Goal: Task Accomplishment & Management: Manage account settings

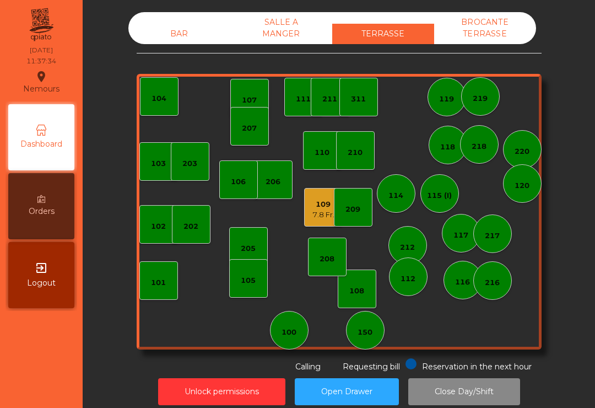
click at [410, 191] on div "114" at bounding box center [396, 193] width 39 height 39
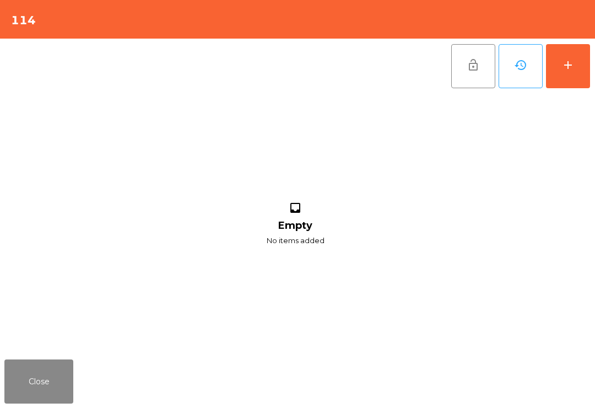
click at [565, 73] on button "add" at bounding box center [568, 66] width 44 height 44
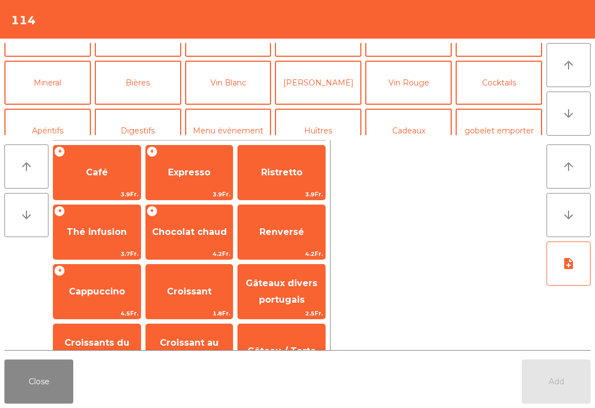
scroll to position [82, 0]
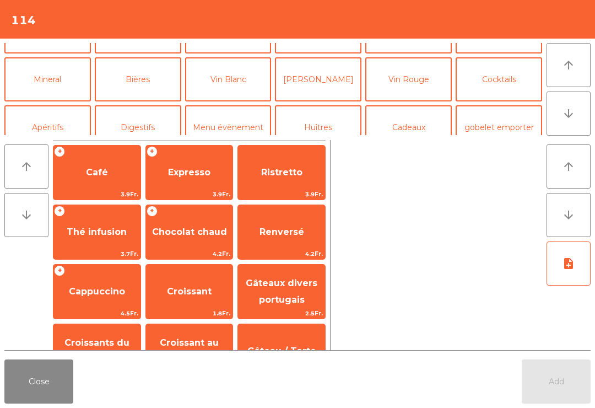
click at [225, 82] on button "Vin Blanc" at bounding box center [228, 79] width 87 height 44
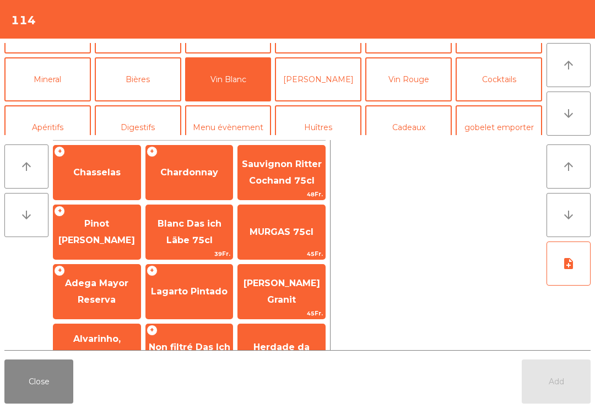
click at [104, 171] on span "Chasselas" at bounding box center [96, 172] width 47 height 10
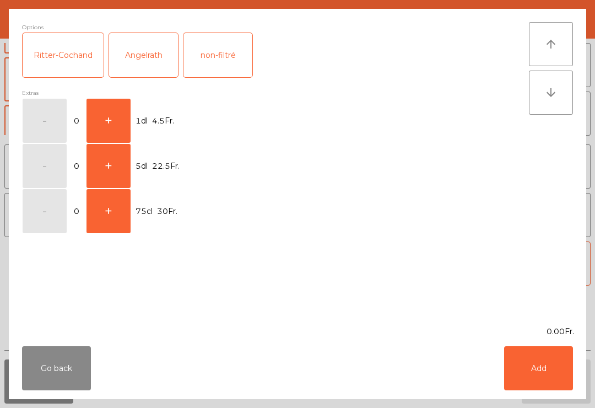
click at [105, 118] on button "+" at bounding box center [109, 121] width 44 height 44
click at [552, 364] on button "Add" at bounding box center [538, 368] width 69 height 44
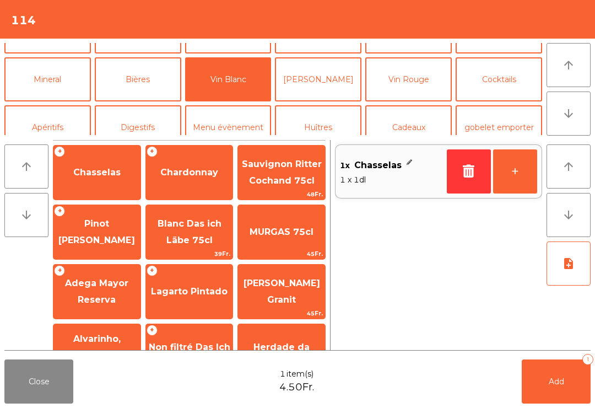
click at [562, 398] on button "Add 1" at bounding box center [556, 381] width 69 height 44
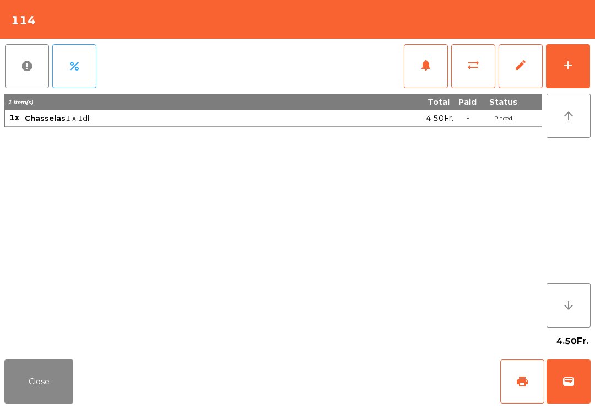
click at [34, 356] on div "Close print wallet" at bounding box center [297, 381] width 595 height 53
click at [29, 379] on button "Close" at bounding box center [38, 381] width 69 height 44
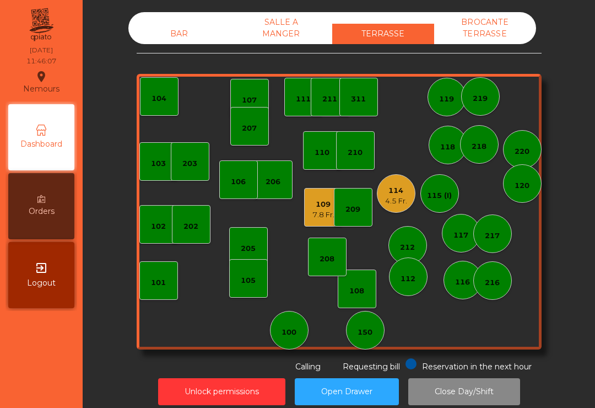
click at [487, 237] on div "217" at bounding box center [492, 235] width 15 height 11
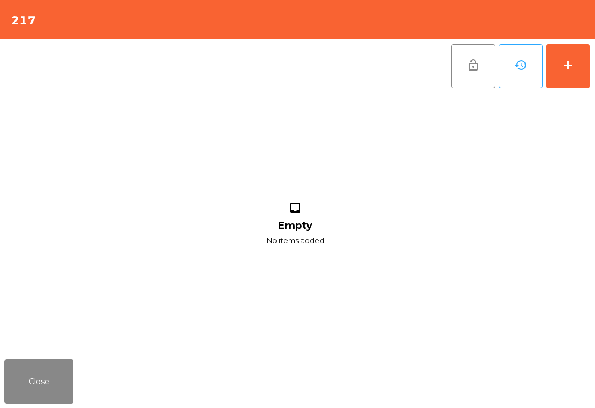
click at [567, 73] on button "add" at bounding box center [568, 66] width 44 height 44
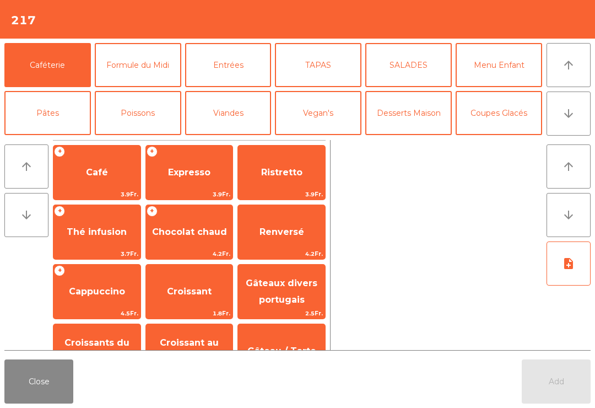
click at [142, 74] on button "Formule du Midi" at bounding box center [138, 65] width 87 height 44
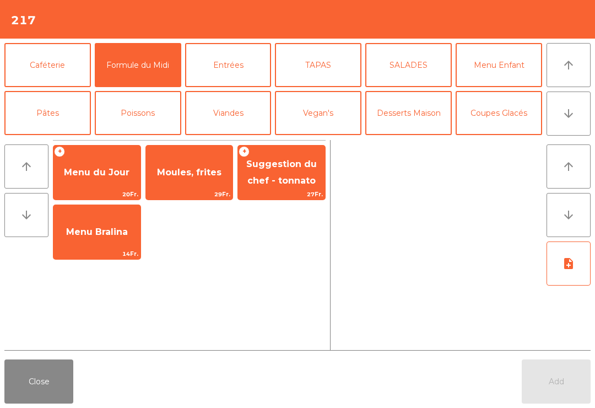
click at [103, 179] on span "Menu du Jour" at bounding box center [96, 173] width 87 height 30
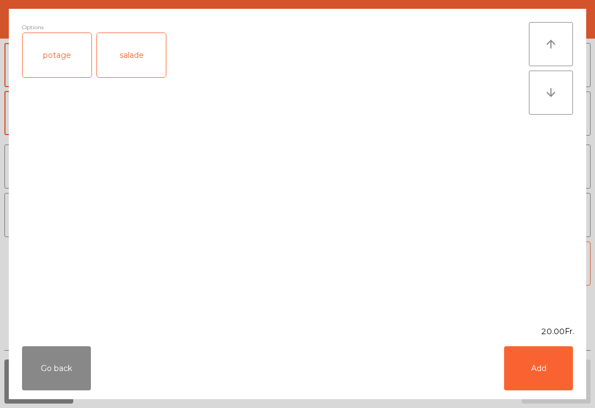
click at [138, 63] on div "salade" at bounding box center [131, 55] width 69 height 44
click at [529, 369] on button "Add" at bounding box center [538, 368] width 69 height 44
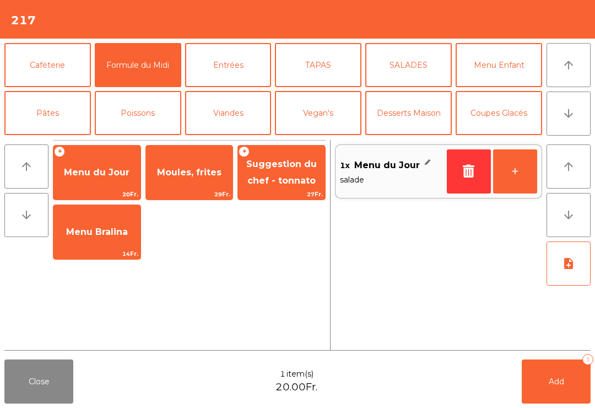
click at [519, 173] on button "+" at bounding box center [515, 171] width 44 height 44
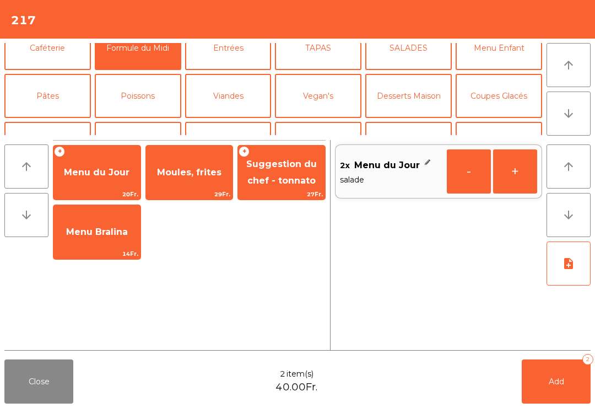
scroll to position [18, 0]
click at [147, 95] on button "Poissons" at bounding box center [138, 95] width 87 height 44
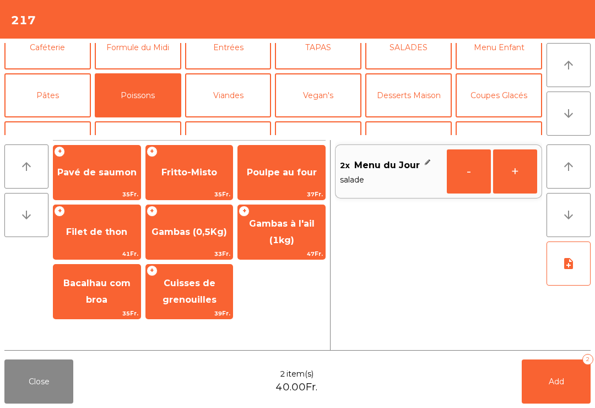
click at [295, 170] on span "Poulpe au four" at bounding box center [282, 172] width 70 height 10
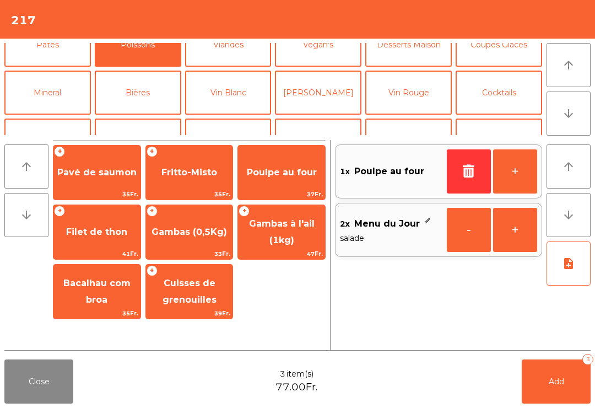
scroll to position [71, 0]
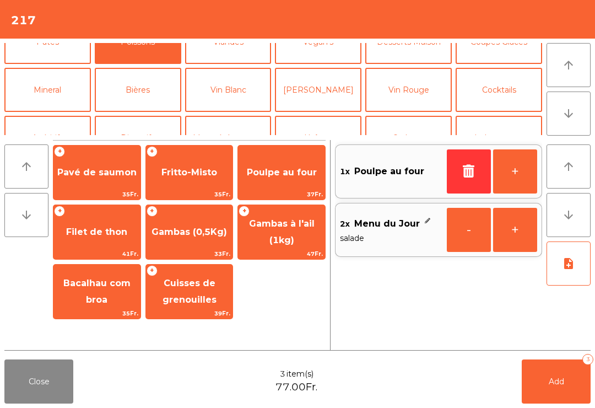
click at [48, 98] on button "Mineral" at bounding box center [47, 90] width 87 height 44
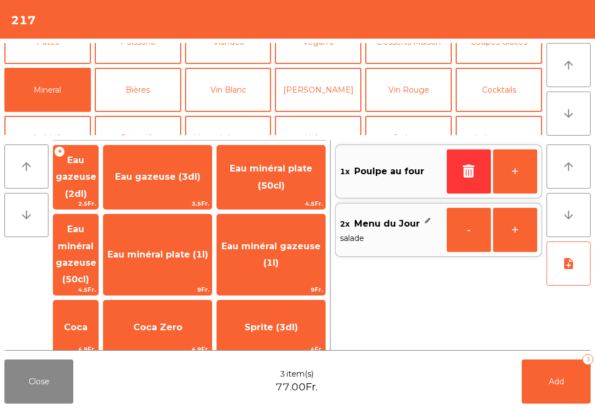
click at [467, 162] on button "button" at bounding box center [469, 171] width 44 height 44
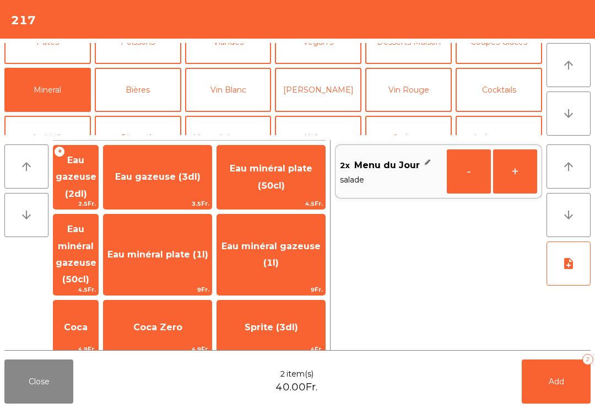
click at [463, 177] on button "-" at bounding box center [469, 171] width 44 height 44
click at [463, 170] on icon "button" at bounding box center [469, 170] width 17 height 13
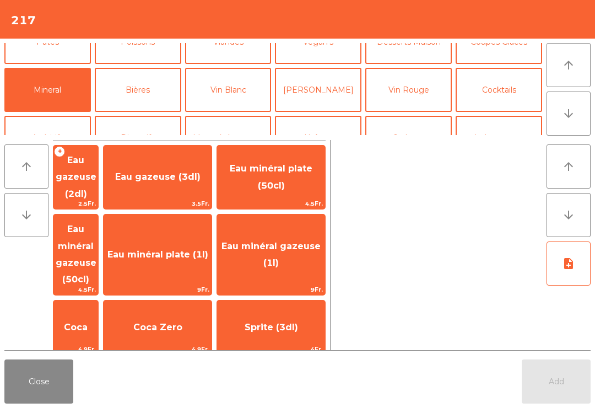
click at [88, 322] on span "Coca" at bounding box center [76, 327] width 24 height 10
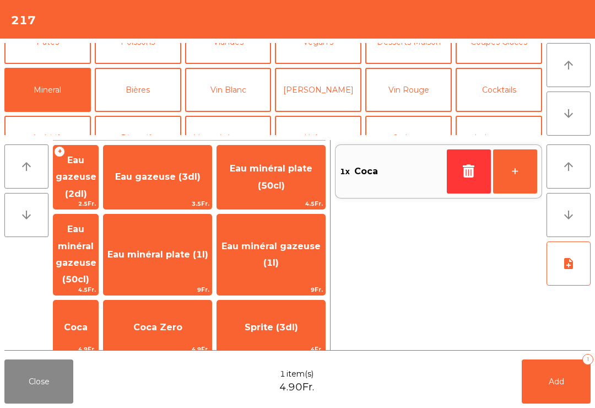
click at [142, 94] on button "Bières" at bounding box center [138, 90] width 87 height 44
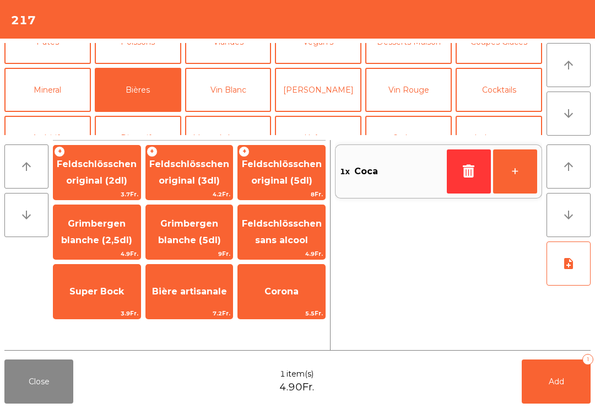
click at [284, 176] on span "Feldschlösschen original (5dl)" at bounding box center [282, 172] width 80 height 27
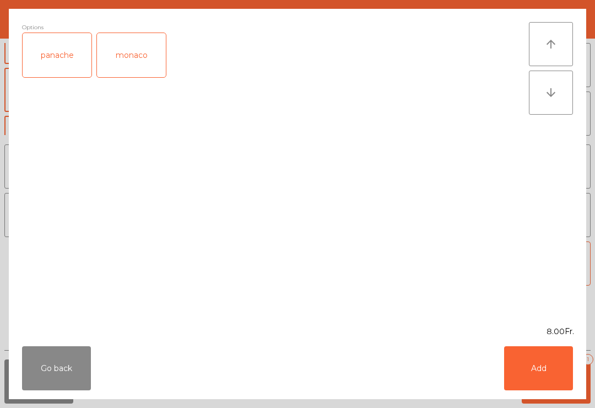
click at [540, 384] on button "Add" at bounding box center [538, 368] width 69 height 44
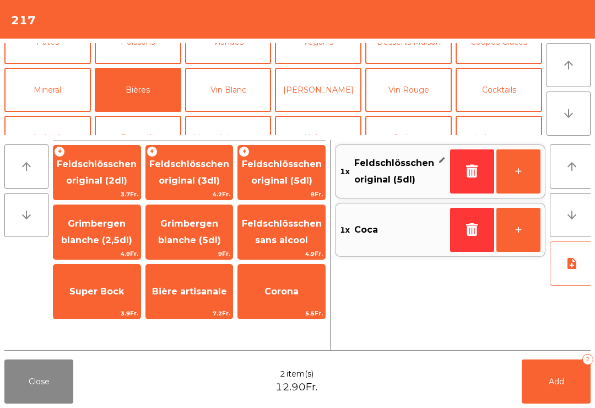
click at [516, 175] on button "+" at bounding box center [518, 171] width 44 height 44
click at [538, 383] on button "Add 3" at bounding box center [556, 381] width 69 height 44
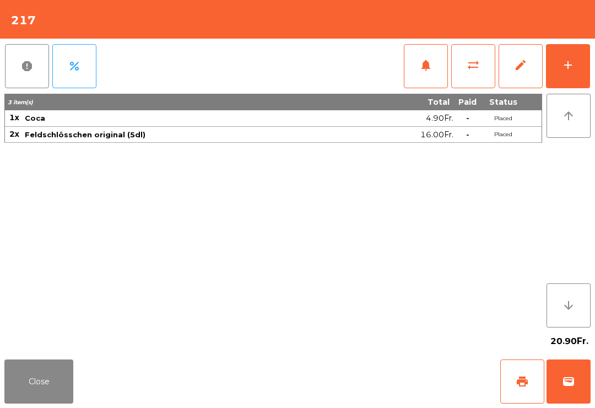
click at [577, 59] on button "add" at bounding box center [568, 66] width 44 height 44
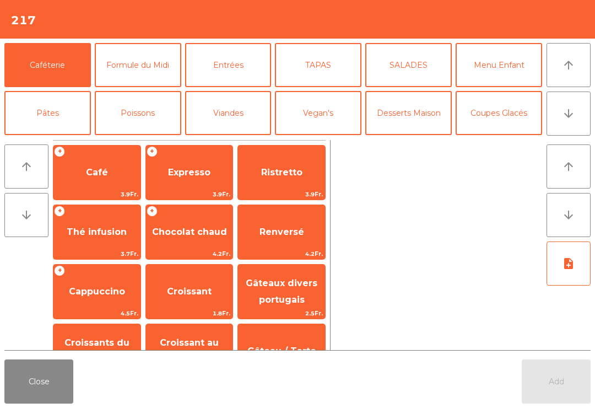
click at [230, 61] on button "Entrées" at bounding box center [228, 65] width 87 height 44
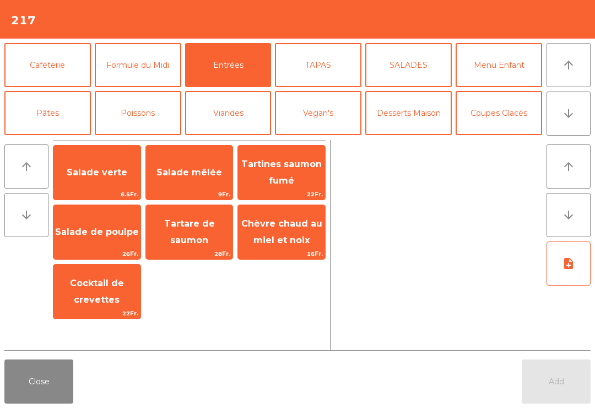
click at [191, 178] on span "Salade mêlée" at bounding box center [189, 173] width 87 height 30
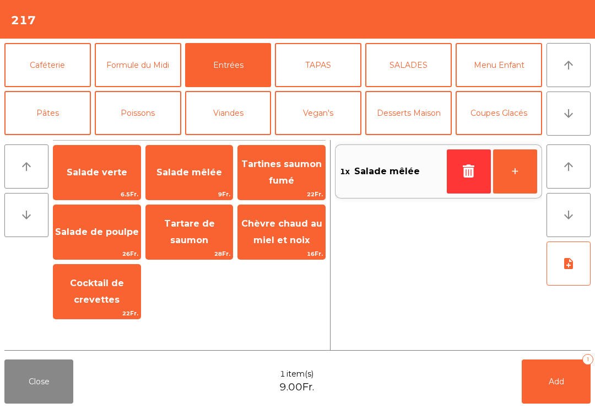
click at [166, 59] on button "Formule du Midi" at bounding box center [138, 65] width 87 height 44
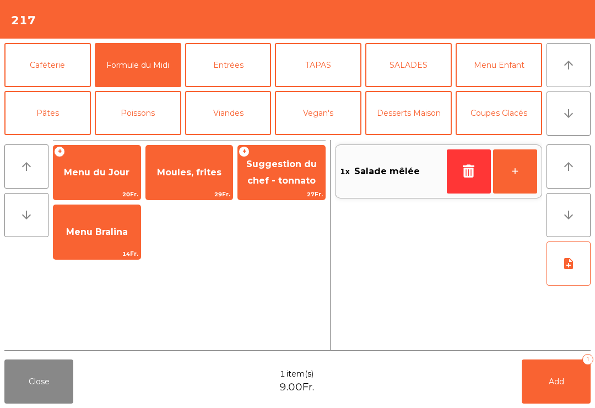
click at [115, 170] on span "Menu du Jour" at bounding box center [97, 172] width 66 height 10
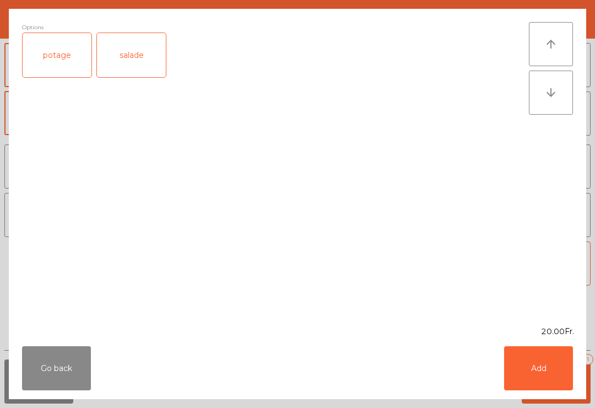
click at [143, 62] on div "salade" at bounding box center [131, 55] width 69 height 44
click at [542, 366] on button "Add" at bounding box center [538, 368] width 69 height 44
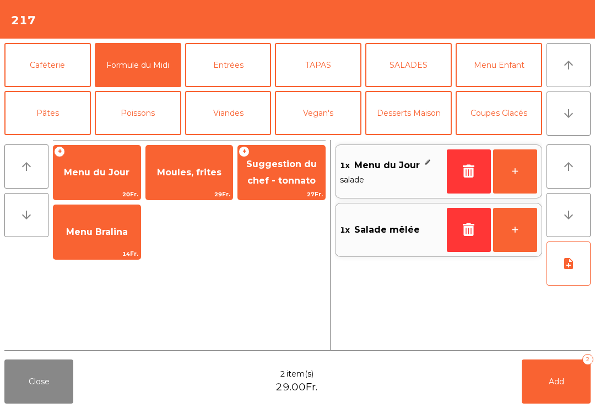
click at [513, 170] on button "+" at bounding box center [515, 171] width 44 height 44
click at [148, 105] on button "Poissons" at bounding box center [138, 113] width 87 height 44
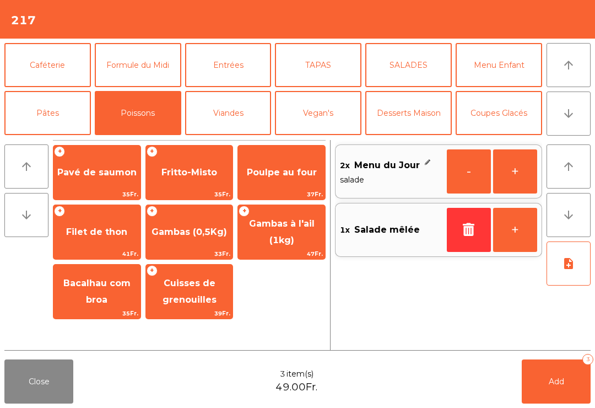
click at [286, 174] on span "Poulpe au four" at bounding box center [282, 172] width 70 height 10
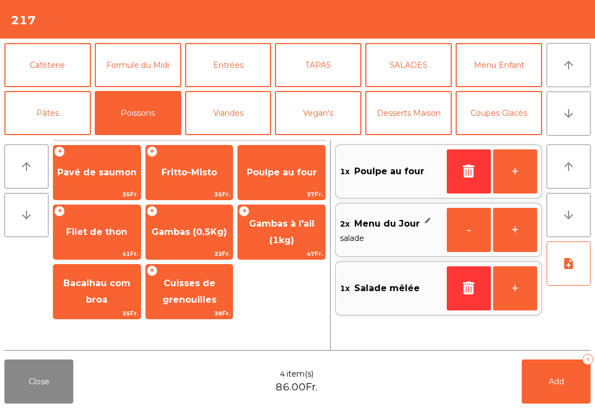
click at [548, 389] on button "Add 4" at bounding box center [556, 381] width 69 height 44
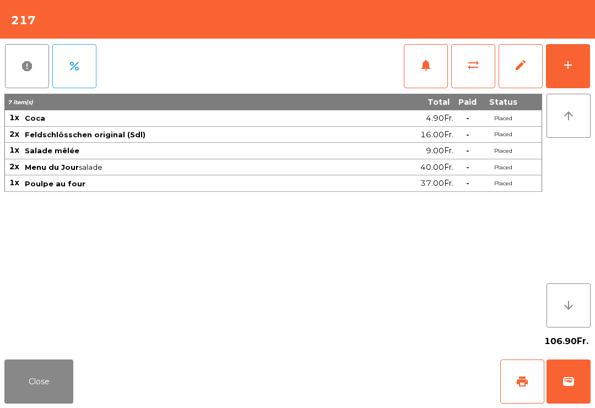
click at [19, 390] on button "Close" at bounding box center [38, 381] width 69 height 44
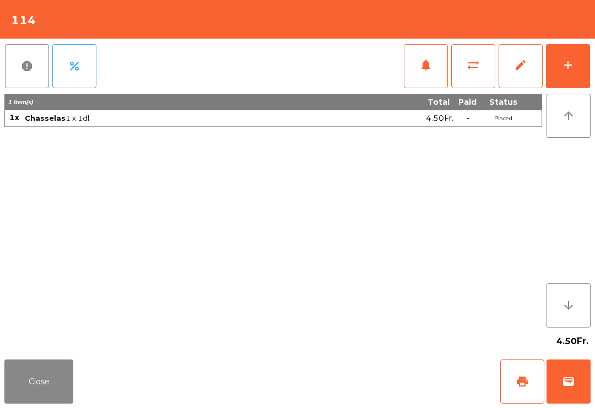
click at [75, 358] on div "Close print wallet" at bounding box center [297, 381] width 595 height 53
click at [55, 377] on button "Close" at bounding box center [38, 381] width 69 height 44
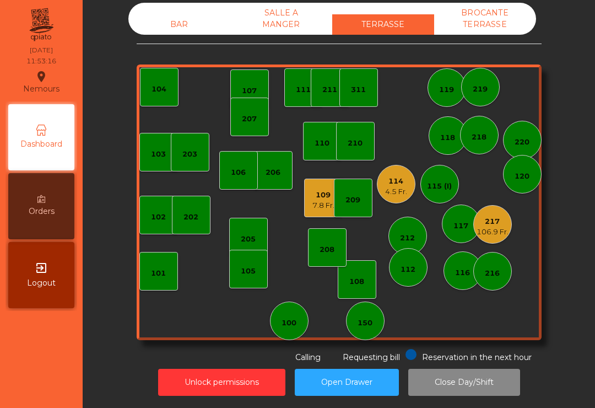
scroll to position [9, 0]
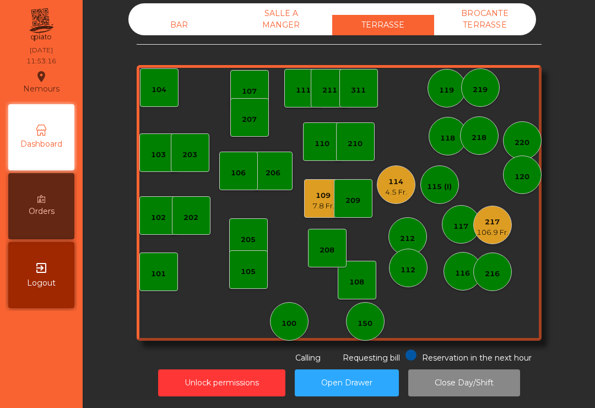
click at [483, 95] on div "219" at bounding box center [480, 89] width 15 height 11
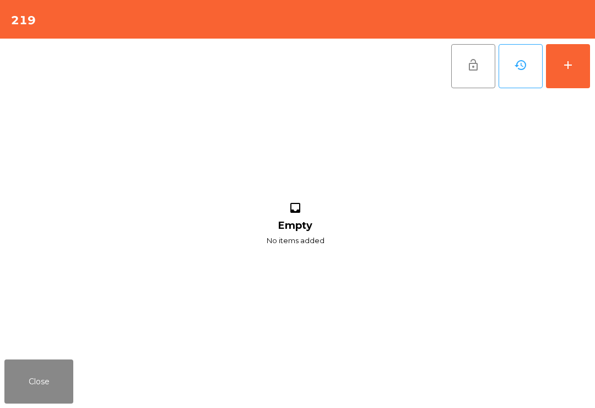
click at [577, 55] on button "add" at bounding box center [568, 66] width 44 height 44
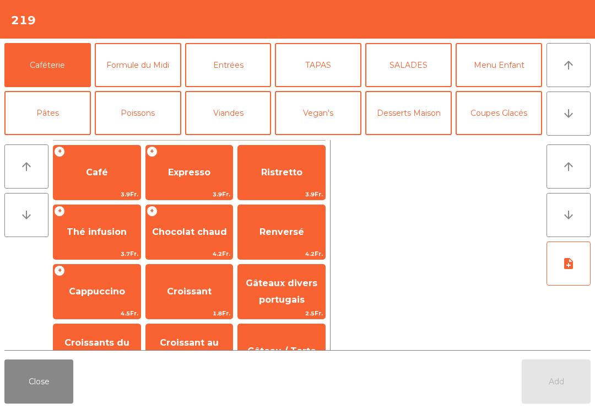
click at [577, 133] on button "arrow_downward" at bounding box center [569, 113] width 44 height 44
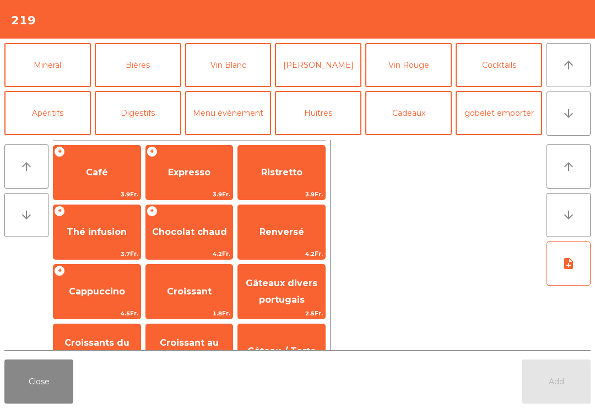
click at [143, 73] on button "Bières" at bounding box center [138, 65] width 87 height 44
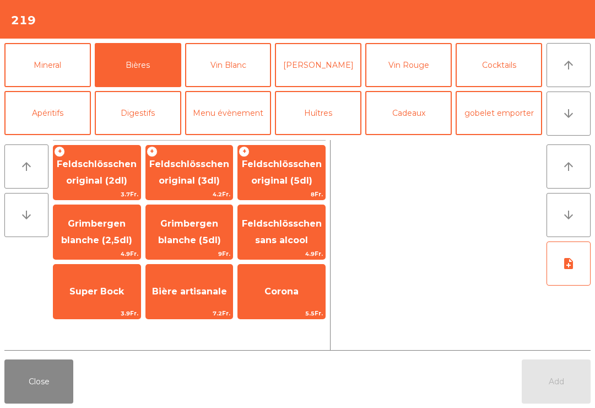
click at [201, 180] on span "Feldschlösschen original (3dl)" at bounding box center [189, 172] width 80 height 27
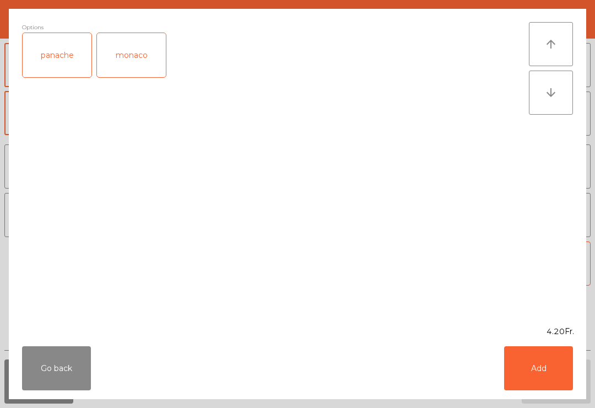
click at [36, 54] on div "panache" at bounding box center [57, 55] width 69 height 44
click at [554, 375] on button "Add" at bounding box center [538, 368] width 69 height 44
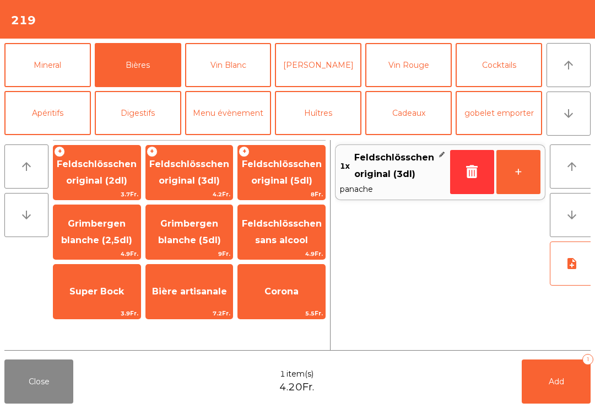
click at [556, 389] on button "Add 1" at bounding box center [556, 381] width 69 height 44
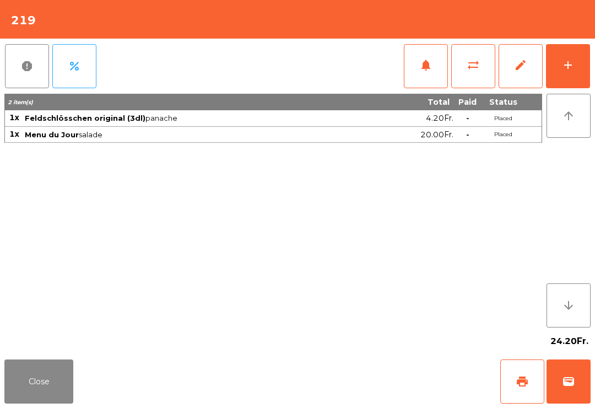
click at [30, 385] on button "Close" at bounding box center [38, 381] width 69 height 44
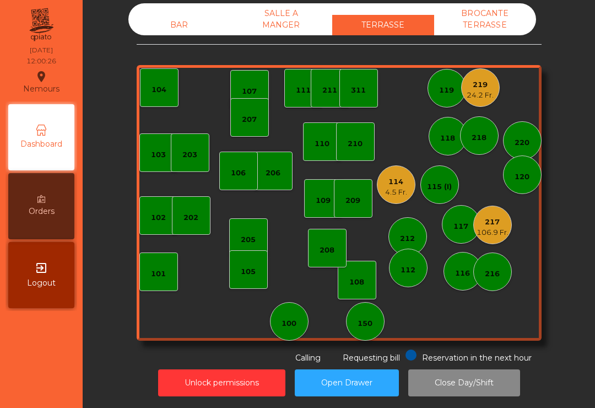
click at [487, 243] on div "217 106.9 Fr." at bounding box center [492, 225] width 39 height 39
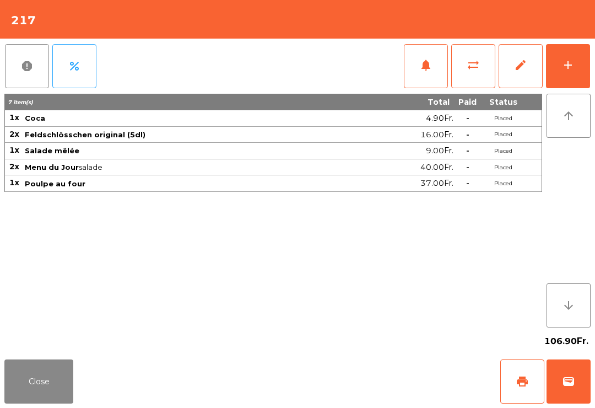
click at [431, 69] on span "notifications" at bounding box center [425, 64] width 13 height 13
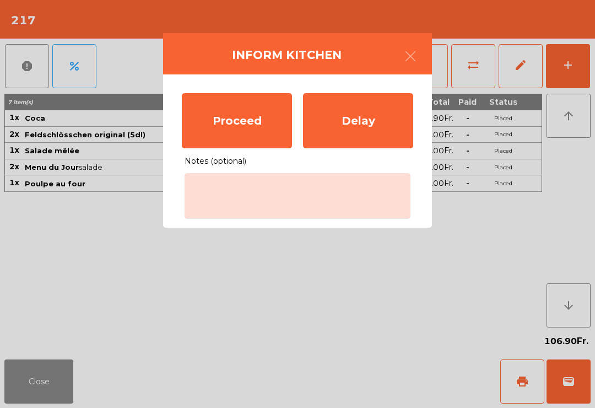
click at [246, 124] on div "Proceed" at bounding box center [237, 120] width 110 height 55
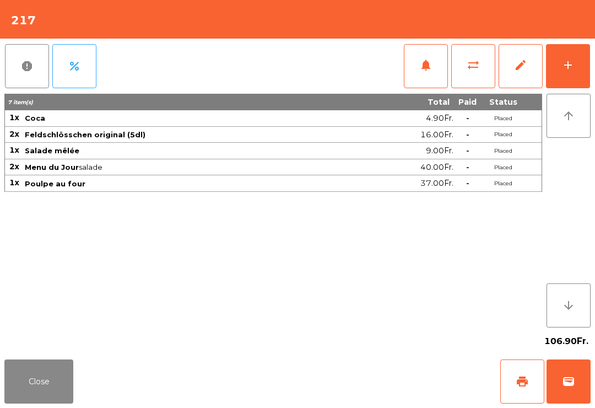
click at [68, 390] on button "Close" at bounding box center [38, 381] width 69 height 44
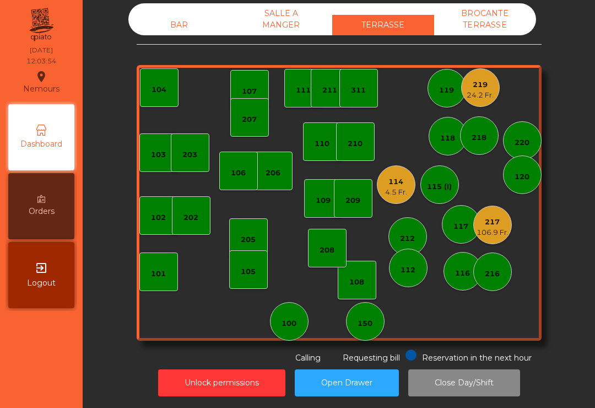
click at [387, 190] on div "4.5 Fr." at bounding box center [396, 192] width 22 height 11
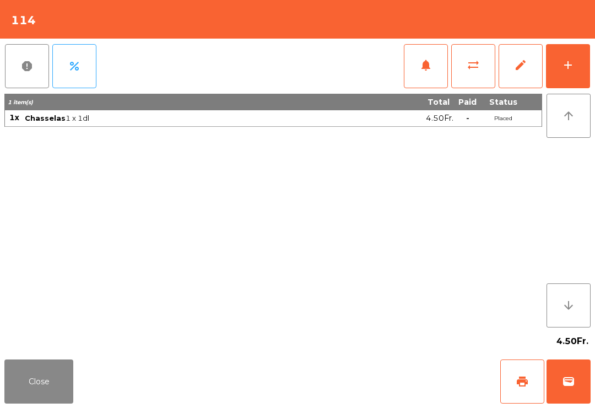
click at [575, 67] on button "add" at bounding box center [568, 66] width 44 height 44
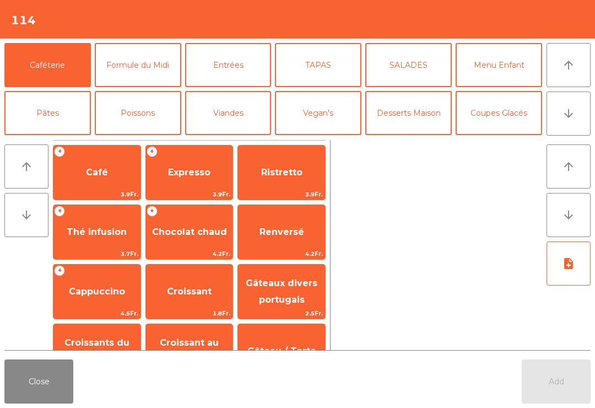
click at [139, 61] on button "Formule du Midi" at bounding box center [138, 65] width 87 height 44
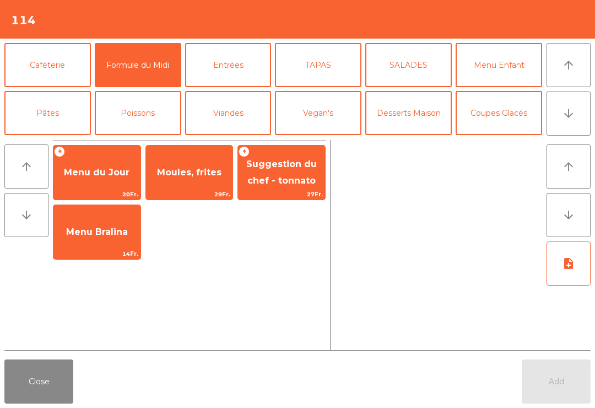
click at [109, 183] on span "Menu du Jour" at bounding box center [96, 173] width 87 height 30
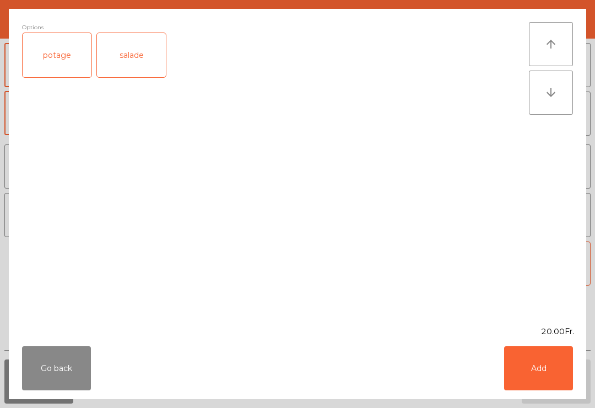
click at [180, 77] on div "potage salade" at bounding box center [275, 60] width 507 height 55
click at [137, 58] on div "salade" at bounding box center [131, 55] width 69 height 44
click at [526, 377] on button "Add" at bounding box center [538, 368] width 69 height 44
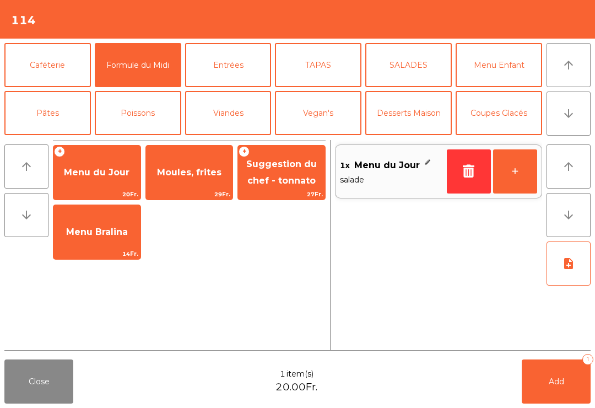
click at [560, 112] on button "arrow_downward" at bounding box center [569, 113] width 44 height 44
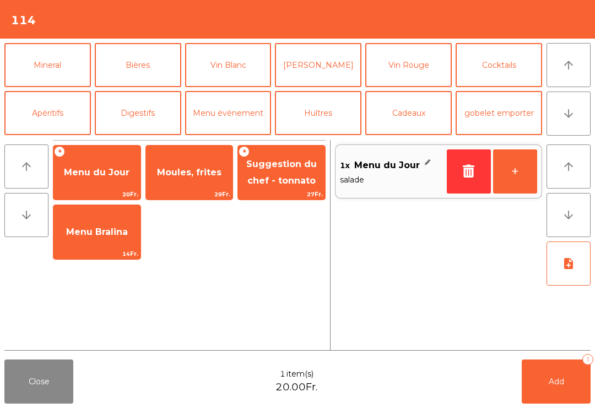
click at [226, 78] on button "Vin Blanc" at bounding box center [228, 65] width 87 height 44
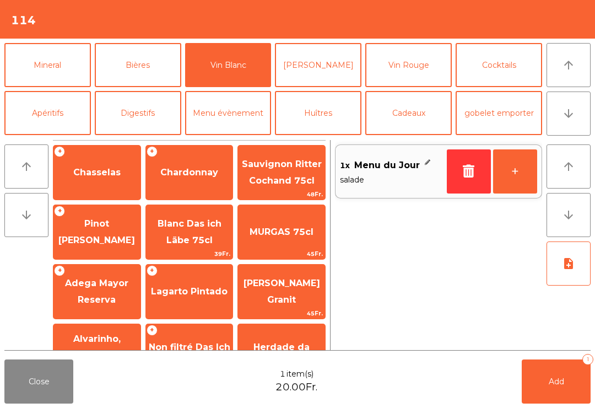
click at [313, 70] on button "[PERSON_NAME]" at bounding box center [318, 65] width 87 height 44
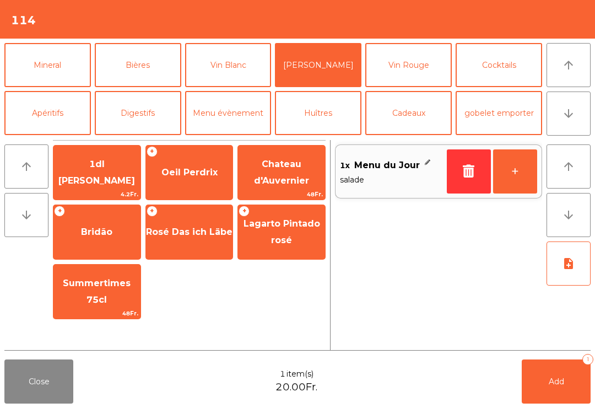
click at [401, 74] on button "Vin Rouge" at bounding box center [408, 65] width 87 height 44
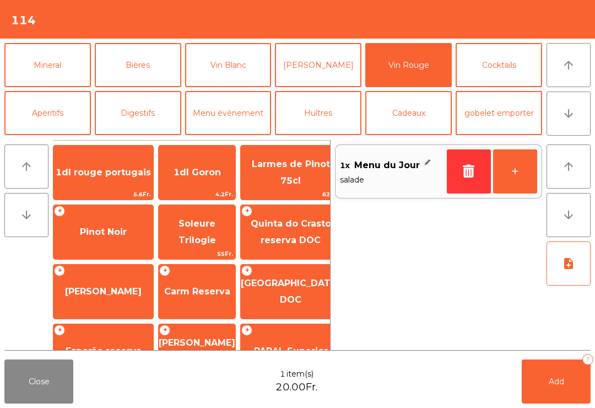
click at [102, 177] on span "1dl rouge portugais" at bounding box center [103, 172] width 95 height 10
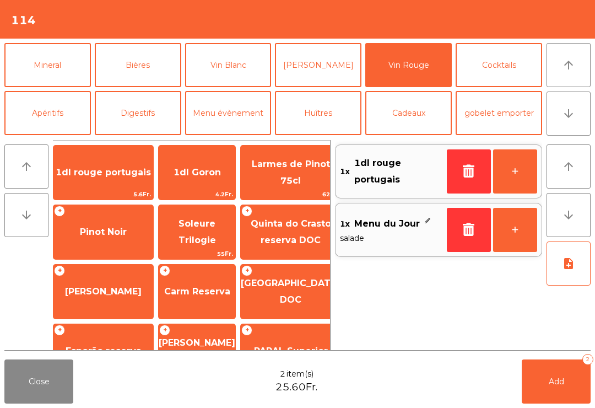
click at [104, 177] on span "1dl rouge portugais" at bounding box center [103, 172] width 95 height 10
click at [560, 384] on span "Add" at bounding box center [556, 381] width 15 height 10
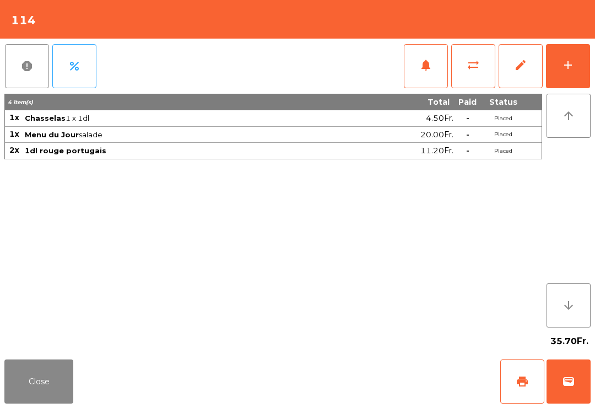
click at [49, 395] on button "Close" at bounding box center [38, 381] width 69 height 44
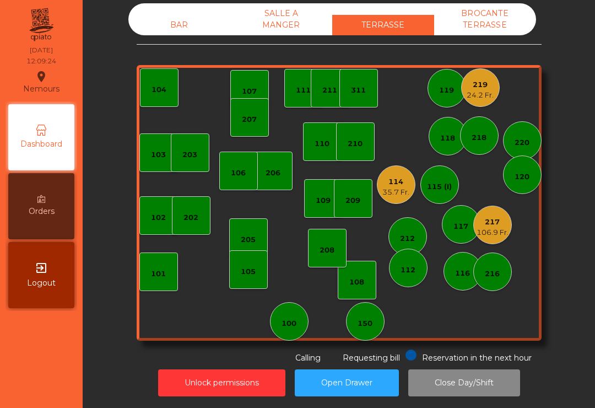
click at [490, 89] on div "219" at bounding box center [480, 84] width 27 height 11
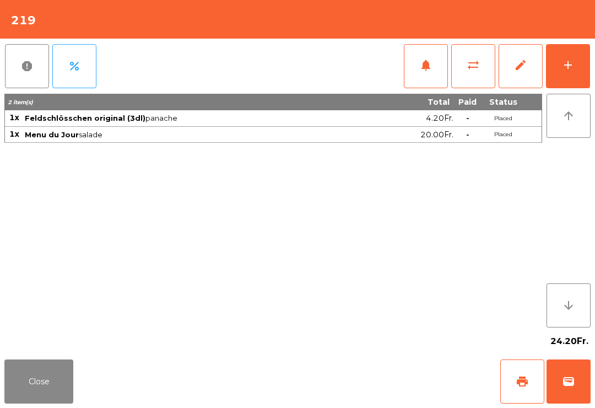
click at [418, 82] on button "notifications" at bounding box center [426, 66] width 44 height 44
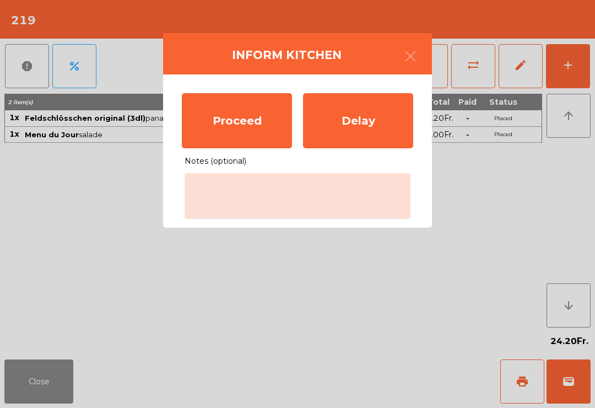
click at [277, 106] on div "Proceed" at bounding box center [237, 120] width 110 height 55
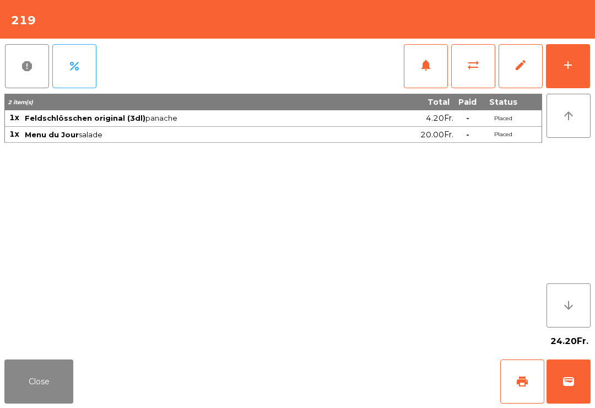
click at [72, 398] on button "Close" at bounding box center [38, 381] width 69 height 44
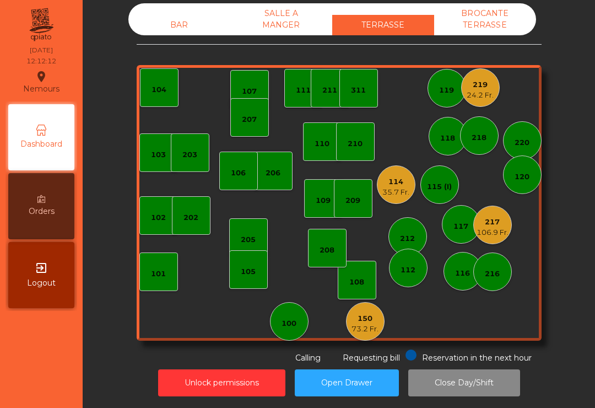
click at [375, 316] on div "150" at bounding box center [365, 318] width 27 height 11
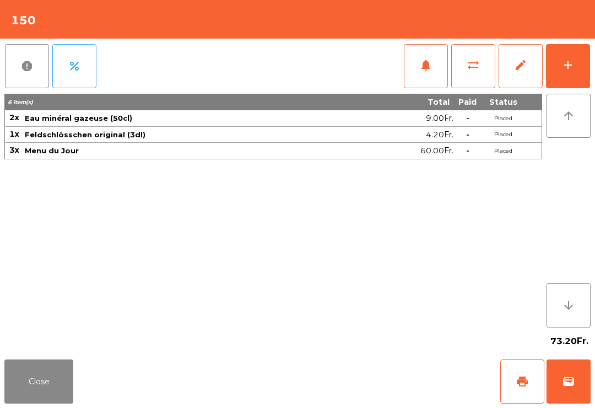
click at [23, 402] on button "Close" at bounding box center [38, 381] width 69 height 44
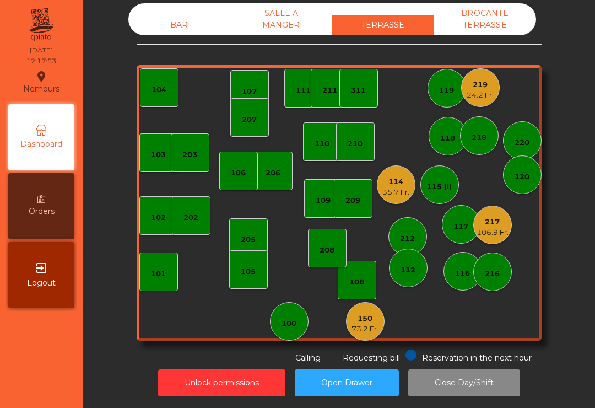
click at [468, 87] on div "219" at bounding box center [480, 84] width 27 height 11
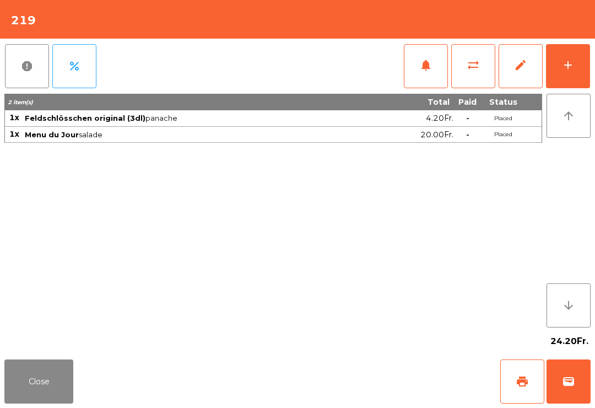
click at [25, 385] on button "Close" at bounding box center [38, 381] width 69 height 44
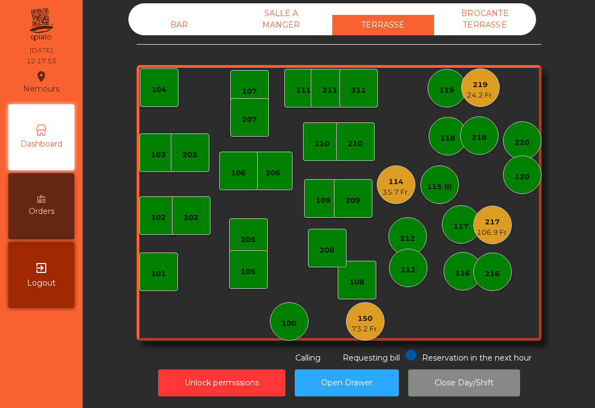
click at [383, 190] on div "35.7 Fr." at bounding box center [395, 192] width 27 height 11
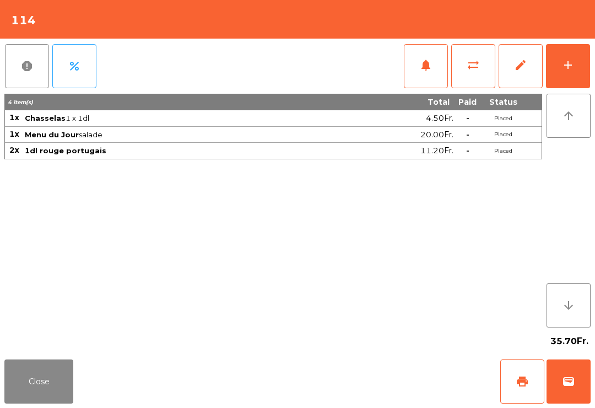
click at [425, 76] on button "notifications" at bounding box center [426, 66] width 44 height 44
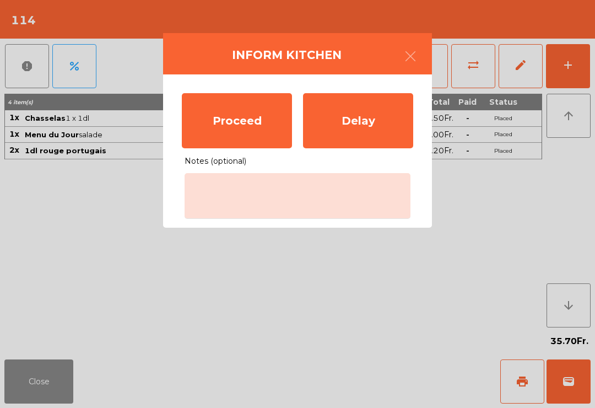
click at [230, 115] on div "Proceed" at bounding box center [237, 120] width 110 height 55
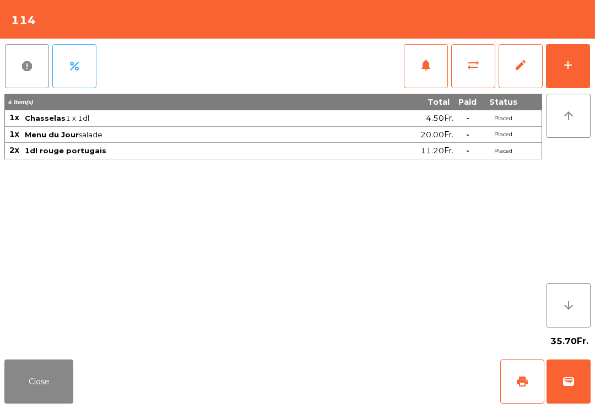
click at [26, 381] on button "Close" at bounding box center [38, 381] width 69 height 44
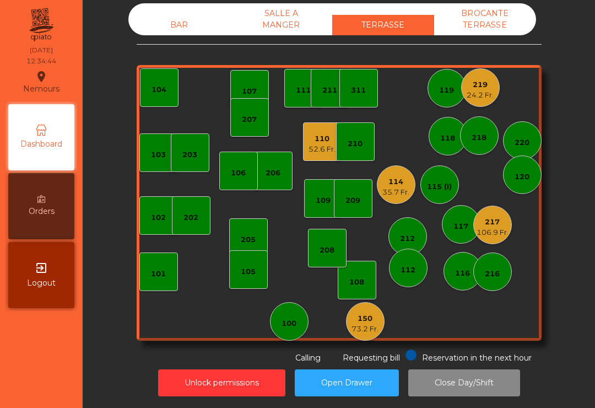
click at [368, 332] on div "73.2 Fr." at bounding box center [365, 328] width 27 height 11
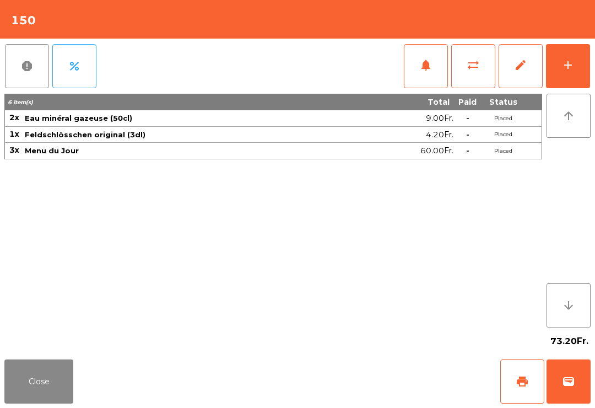
click at [421, 61] on span "notifications" at bounding box center [425, 64] width 13 height 13
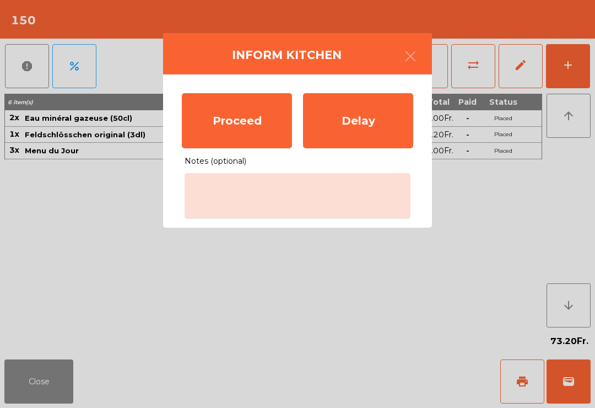
click at [252, 120] on div "Proceed" at bounding box center [237, 120] width 110 height 55
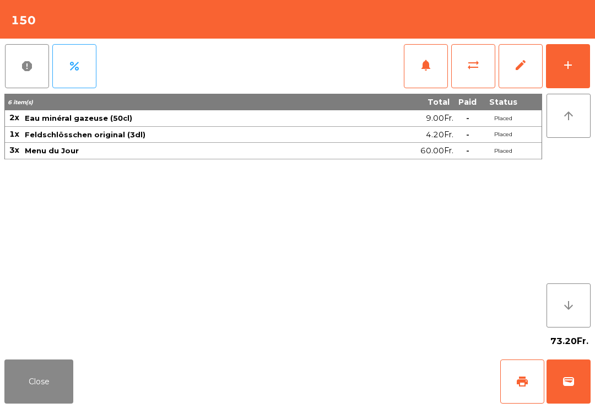
click at [45, 378] on button "Close" at bounding box center [38, 381] width 69 height 44
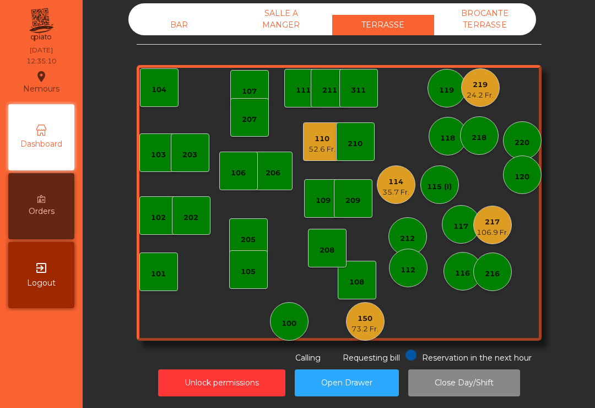
click at [181, 25] on div "BAR" at bounding box center [179, 25] width 102 height 20
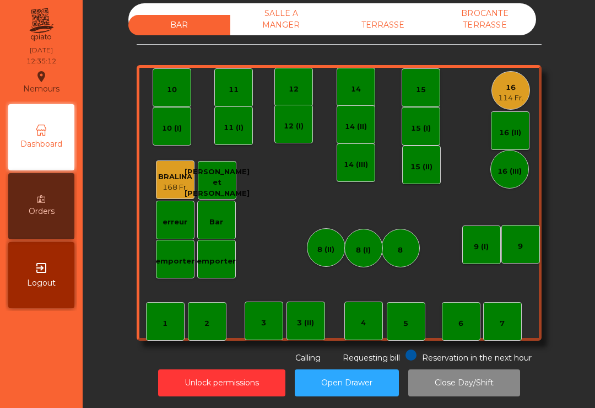
click at [507, 335] on div "7" at bounding box center [502, 321] width 39 height 39
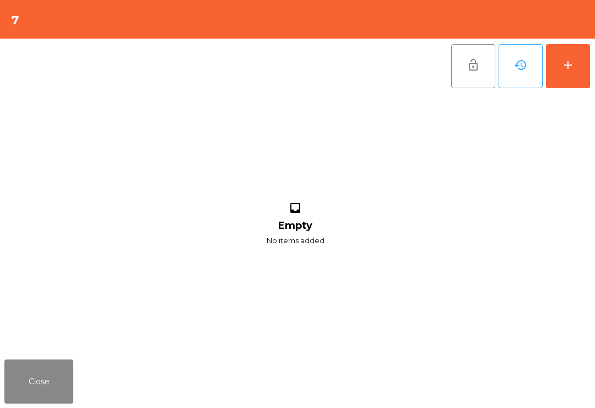
click at [572, 75] on button "add" at bounding box center [568, 66] width 44 height 44
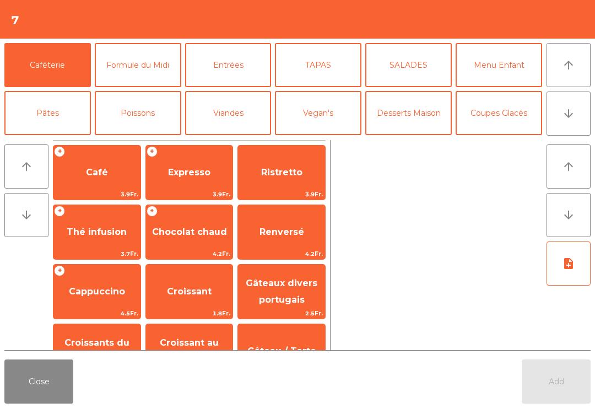
click at [574, 121] on button "arrow_downward" at bounding box center [569, 113] width 44 height 44
click at [116, 139] on button "Bières" at bounding box center [138, 161] width 87 height 44
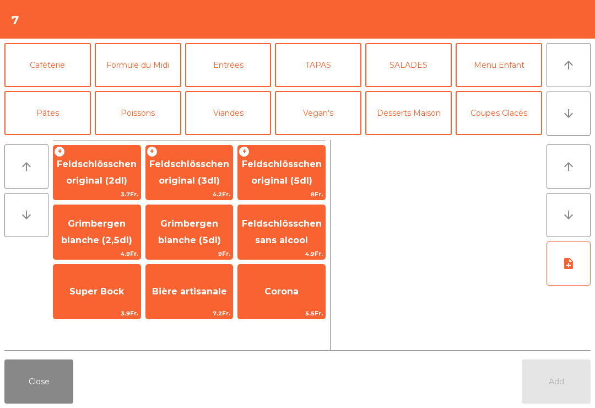
click at [165, 179] on span "Feldschlösschen original (3dl)" at bounding box center [189, 172] width 80 height 27
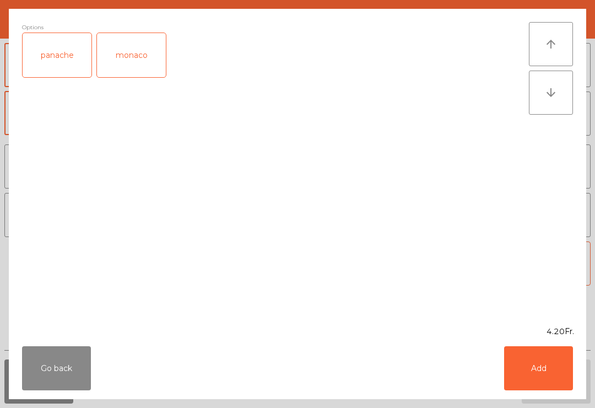
click at [39, 60] on div "panache" at bounding box center [57, 55] width 69 height 44
click at [542, 353] on button "Add" at bounding box center [538, 368] width 69 height 44
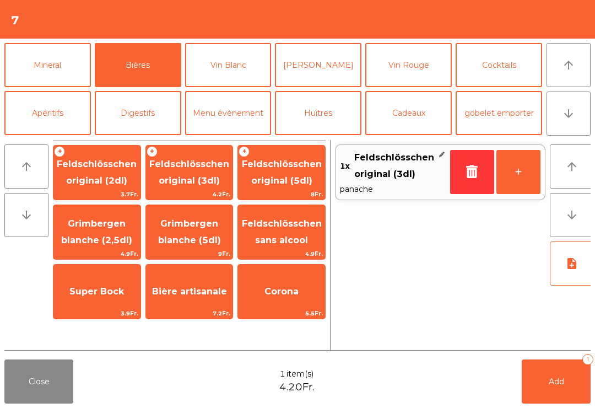
click at [175, 181] on span "Feldschlösschen original (3dl)" at bounding box center [189, 172] width 80 height 27
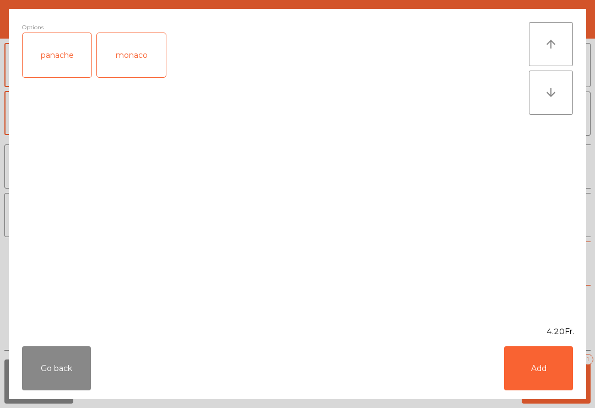
click at [545, 374] on button "Add" at bounding box center [538, 368] width 69 height 44
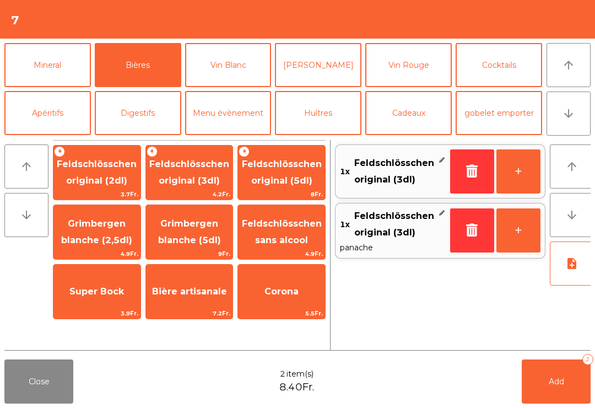
click at [464, 177] on button "button" at bounding box center [472, 171] width 44 height 44
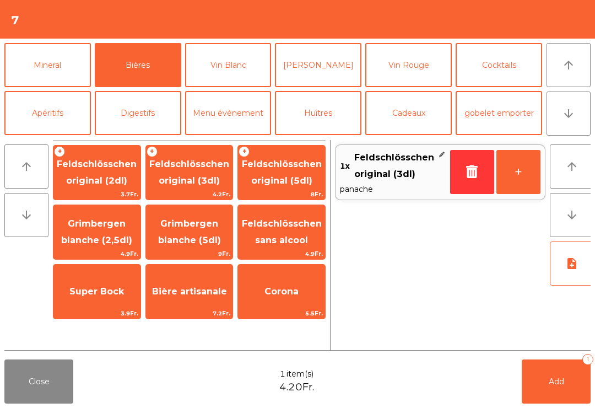
click at [514, 180] on button "+" at bounding box center [518, 172] width 44 height 44
click at [33, 76] on button "Mineral" at bounding box center [47, 65] width 87 height 44
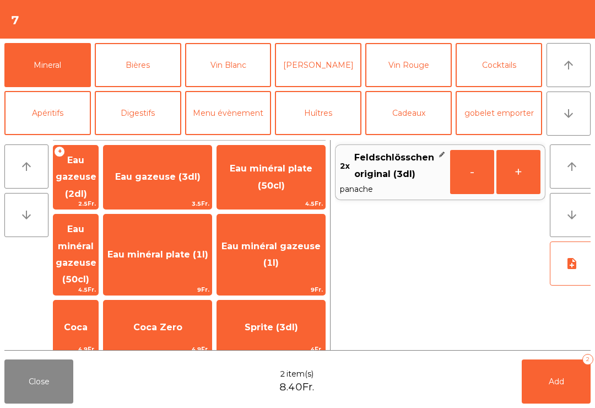
click at [272, 180] on span "Eau minéral plate (50cl)" at bounding box center [271, 176] width 83 height 27
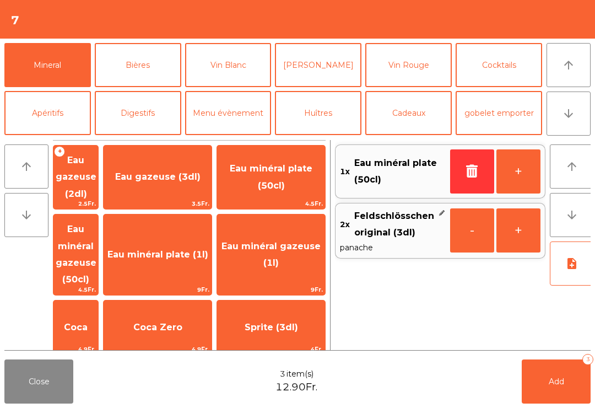
click at [546, 381] on button "Add 3" at bounding box center [556, 381] width 69 height 44
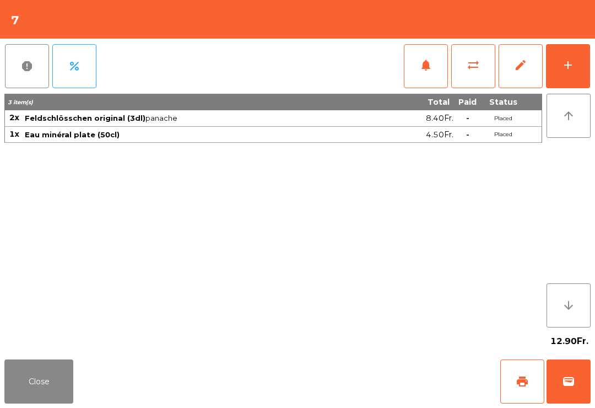
click at [60, 371] on button "Close" at bounding box center [38, 381] width 69 height 44
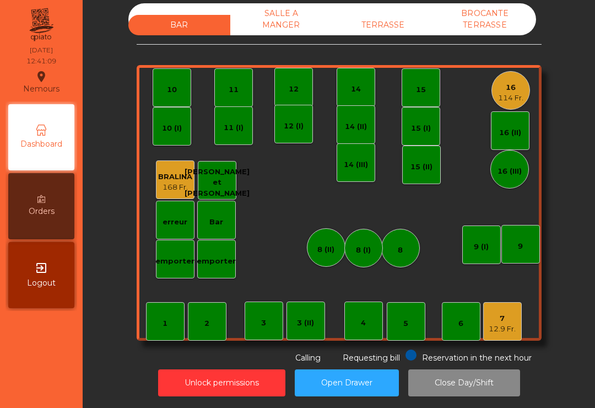
click at [507, 329] on div "12.9 Fr." at bounding box center [502, 328] width 27 height 11
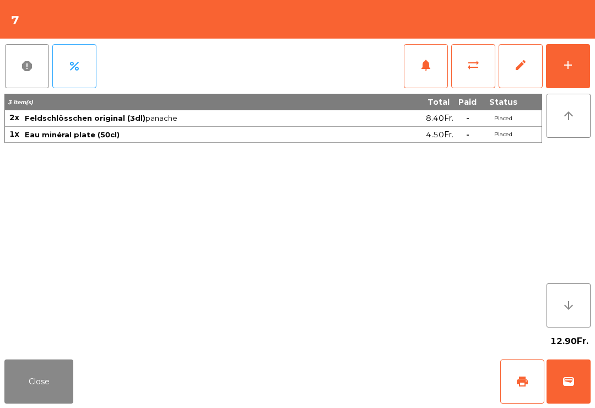
click at [583, 63] on button "add" at bounding box center [568, 66] width 44 height 44
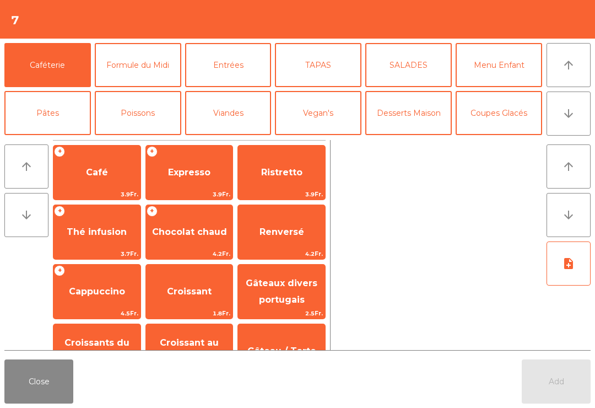
click at [144, 80] on button "Formule du Midi" at bounding box center [138, 65] width 87 height 44
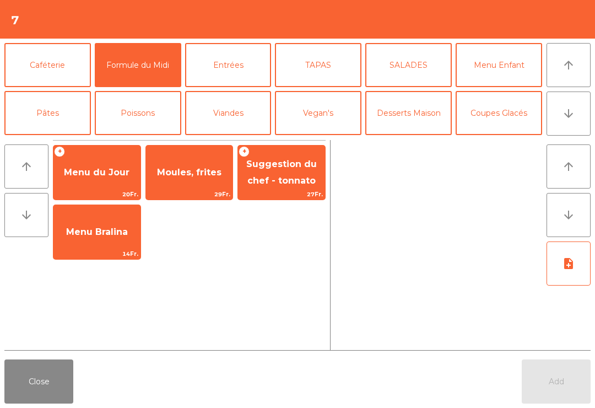
click at [117, 182] on span "Menu du Jour" at bounding box center [96, 173] width 87 height 30
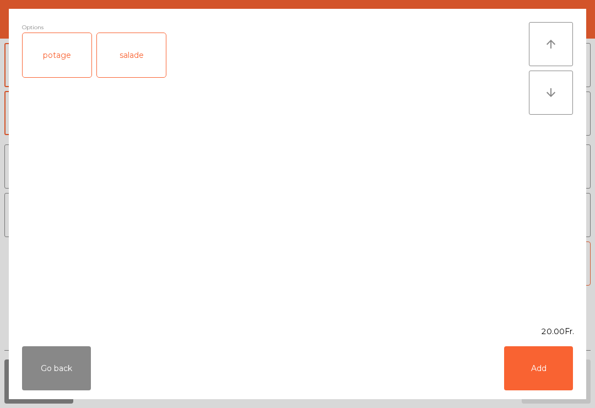
click at [549, 372] on button "Add" at bounding box center [538, 368] width 69 height 44
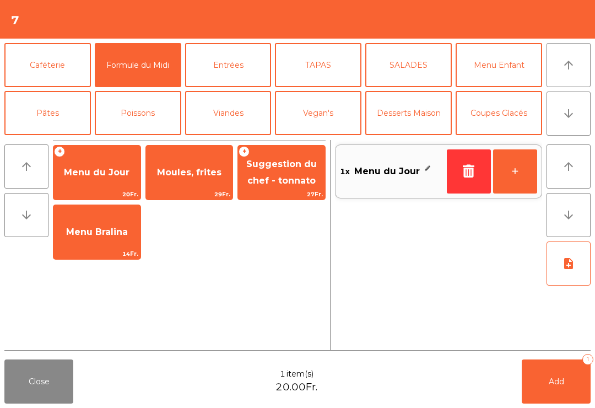
click at [515, 185] on button "+" at bounding box center [515, 171] width 44 height 44
click at [423, 73] on button "SALADES" at bounding box center [408, 65] width 87 height 44
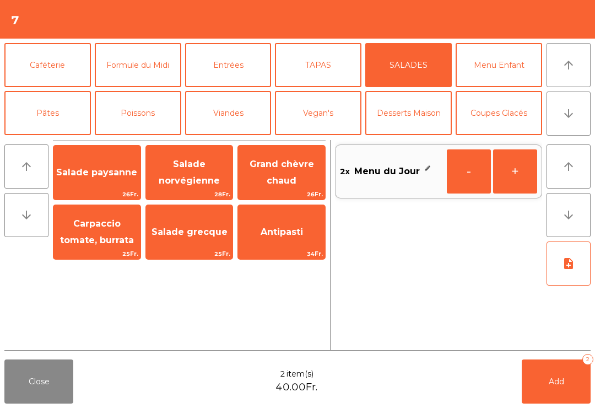
click at [109, 182] on span "Salade paysanne" at bounding box center [96, 173] width 87 height 30
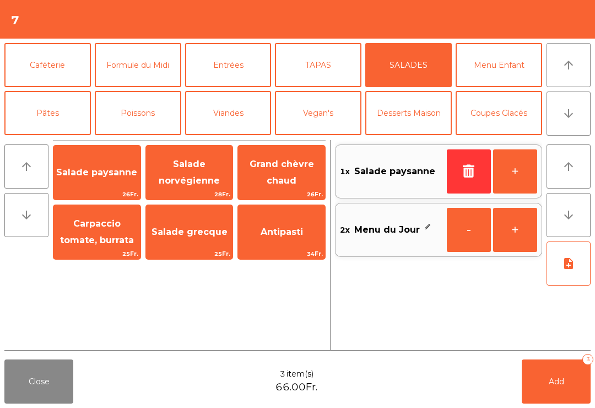
click at [124, 183] on span "Salade paysanne" at bounding box center [96, 173] width 87 height 30
click at [478, 173] on button "-" at bounding box center [469, 171] width 44 height 44
click at [343, 77] on button "TAPAS" at bounding box center [318, 65] width 87 height 44
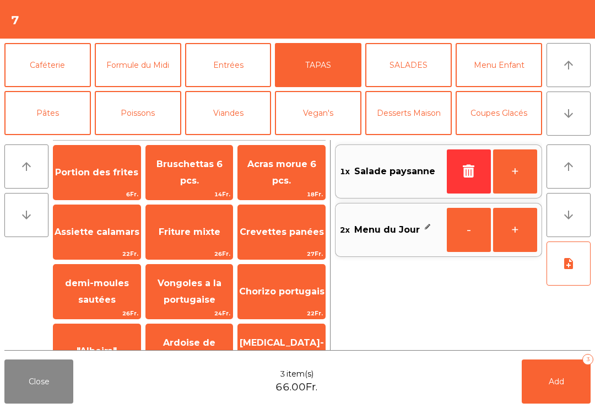
click at [118, 182] on span "Portion des frites" at bounding box center [96, 173] width 87 height 30
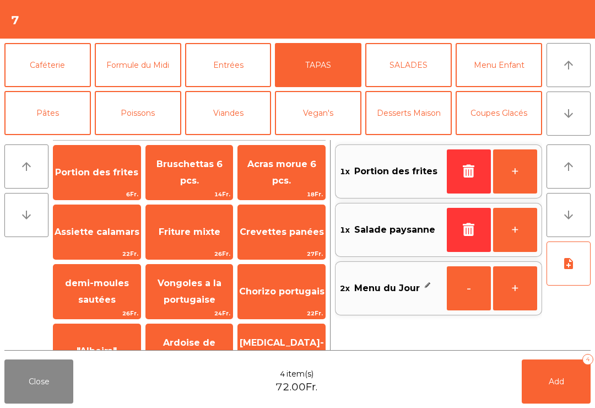
click at [569, 273] on button "note_add" at bounding box center [569, 263] width 44 height 44
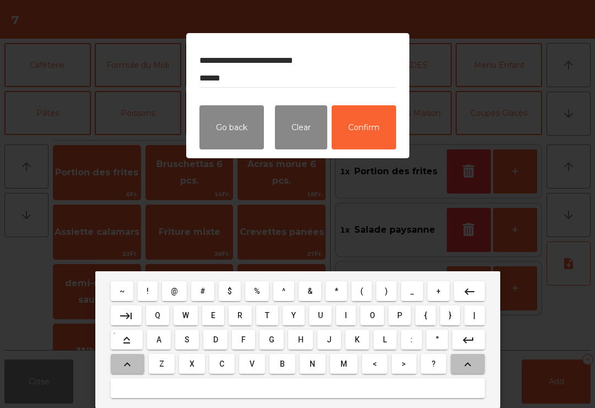
type textarea "**********"
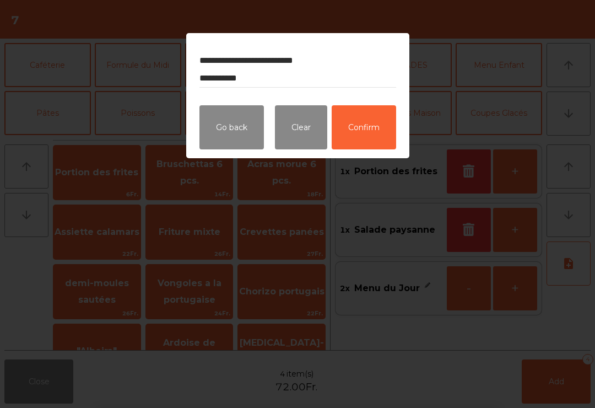
click at [360, 126] on button "Confirm" at bounding box center [364, 127] width 64 height 44
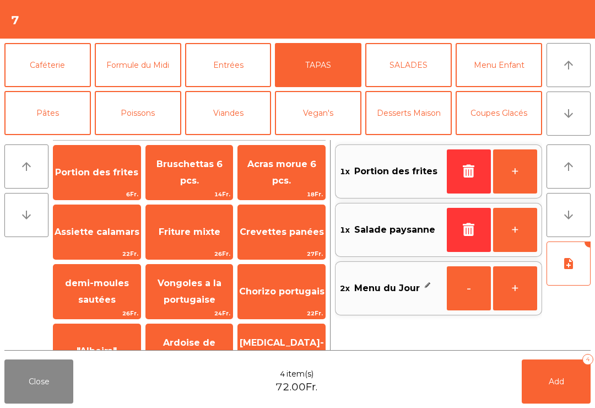
click at [547, 387] on button "Add 4" at bounding box center [556, 381] width 69 height 44
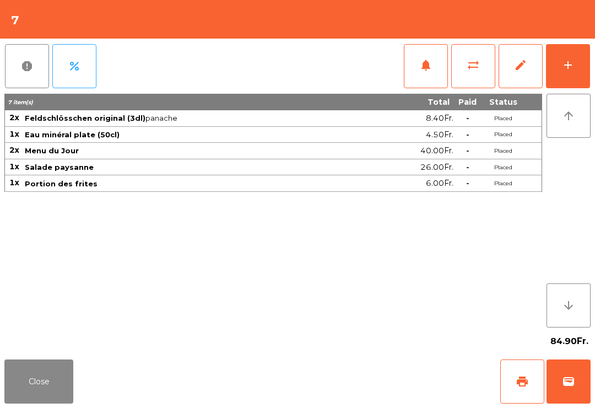
click at [67, 392] on button "Close" at bounding box center [38, 381] width 69 height 44
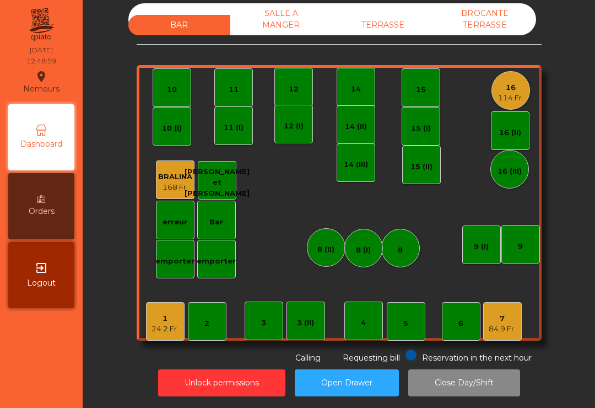
click at [392, 31] on div "TERRASSE" at bounding box center [383, 25] width 102 height 20
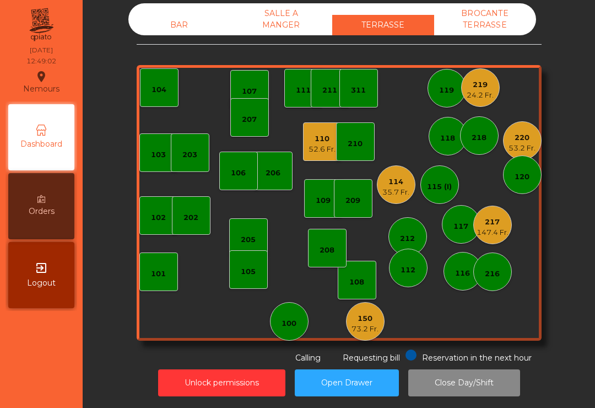
click at [504, 226] on div "217" at bounding box center [493, 222] width 32 height 11
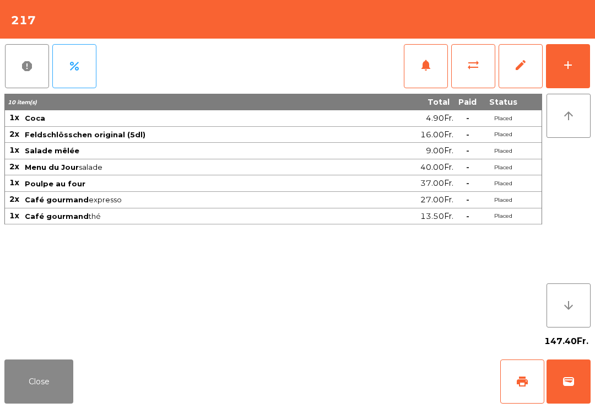
click at [527, 388] on button "print" at bounding box center [522, 381] width 44 height 44
click at [41, 384] on button "Close" at bounding box center [38, 381] width 69 height 44
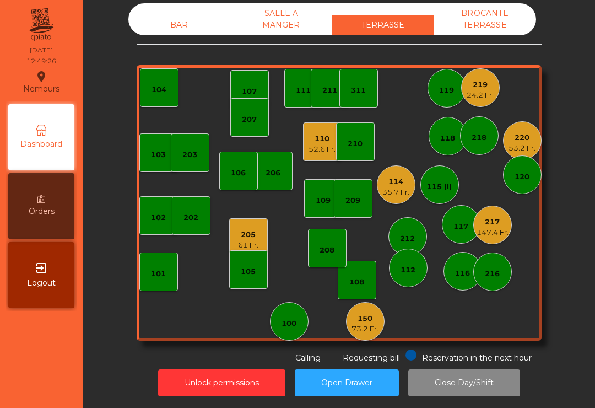
click at [177, 18] on div "BAR" at bounding box center [179, 25] width 102 height 20
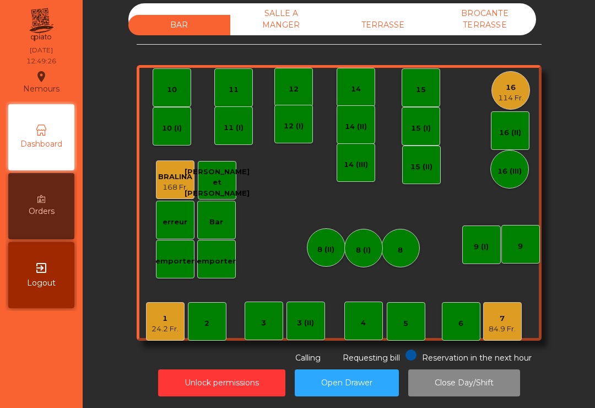
click at [507, 98] on div "114 Fr." at bounding box center [510, 98] width 25 height 11
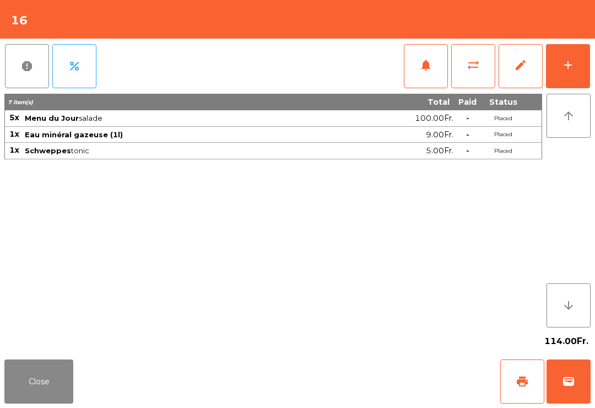
click at [430, 70] on span "notifications" at bounding box center [425, 64] width 13 height 13
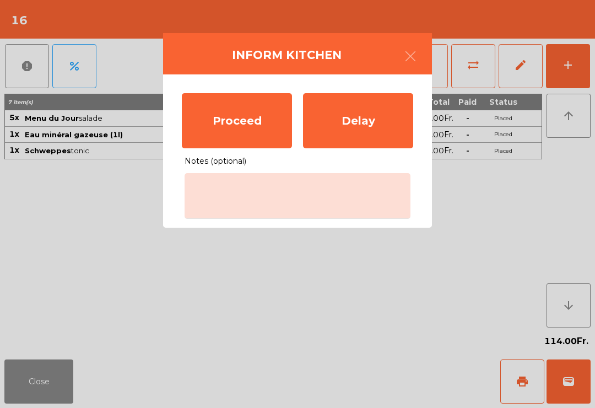
click at [243, 111] on div "Proceed" at bounding box center [237, 120] width 110 height 55
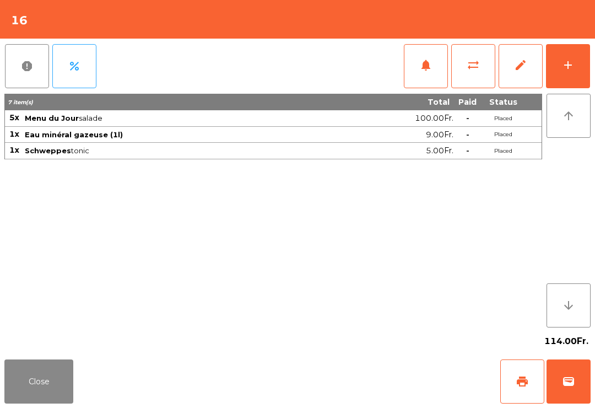
click at [24, 389] on button "Close" at bounding box center [38, 381] width 69 height 44
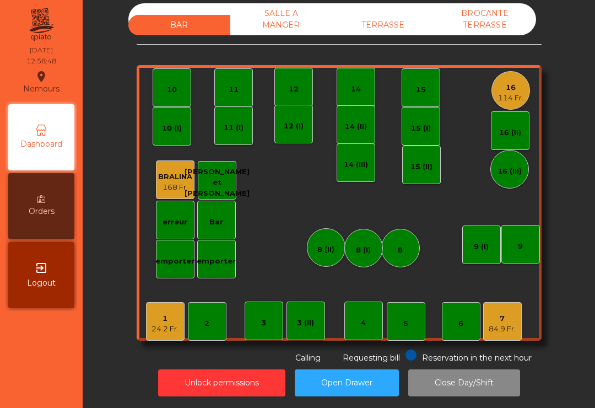
click at [379, 25] on div "TERRASSE" at bounding box center [383, 25] width 102 height 20
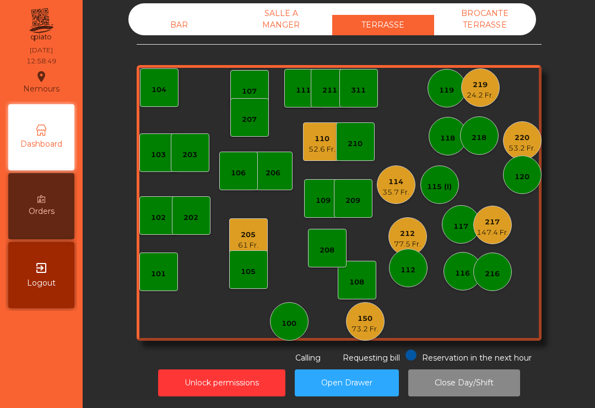
click at [521, 135] on div "220" at bounding box center [522, 137] width 27 height 11
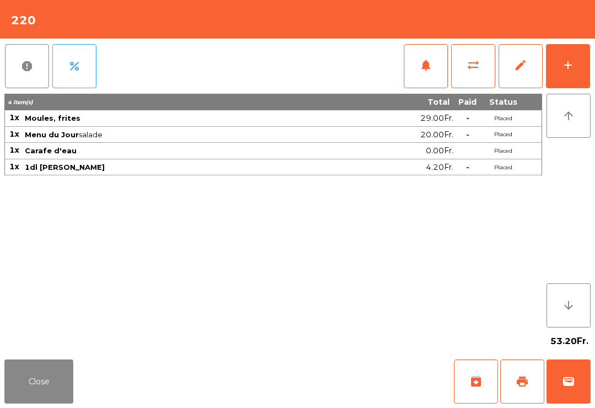
click at [423, 77] on button "notifications" at bounding box center [426, 66] width 44 height 44
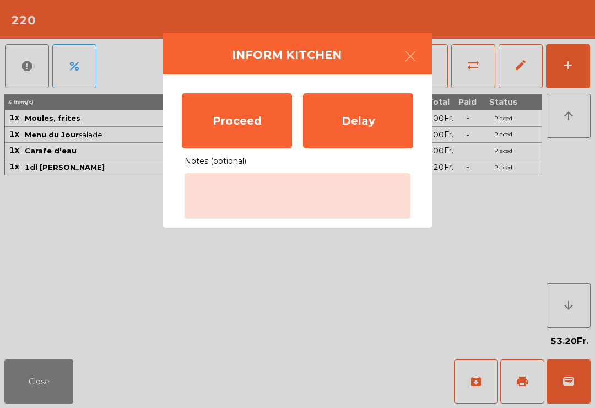
click at [242, 129] on div "Proceed" at bounding box center [237, 120] width 110 height 55
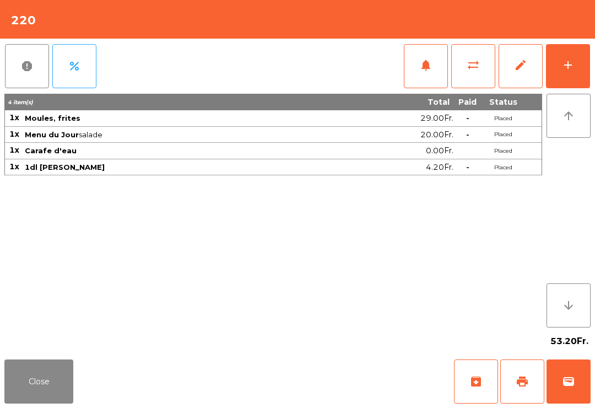
click at [33, 381] on button "Close" at bounding box center [38, 381] width 69 height 44
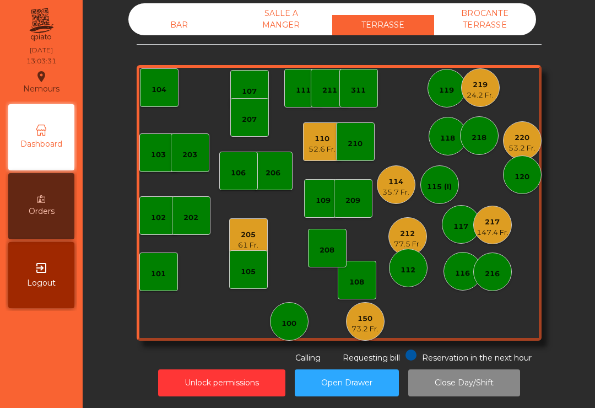
click at [247, 244] on div "61 Fr." at bounding box center [248, 245] width 20 height 11
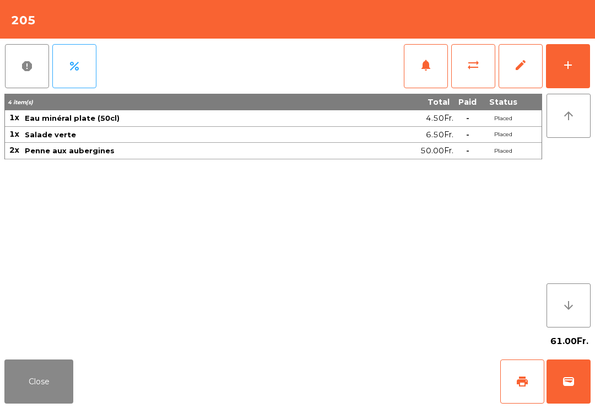
click at [426, 83] on button "notifications" at bounding box center [426, 66] width 44 height 44
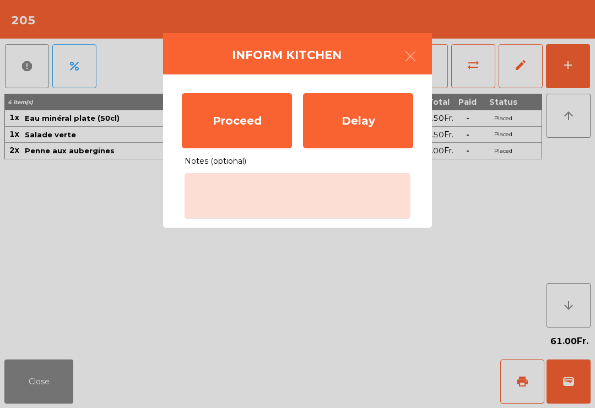
click at [244, 114] on div "Proceed" at bounding box center [237, 120] width 110 height 55
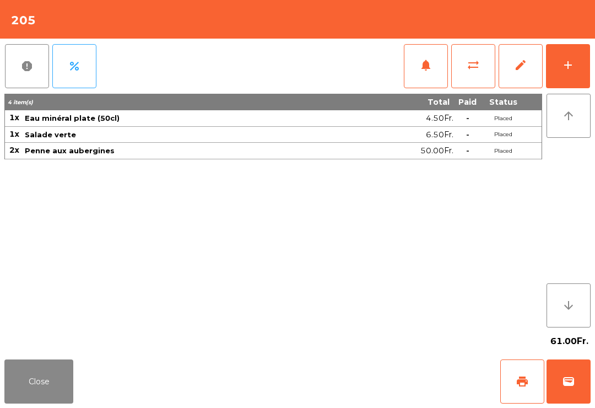
click at [31, 402] on button "Close" at bounding box center [38, 381] width 69 height 44
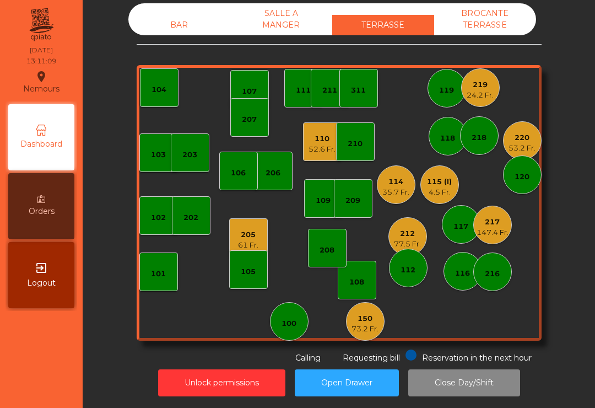
click at [248, 235] on div "205" at bounding box center [248, 234] width 20 height 11
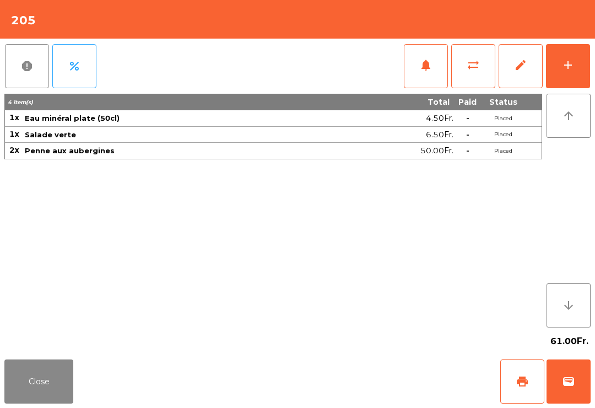
click at [434, 66] on button "notifications" at bounding box center [426, 66] width 44 height 44
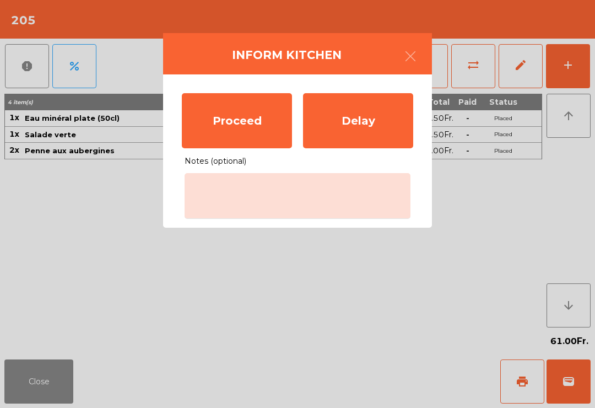
click at [261, 127] on div "Proceed" at bounding box center [237, 120] width 110 height 55
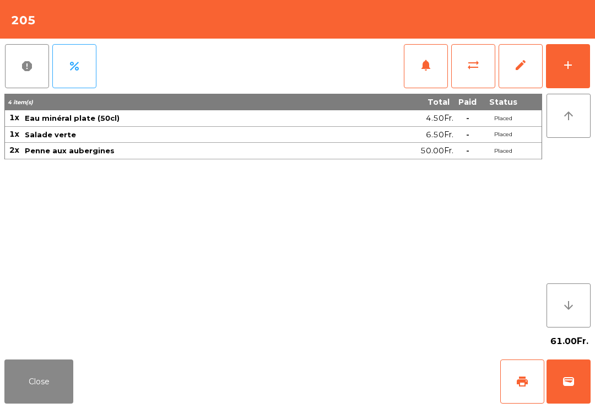
click at [35, 392] on button "Close" at bounding box center [38, 381] width 69 height 44
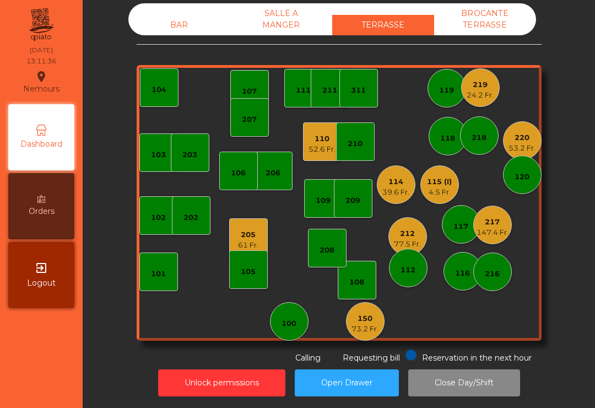
click at [492, 232] on div "147.4 Fr." at bounding box center [493, 232] width 32 height 11
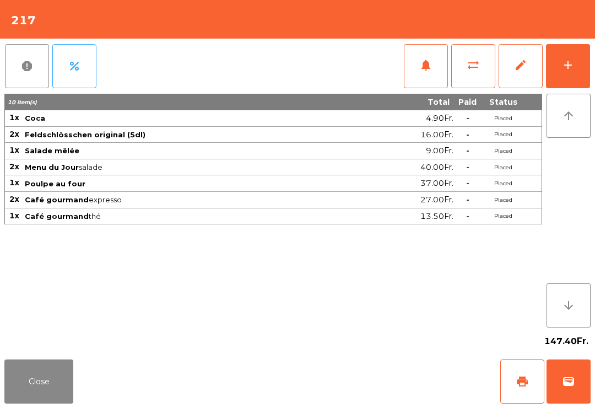
click at [474, 78] on button "sync_alt" at bounding box center [473, 66] width 44 height 44
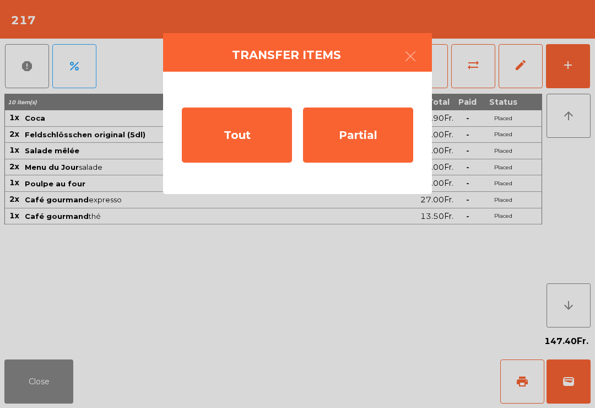
click at [233, 142] on div "Tout" at bounding box center [237, 134] width 110 height 55
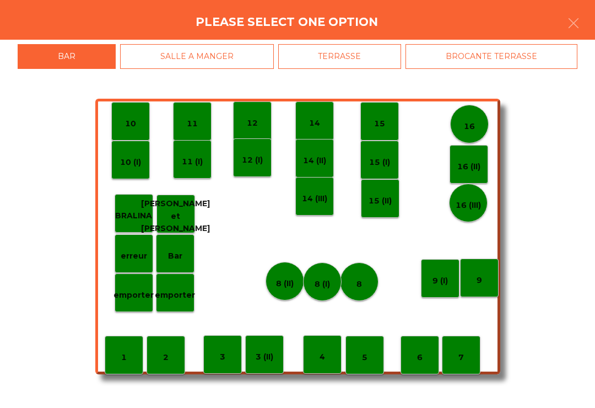
click at [509, 55] on div "BROCANTE TERRASSE" at bounding box center [492, 56] width 172 height 25
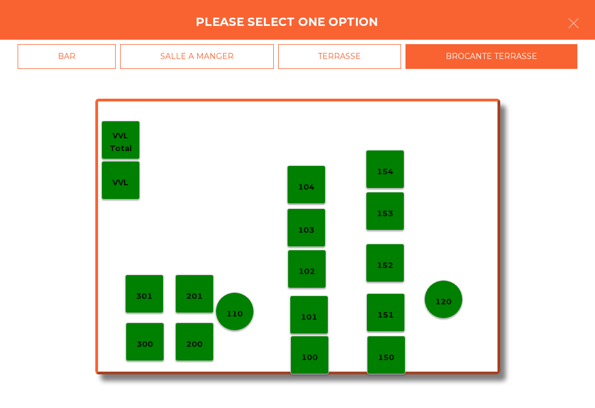
click at [316, 262] on div "102" at bounding box center [307, 269] width 39 height 39
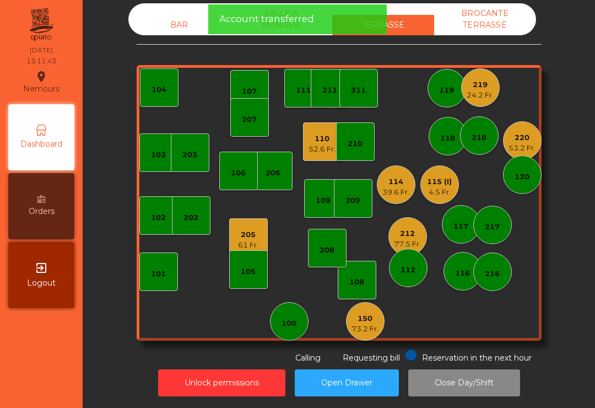
click at [482, 88] on div "219" at bounding box center [480, 84] width 27 height 11
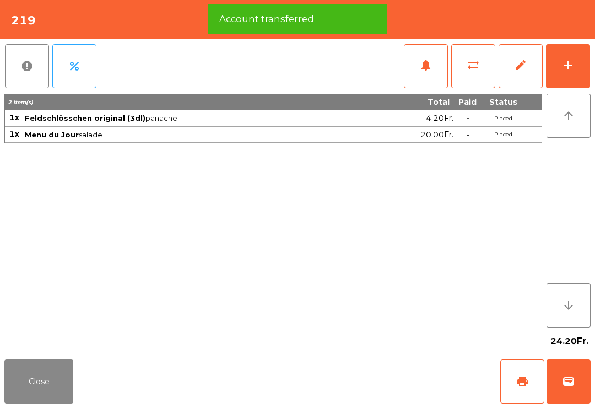
click at [472, 68] on span "sync_alt" at bounding box center [473, 64] width 13 height 13
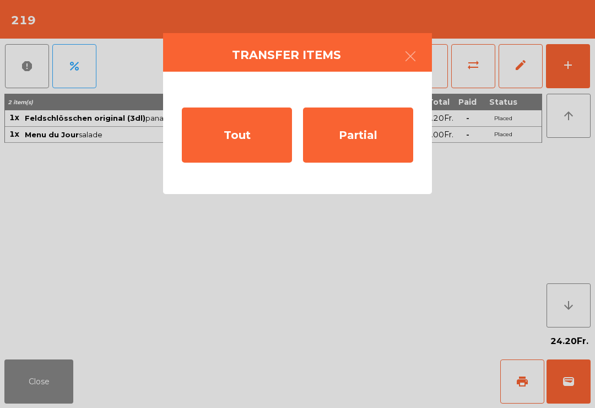
click at [239, 147] on div "Tout" at bounding box center [237, 134] width 110 height 55
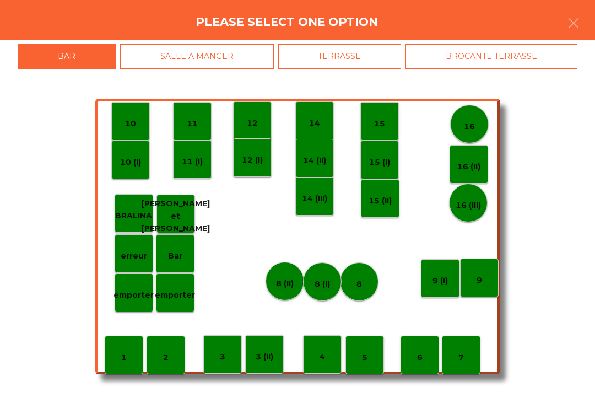
click at [504, 56] on div "BROCANTE TERRASSE" at bounding box center [492, 56] width 172 height 25
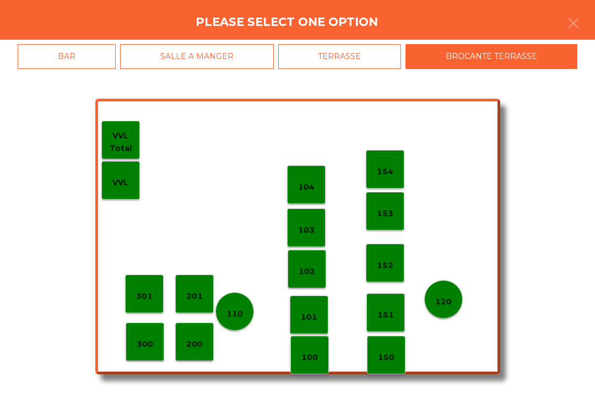
click at [308, 183] on p "104" at bounding box center [306, 187] width 17 height 13
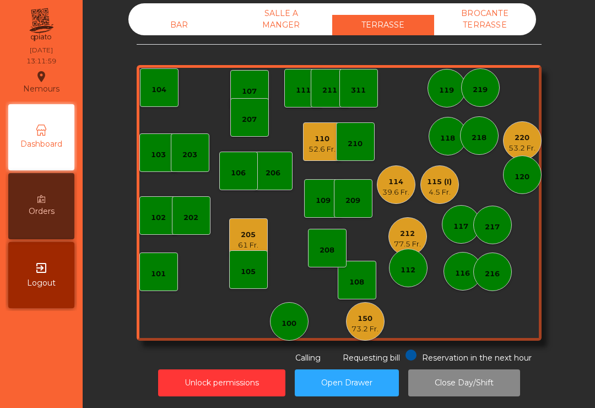
click at [391, 197] on div "114 39.6 Fr." at bounding box center [396, 184] width 39 height 39
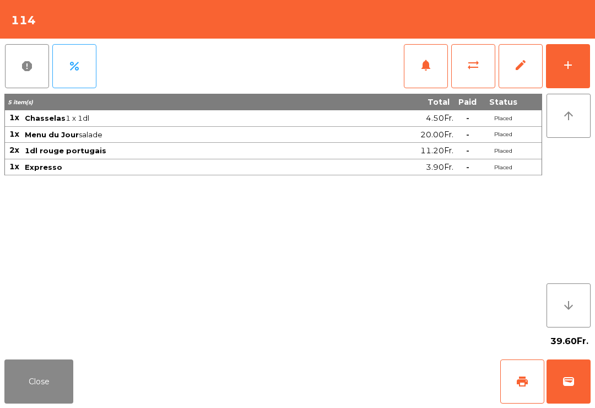
click at [38, 403] on button "Close" at bounding box center [38, 381] width 69 height 44
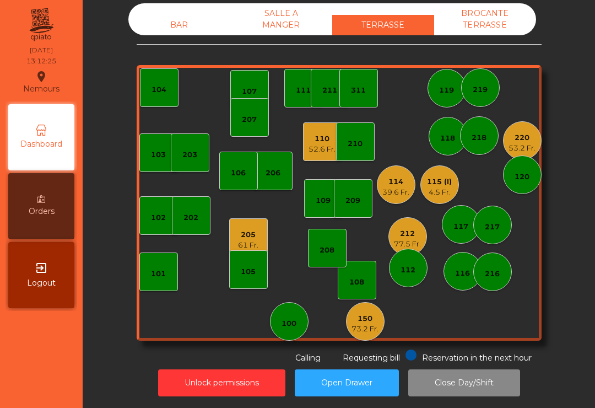
click at [164, 42] on div "BAR SALLE A MANGER TERRASSE BROCANTE TERRASSE 103 102 101 202 206 104 205 61 Fr…" at bounding box center [339, 183] width 405 height 360
click at [363, 288] on div "108" at bounding box center [357, 280] width 39 height 39
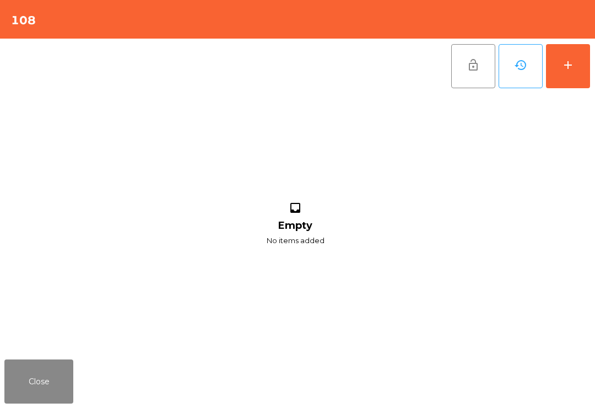
click at [576, 82] on button "add" at bounding box center [568, 66] width 44 height 44
click at [563, 74] on button "add" at bounding box center [568, 66] width 44 height 44
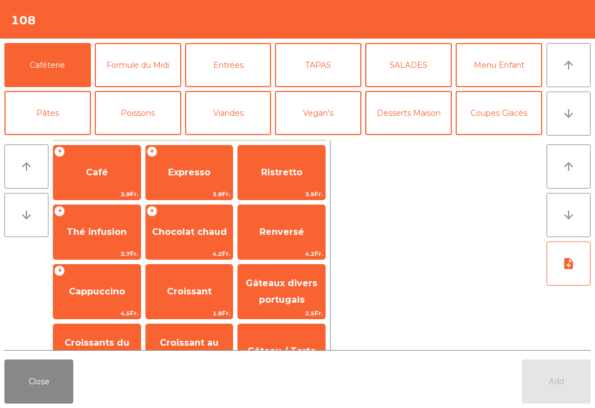
click at [564, 115] on icon "arrow_downward" at bounding box center [568, 113] width 13 height 13
click at [569, 109] on icon "arrow_downward" at bounding box center [568, 113] width 13 height 13
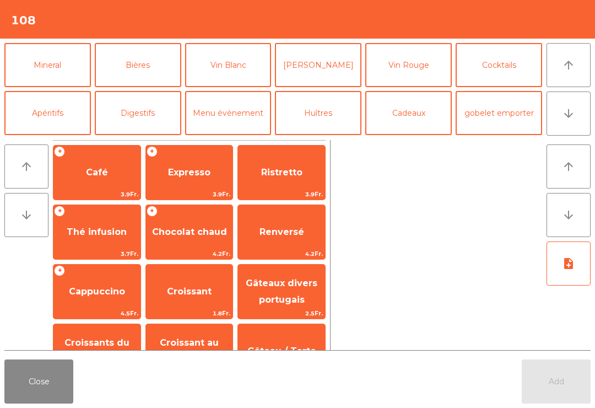
click at [34, 62] on button "Mineral" at bounding box center [47, 65] width 87 height 44
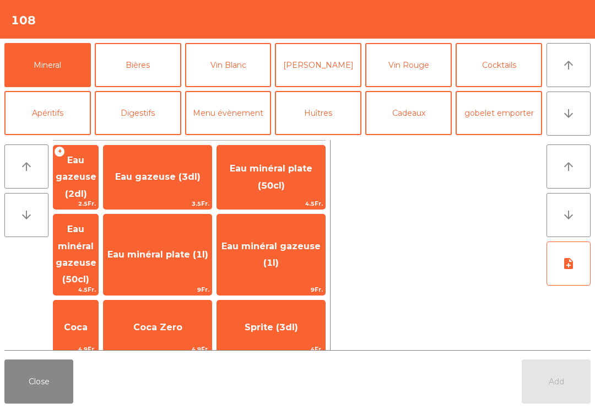
scroll to position [66, 0]
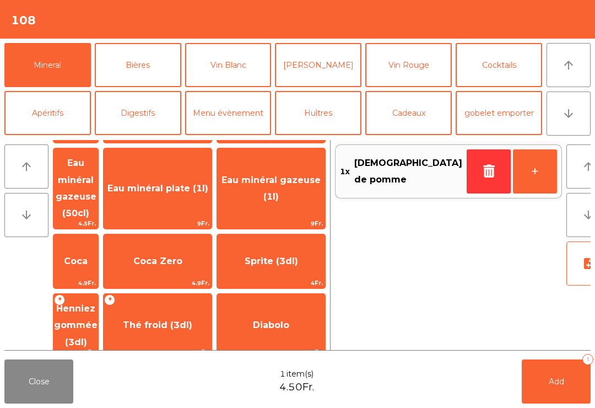
scroll to position [185, 0]
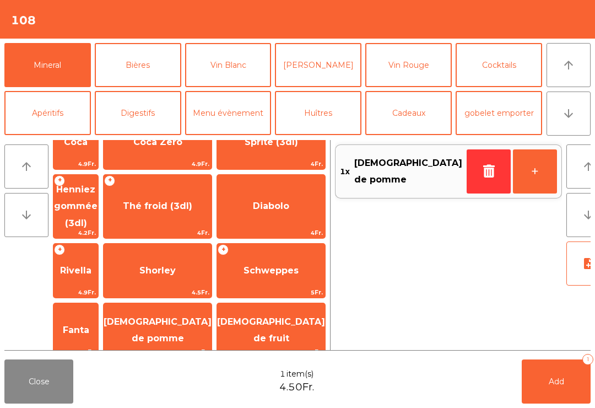
click at [132, 74] on button "Bières" at bounding box center [138, 65] width 87 height 44
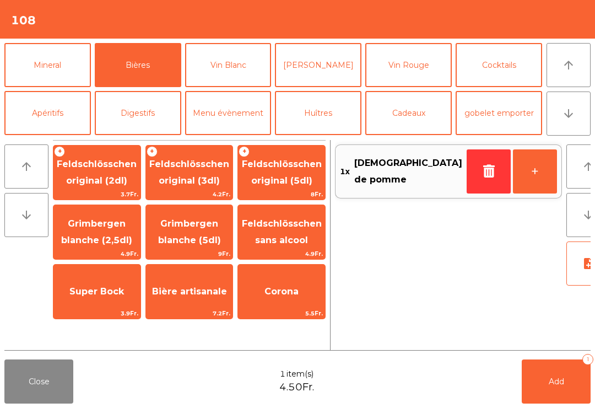
click at [173, 187] on span "Feldschlösschen original (3dl)" at bounding box center [189, 172] width 87 height 47
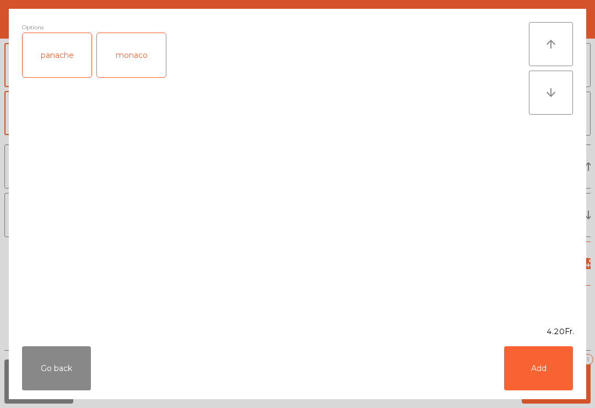
click at [531, 370] on button "Add" at bounding box center [538, 368] width 69 height 44
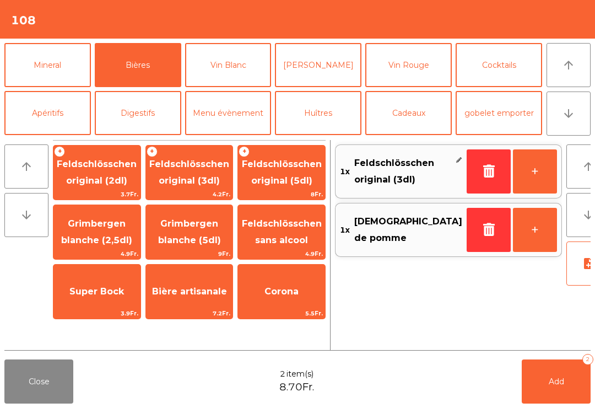
click at [549, 389] on button "Add 2" at bounding box center [556, 381] width 69 height 44
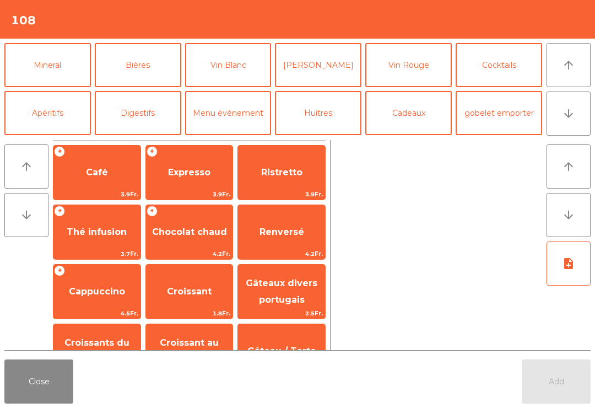
click at [29, 377] on button "Close" at bounding box center [38, 381] width 69 height 44
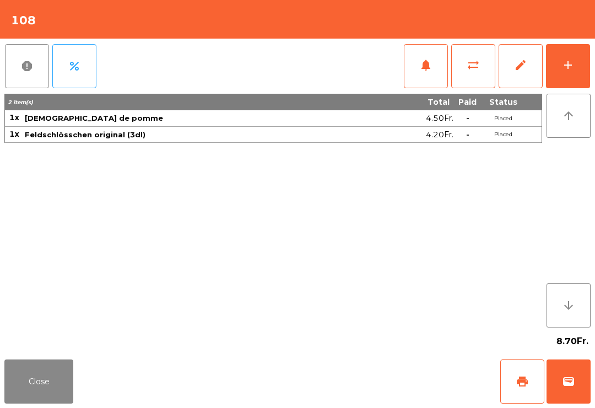
click at [47, 371] on button "Close" at bounding box center [38, 381] width 69 height 44
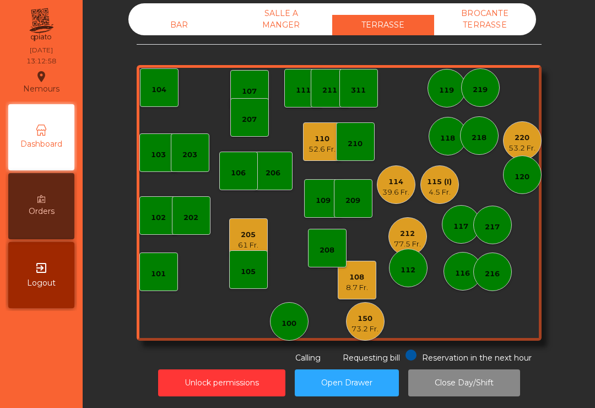
click at [359, 284] on div "8.7 Fr." at bounding box center [357, 287] width 22 height 11
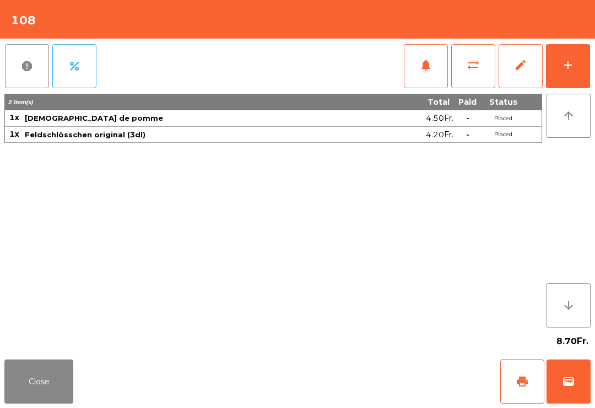
click at [532, 376] on button "print" at bounding box center [522, 381] width 44 height 44
click at [9, 382] on button "Close" at bounding box center [38, 381] width 69 height 44
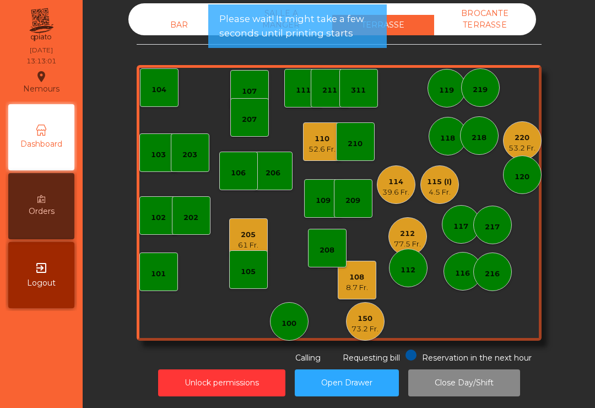
click at [446, 198] on div "115 (I) 4.5 Fr." at bounding box center [439, 184] width 39 height 39
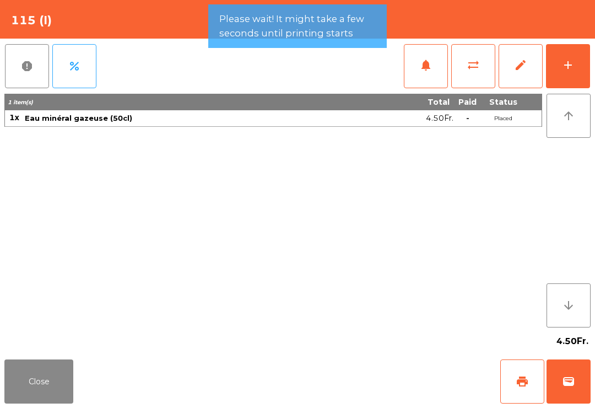
click at [567, 68] on div "add" at bounding box center [567, 64] width 13 height 13
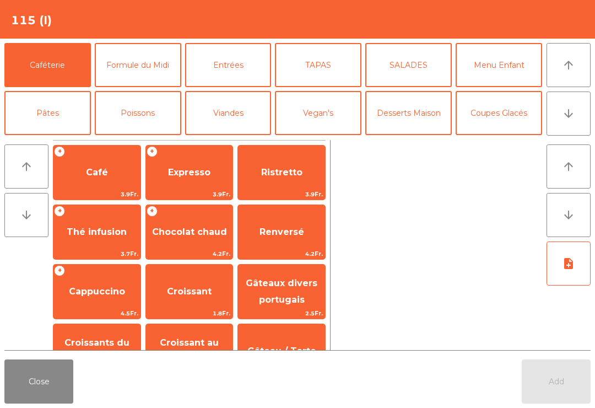
click at [348, 73] on button "TAPAS" at bounding box center [318, 65] width 87 height 44
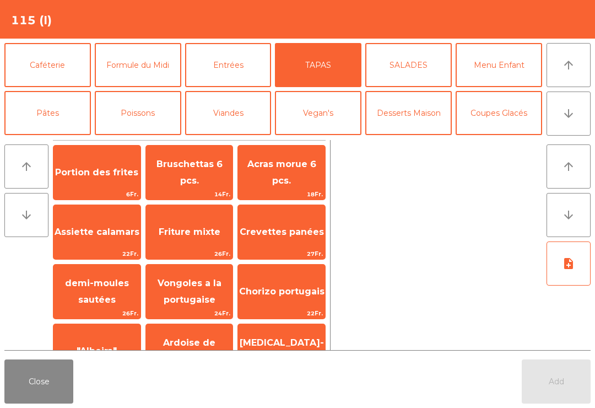
click at [92, 178] on span "Portion des frites" at bounding box center [96, 173] width 87 height 30
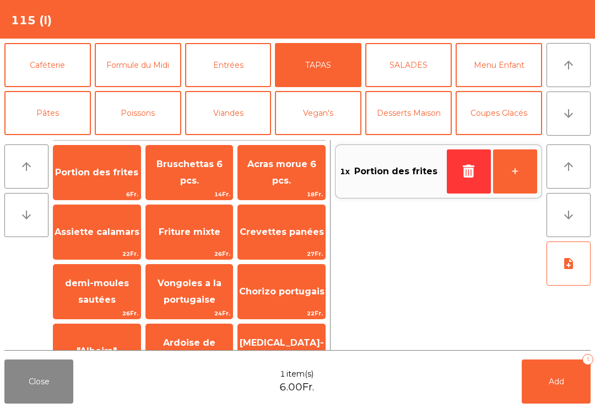
click at [106, 226] on span "Assiette calamars" at bounding box center [97, 231] width 85 height 10
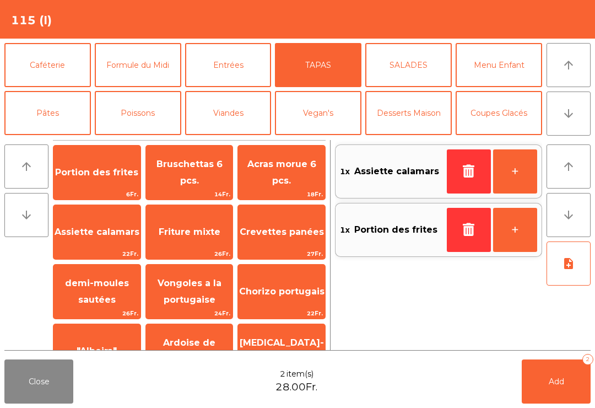
click at [556, 377] on span "Add" at bounding box center [556, 381] width 15 height 10
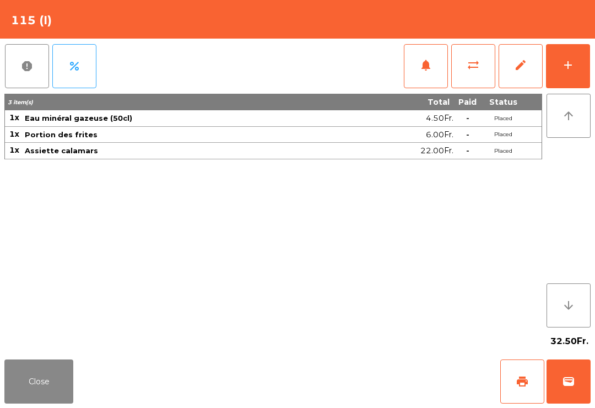
click at [36, 387] on button "Close" at bounding box center [38, 381] width 69 height 44
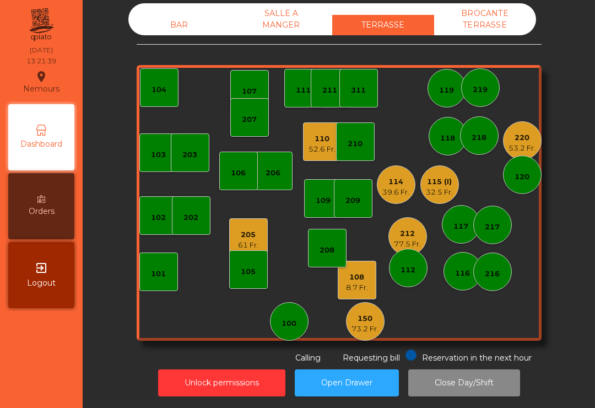
click at [353, 337] on div "150 73.2 Fr." at bounding box center [365, 321] width 39 height 39
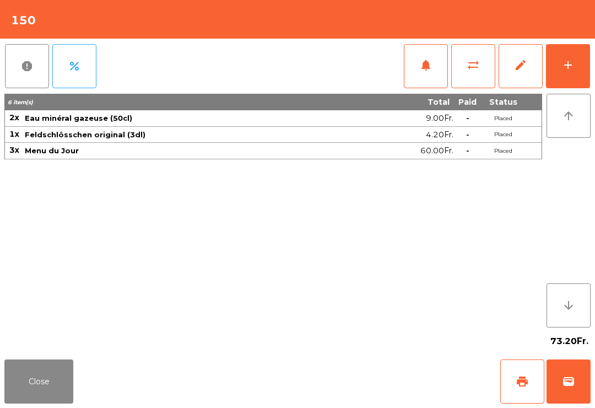
click at [568, 64] on div "add" at bounding box center [567, 64] width 13 height 13
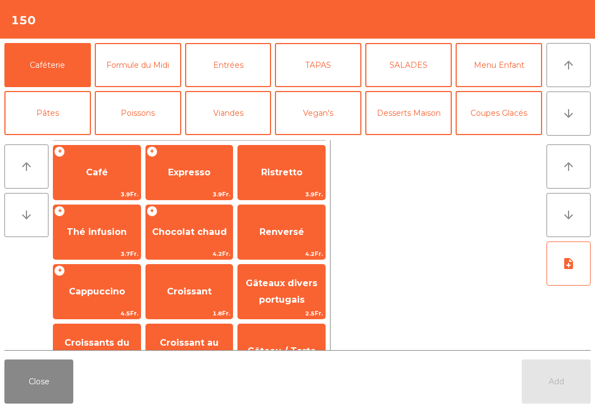
click at [489, 96] on button "Coupes Glacés" at bounding box center [499, 113] width 87 height 44
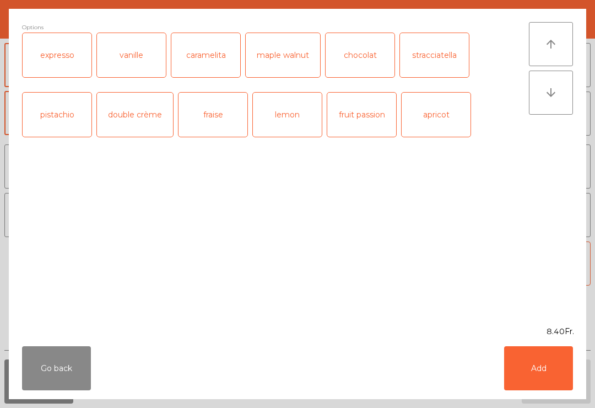
scroll to position [212, 0]
click at [561, 390] on button "Add" at bounding box center [538, 368] width 69 height 44
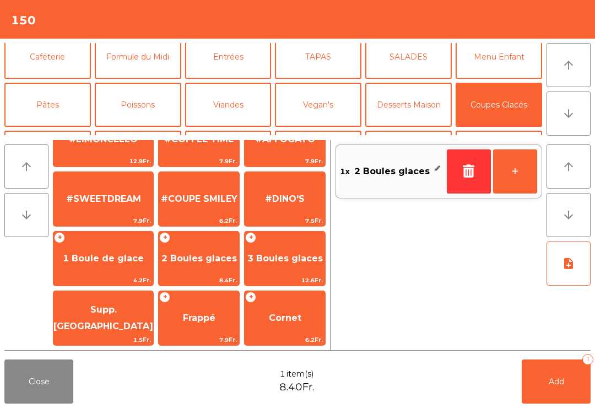
click at [575, 373] on button "Add 1" at bounding box center [556, 381] width 69 height 44
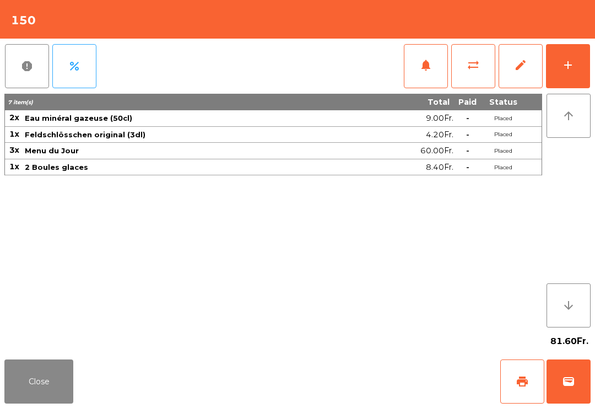
click at [7, 386] on button "Close" at bounding box center [38, 381] width 69 height 44
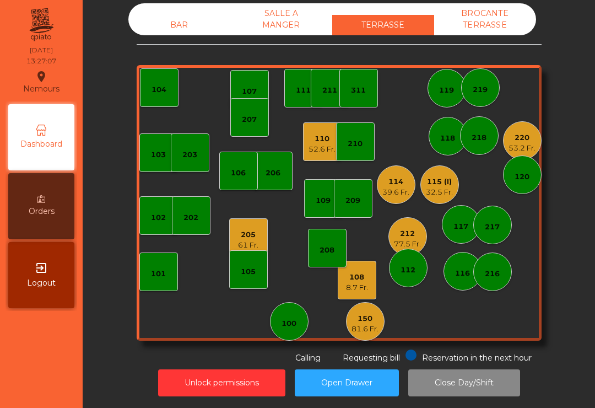
click at [323, 144] on div "52.6 Fr." at bounding box center [322, 149] width 27 height 11
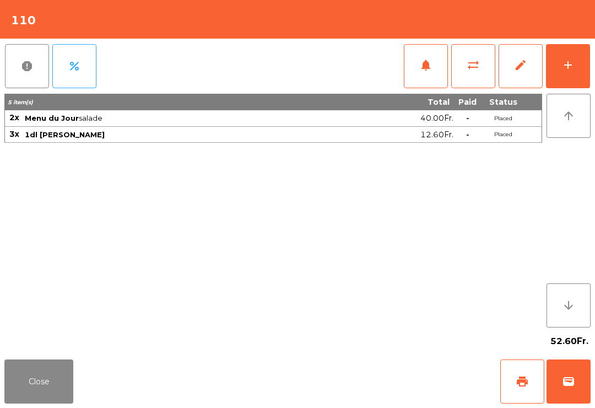
click at [481, 59] on button "sync_alt" at bounding box center [473, 66] width 44 height 44
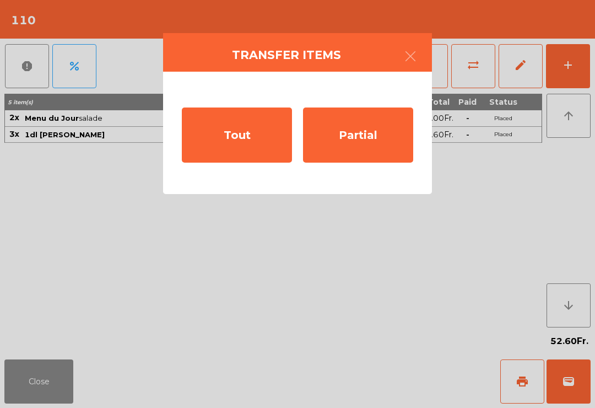
click at [242, 152] on div "Tout" at bounding box center [237, 134] width 110 height 55
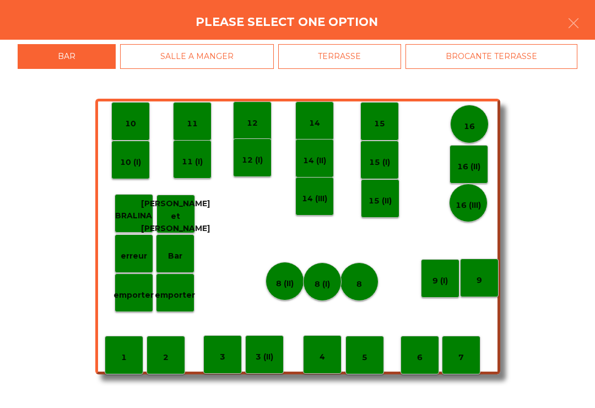
click at [506, 57] on div "BROCANTE TERRASSE" at bounding box center [492, 56] width 172 height 25
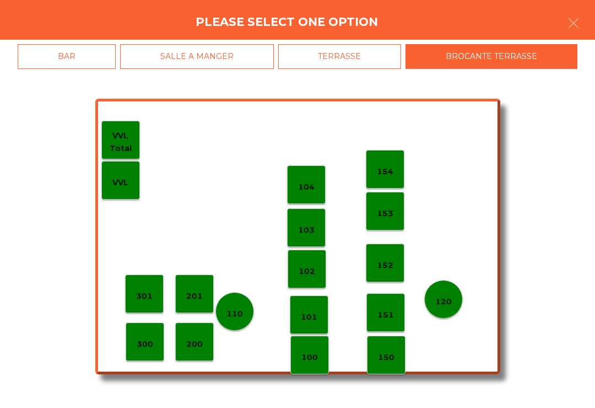
click at [315, 236] on div "103" at bounding box center [306, 227] width 39 height 39
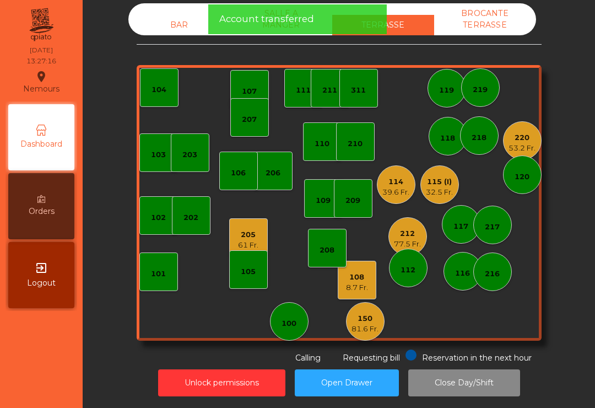
click at [486, 26] on div "BROCANTE TERRASSE" at bounding box center [485, 19] width 102 height 32
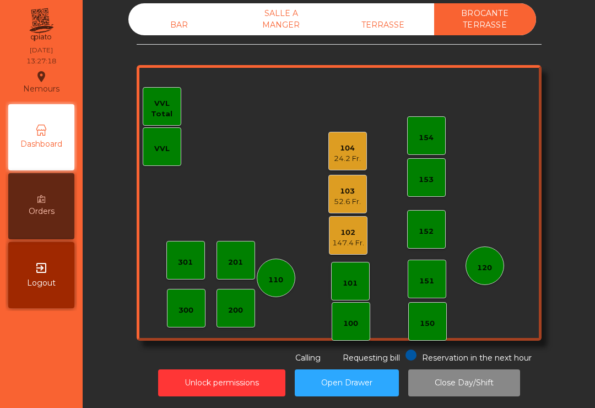
click at [207, 24] on div "BAR" at bounding box center [179, 25] width 102 height 20
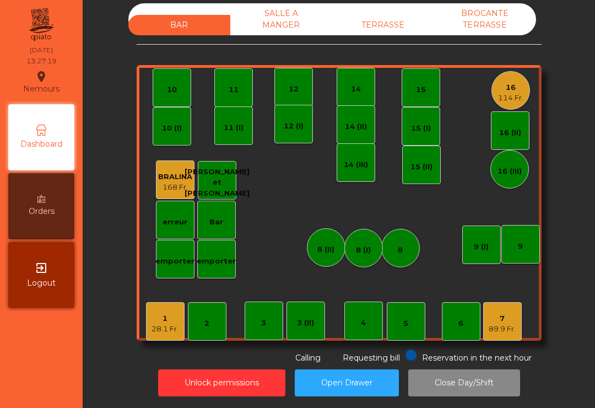
click at [384, 34] on div "TERRASSE" at bounding box center [383, 25] width 102 height 20
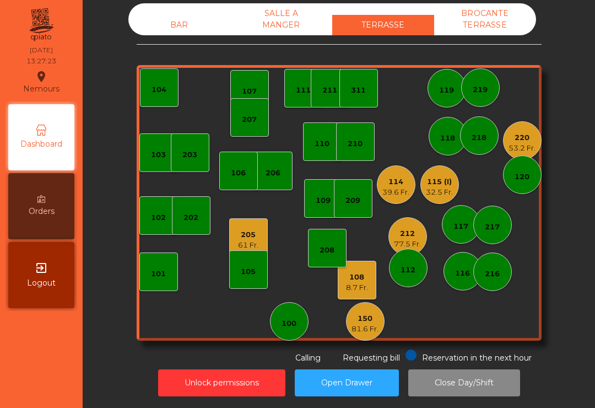
click at [392, 176] on div "114" at bounding box center [395, 181] width 27 height 11
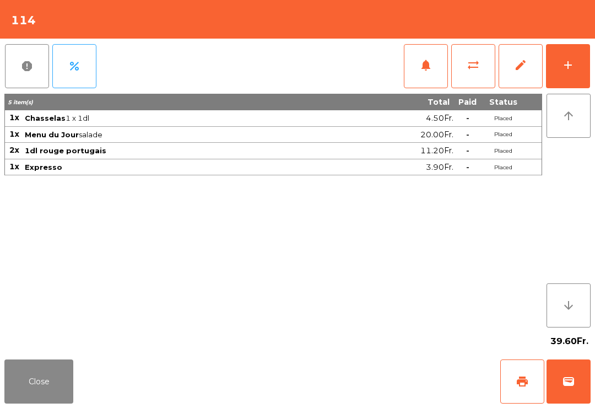
click at [574, 391] on button "wallet" at bounding box center [569, 381] width 44 height 44
click at [343, 332] on div "39.60Fr." at bounding box center [297, 341] width 586 height 28
click at [338, 352] on div "39.60Fr." at bounding box center [297, 341] width 586 height 28
click at [356, 361] on div "Close print wallet" at bounding box center [297, 381] width 595 height 53
click at [353, 380] on div "Close print wallet" at bounding box center [297, 381] width 595 height 53
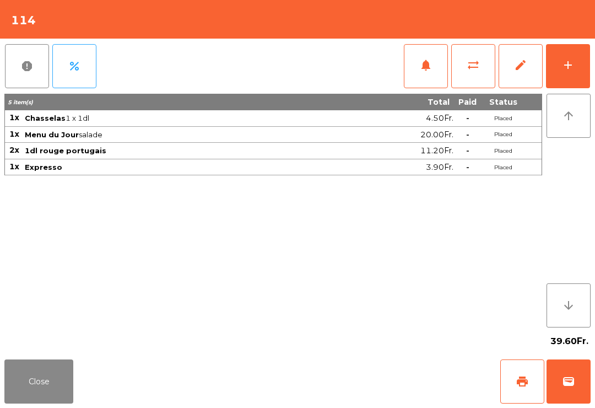
click at [366, 380] on div "Close print wallet" at bounding box center [297, 381] width 595 height 53
click at [365, 385] on div "Close print wallet" at bounding box center [297, 381] width 595 height 53
click at [348, 375] on div "Close print wallet" at bounding box center [297, 381] width 595 height 53
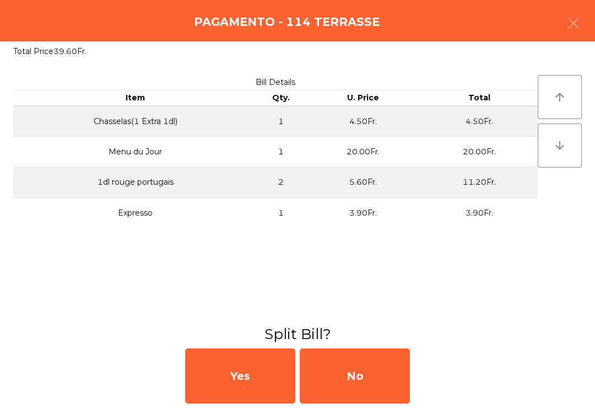
click at [348, 396] on div "No" at bounding box center [355, 375] width 110 height 55
click at [364, 388] on div "MB" at bounding box center [355, 375] width 110 height 55
click at [367, 390] on div "No" at bounding box center [355, 375] width 110 height 55
click at [366, 398] on div "No" at bounding box center [355, 375] width 110 height 55
click at [372, 387] on div "No" at bounding box center [355, 375] width 110 height 55
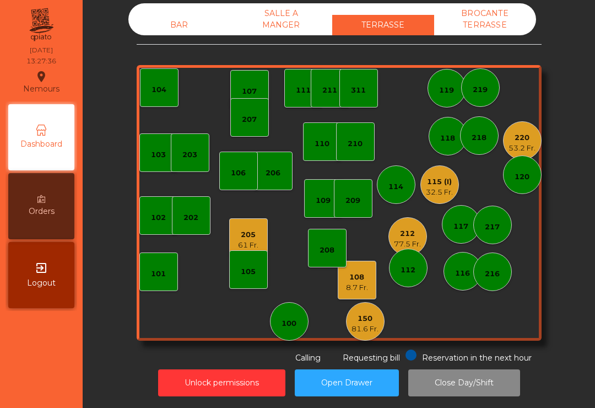
click at [370, 282] on div "108 8.7 Fr." at bounding box center [357, 280] width 39 height 39
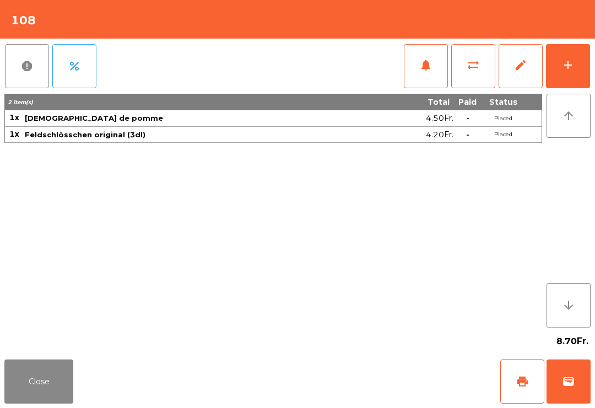
click at [579, 390] on button "wallet" at bounding box center [569, 381] width 44 height 44
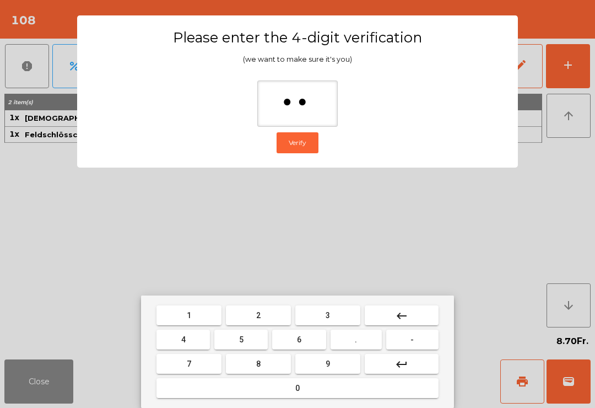
type input "***"
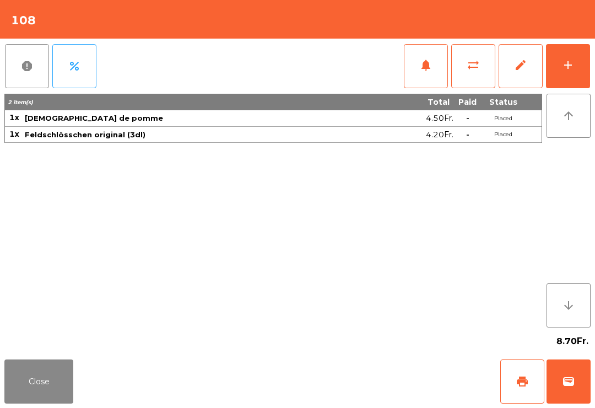
click at [370, 384] on div "Close print wallet" at bounding box center [297, 381] width 595 height 53
click at [342, 389] on div "Close print wallet" at bounding box center [297, 381] width 595 height 53
click at [345, 404] on div "Close print wallet" at bounding box center [297, 381] width 595 height 53
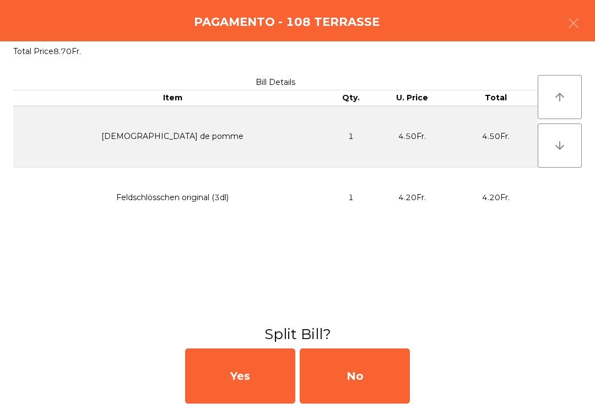
click at [349, 399] on div "No" at bounding box center [355, 375] width 110 height 55
click at [355, 386] on div "MB" at bounding box center [355, 375] width 110 height 55
click at [362, 380] on div "No" at bounding box center [355, 375] width 110 height 55
click at [361, 384] on div "No" at bounding box center [355, 375] width 110 height 55
click at [335, 382] on div "No" at bounding box center [355, 375] width 110 height 55
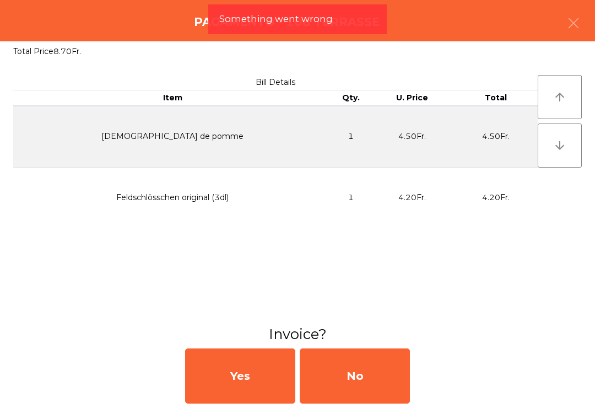
click at [375, 380] on div "No" at bounding box center [355, 375] width 110 height 55
click at [369, 391] on div "No" at bounding box center [355, 375] width 110 height 55
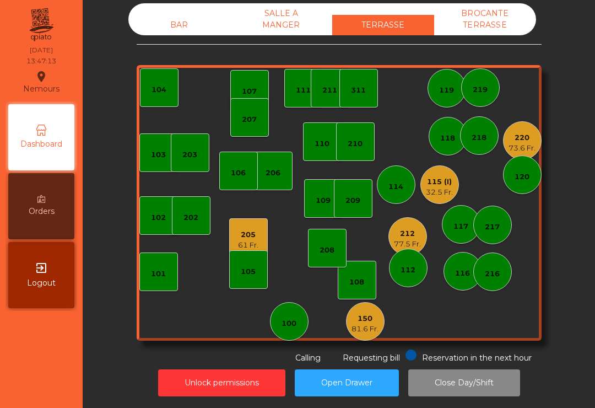
click at [450, 177] on div "115 (I)" at bounding box center [439, 181] width 27 height 11
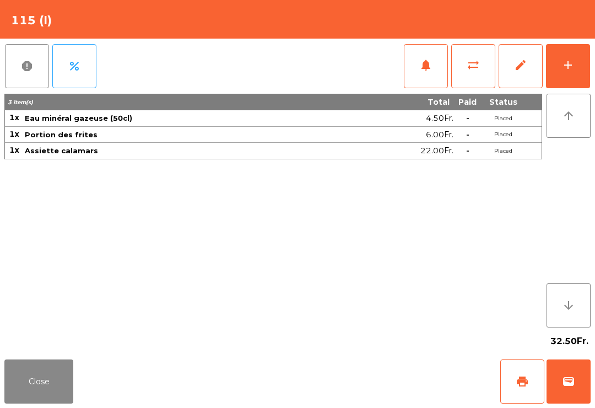
click at [511, 379] on button "print" at bounding box center [522, 381] width 44 height 44
click at [583, 388] on button "wallet" at bounding box center [569, 381] width 44 height 44
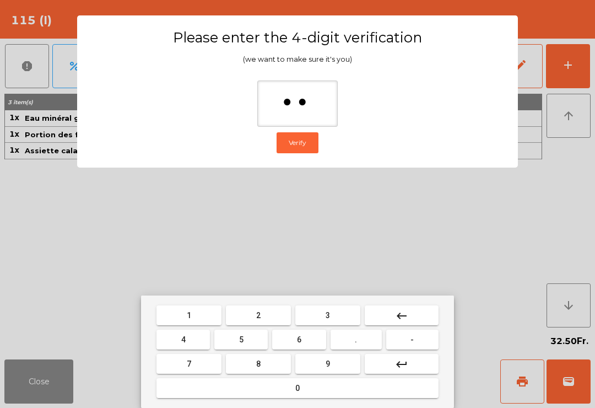
type input "***"
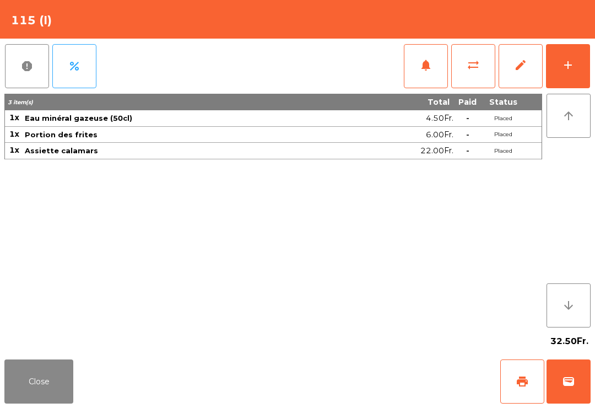
click at [375, 377] on div "Close print wallet" at bounding box center [297, 381] width 595 height 53
click at [375, 396] on div "Close print wallet" at bounding box center [297, 381] width 595 height 53
click at [375, 404] on div "Close print wallet" at bounding box center [297, 381] width 595 height 53
click at [383, 403] on div "Close print wallet" at bounding box center [297, 381] width 595 height 53
click at [376, 397] on div "Close print wallet" at bounding box center [297, 381] width 595 height 53
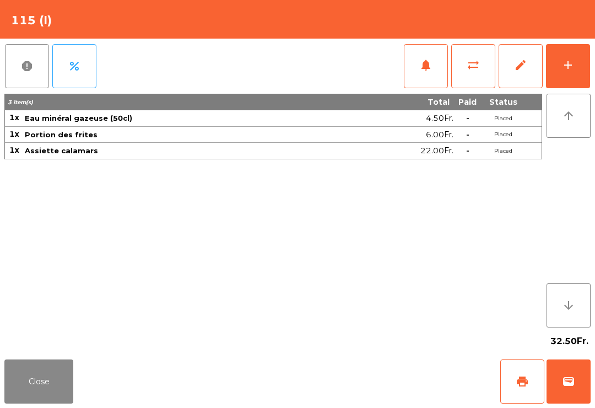
click at [373, 398] on div "Close print wallet" at bounding box center [297, 381] width 595 height 53
click at [367, 390] on div "Close print wallet" at bounding box center [297, 381] width 595 height 53
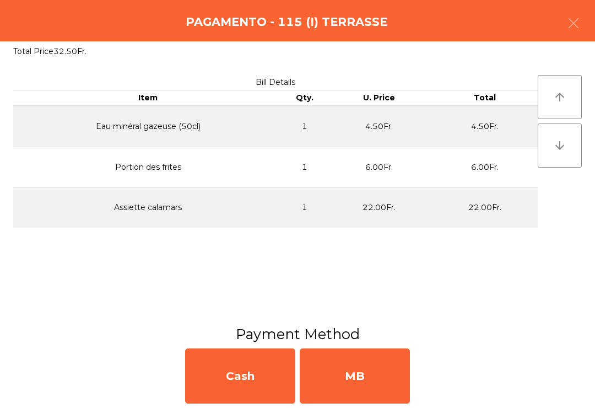
click at [373, 386] on div "MB" at bounding box center [355, 375] width 110 height 55
click at [386, 378] on div "No" at bounding box center [355, 375] width 110 height 55
click at [368, 376] on div "No" at bounding box center [355, 375] width 110 height 55
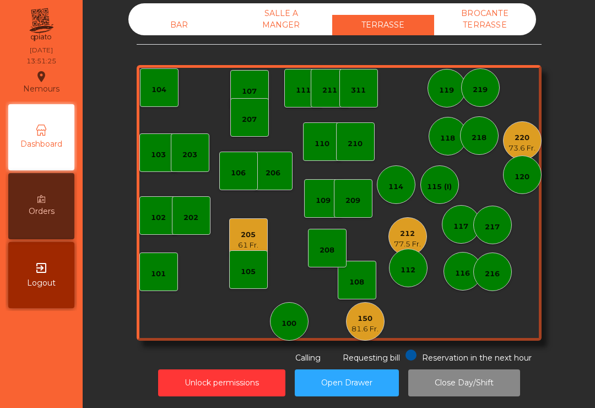
click at [515, 152] on div "73.6 Fr." at bounding box center [522, 148] width 27 height 11
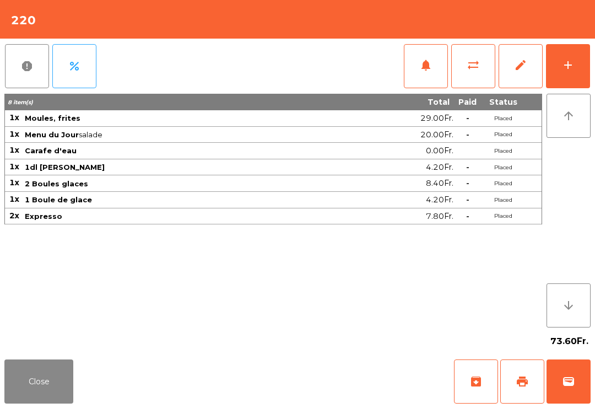
click at [475, 58] on span "sync_alt" at bounding box center [473, 64] width 13 height 13
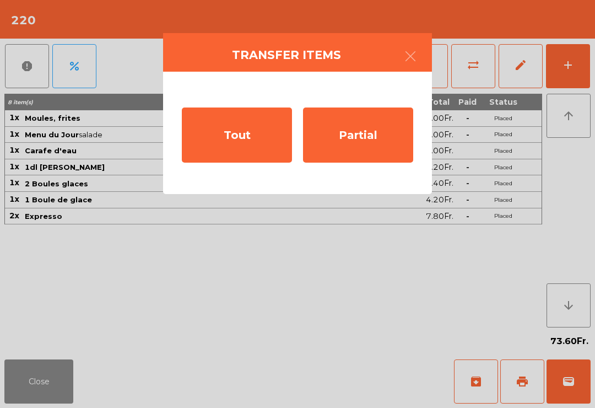
click at [378, 137] on div "Partial" at bounding box center [358, 134] width 110 height 55
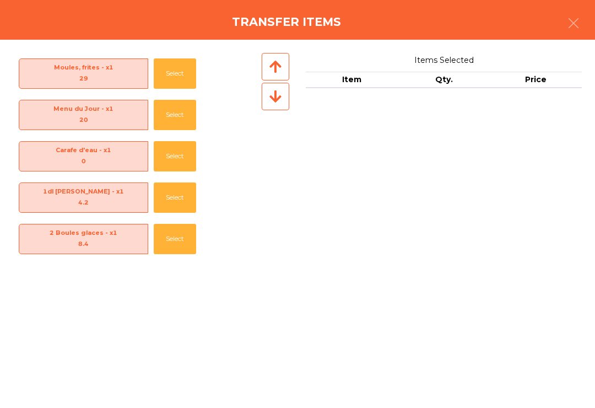
click at [174, 237] on button "Select" at bounding box center [175, 239] width 42 height 30
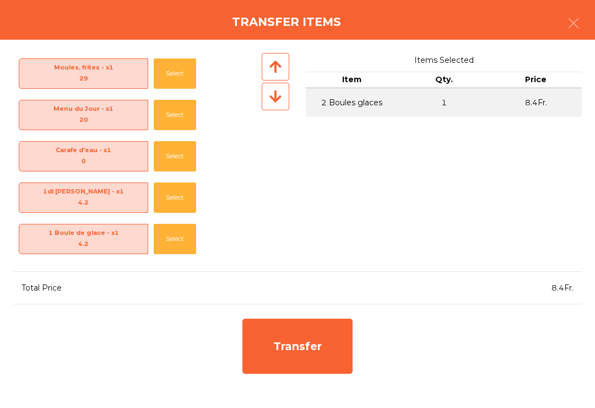
click at [174, 235] on button "Select" at bounding box center [175, 239] width 42 height 30
click at [160, 228] on button "Select" at bounding box center [175, 239] width 42 height 30
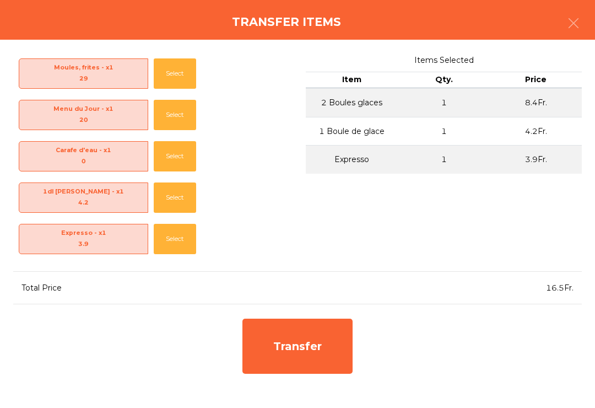
click at [164, 235] on button "Select" at bounding box center [175, 239] width 42 height 30
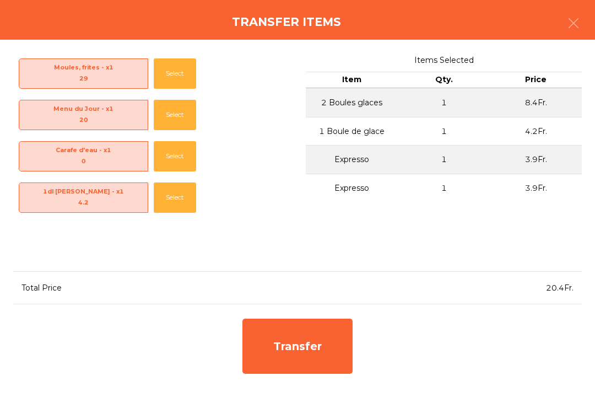
click at [307, 352] on div "Transfer" at bounding box center [297, 345] width 110 height 55
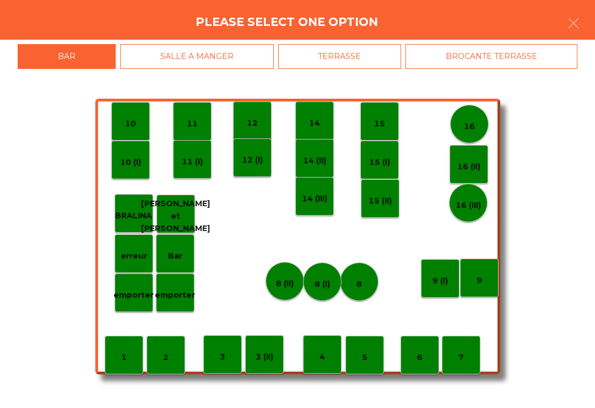
click at [313, 198] on p "14 (III)" at bounding box center [314, 198] width 25 height 13
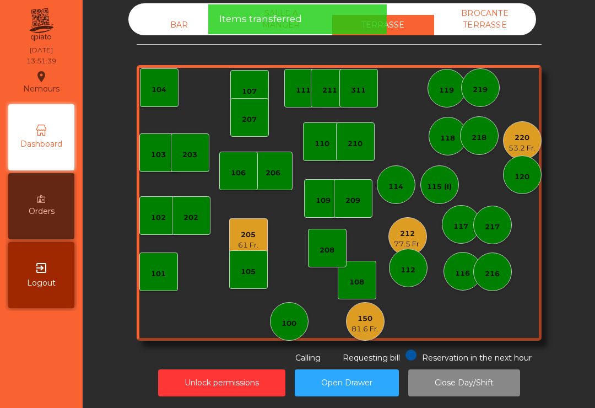
click at [520, 147] on div "53.2 Fr." at bounding box center [522, 148] width 27 height 11
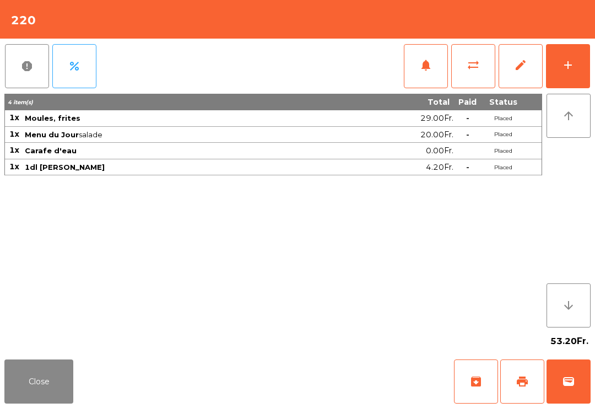
click at [517, 388] on button "print" at bounding box center [522, 381] width 44 height 44
click at [60, 401] on button "Close" at bounding box center [38, 381] width 69 height 44
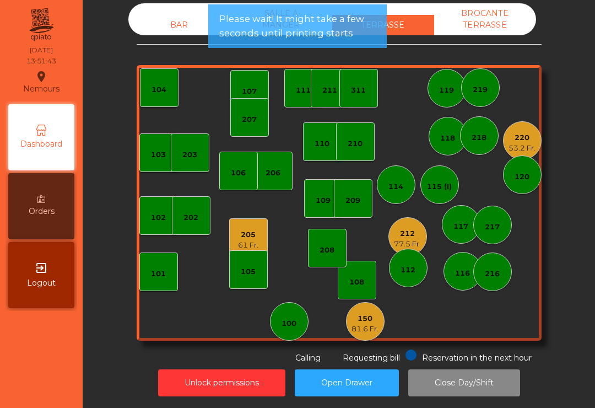
click at [182, 26] on div "BAR" at bounding box center [179, 25] width 102 height 20
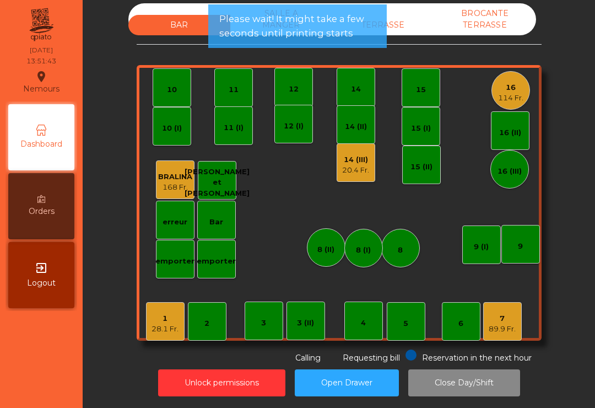
click at [342, 175] on div "14 (III) 20.4 Fr." at bounding box center [356, 162] width 39 height 39
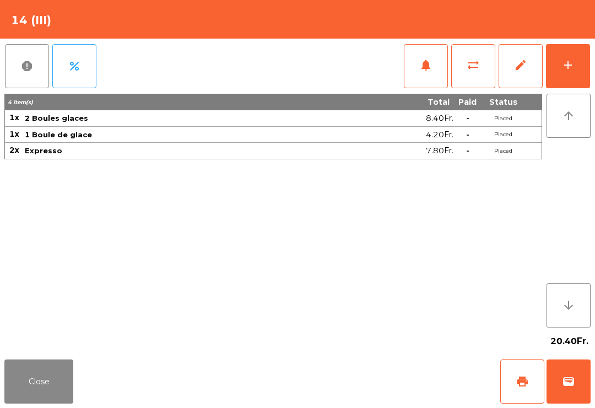
click at [520, 382] on span "print" at bounding box center [522, 381] width 13 height 13
click at [31, 379] on button "Close" at bounding box center [38, 381] width 69 height 44
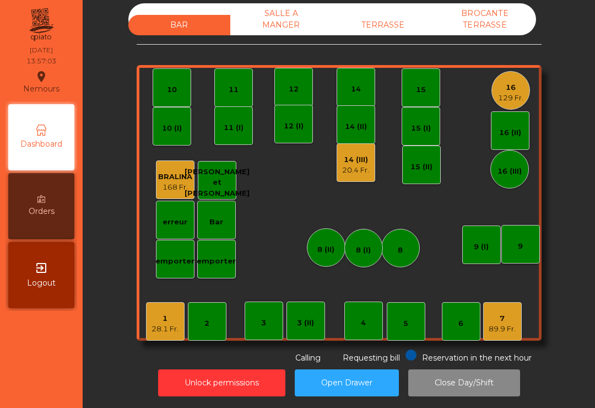
click at [397, 19] on div "TERRASSE" at bounding box center [383, 25] width 102 height 20
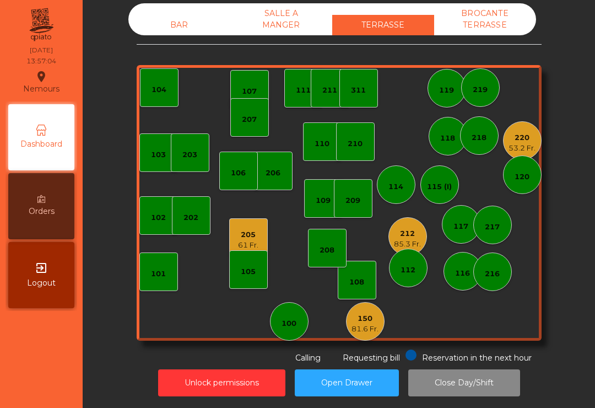
click at [286, 321] on div "100" at bounding box center [289, 323] width 15 height 11
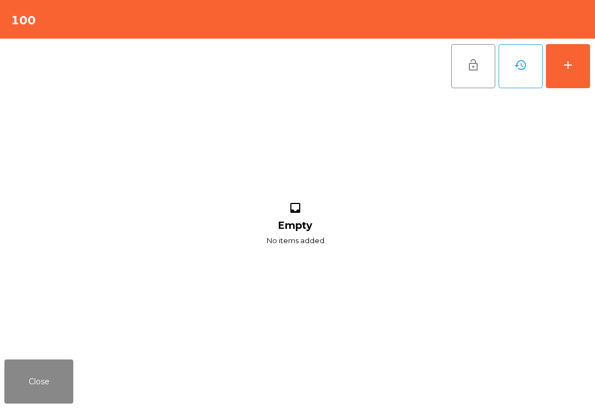
click at [590, 61] on button "add" at bounding box center [568, 66] width 44 height 44
click at [558, 74] on button "add" at bounding box center [568, 66] width 44 height 44
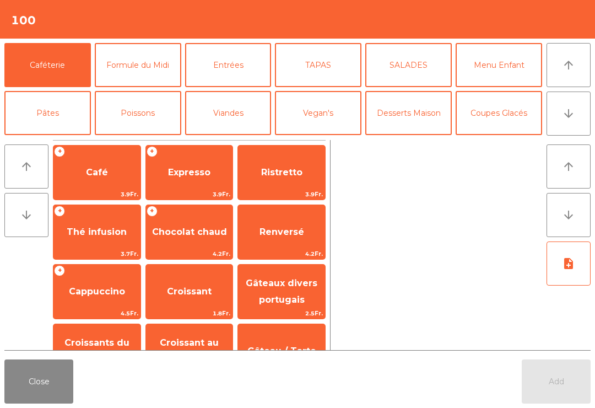
click at [566, 131] on button "arrow_downward" at bounding box center [569, 113] width 44 height 44
click at [87, 180] on span "Café" at bounding box center [96, 173] width 87 height 30
click at [554, 369] on div "Add" at bounding box center [556, 381] width 69 height 44
click at [23, 402] on button "Close" at bounding box center [38, 381] width 69 height 44
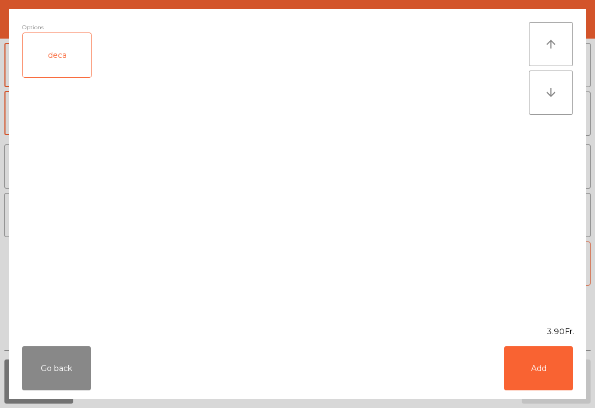
click at [546, 382] on button "Add" at bounding box center [538, 368] width 69 height 44
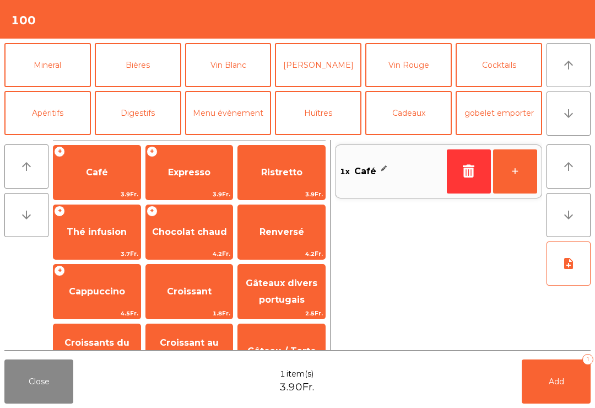
click at [577, 386] on button "Add 1" at bounding box center [556, 381] width 69 height 44
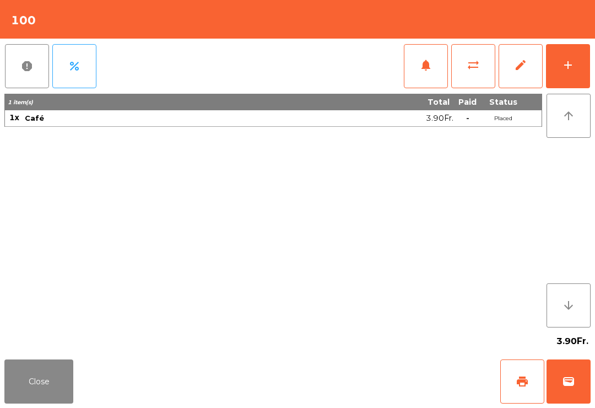
click at [60, 390] on button "Close" at bounding box center [38, 381] width 69 height 44
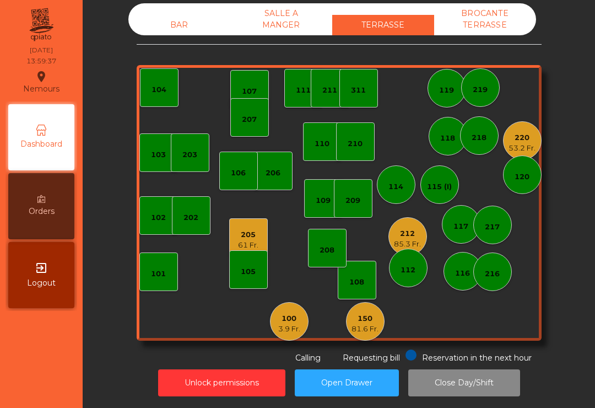
click at [349, 203] on div "209" at bounding box center [352, 200] width 15 height 11
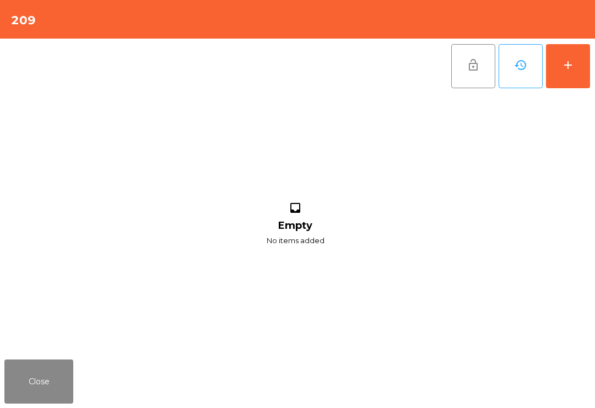
click at [563, 69] on div "add" at bounding box center [567, 64] width 13 height 13
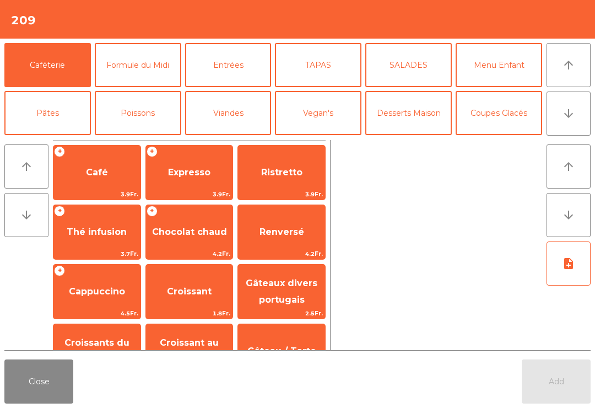
click at [302, 255] on span "4.2Fr." at bounding box center [281, 253] width 87 height 10
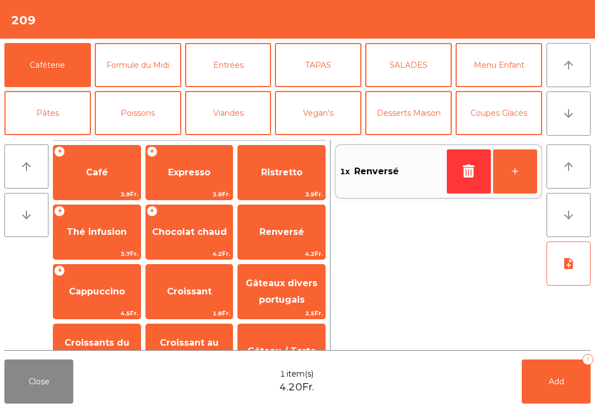
click at [294, 240] on span "Renversé" at bounding box center [281, 232] width 87 height 30
click at [69, 139] on button "Mineral" at bounding box center [47, 161] width 87 height 44
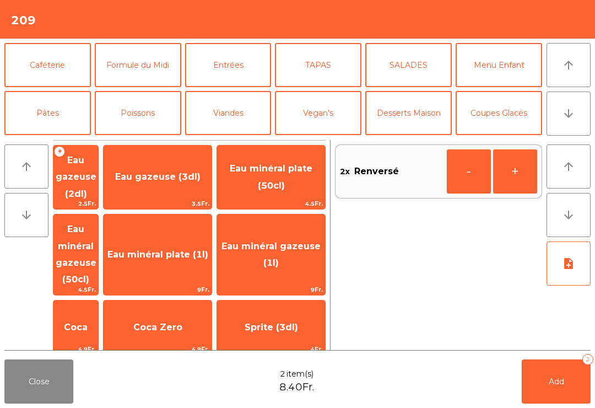
scroll to position [63, 0]
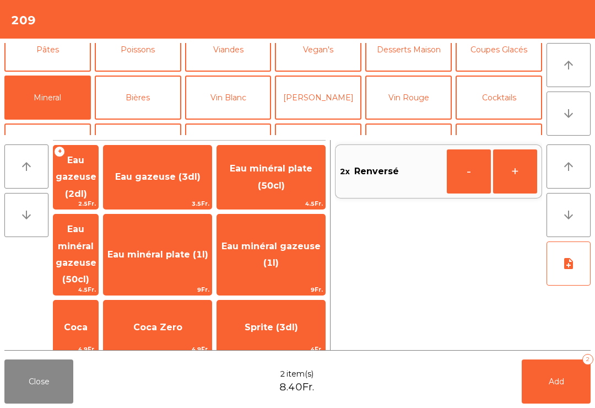
click at [179, 386] on span "Thé froid (3dl)" at bounding box center [157, 391] width 69 height 10
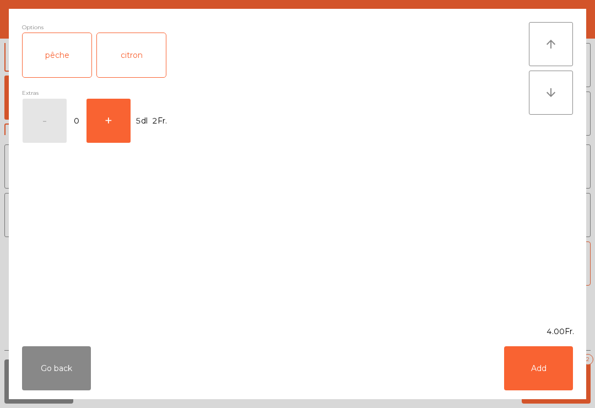
click at [554, 344] on div "Go back Add" at bounding box center [297, 368] width 577 height 62
click at [550, 386] on button "Add" at bounding box center [538, 368] width 69 height 44
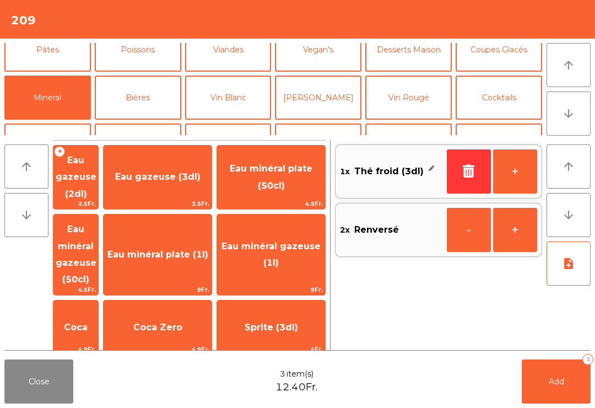
click at [563, 381] on span "Add" at bounding box center [556, 381] width 15 height 10
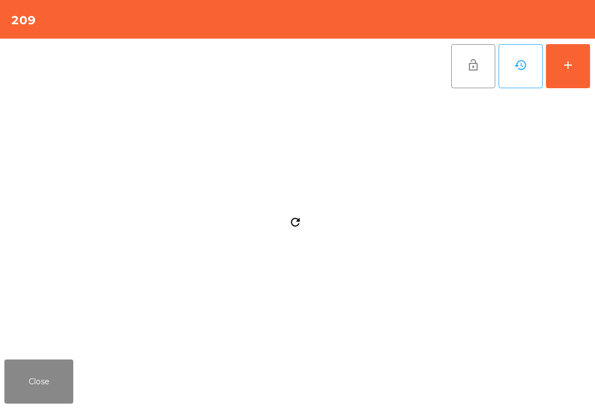
click at [58, 383] on button "Close" at bounding box center [38, 381] width 69 height 44
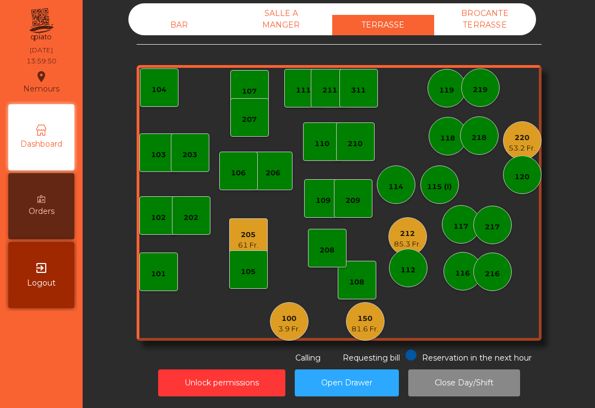
click at [250, 239] on div "205" at bounding box center [248, 234] width 20 height 11
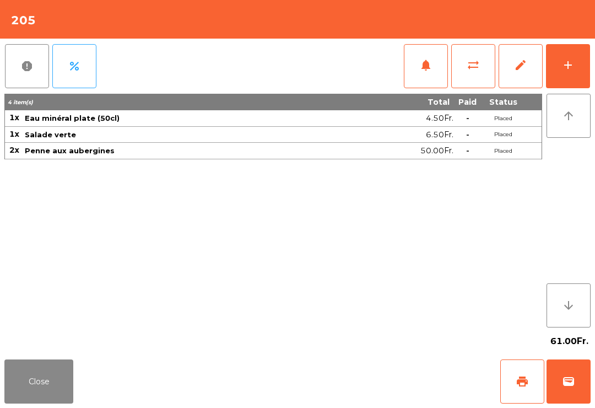
click at [556, 68] on button "add" at bounding box center [568, 66] width 44 height 44
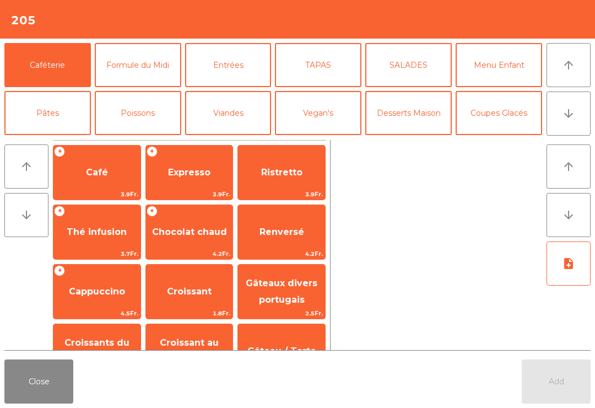
click at [423, 91] on button "Desserts Maison" at bounding box center [408, 113] width 87 height 44
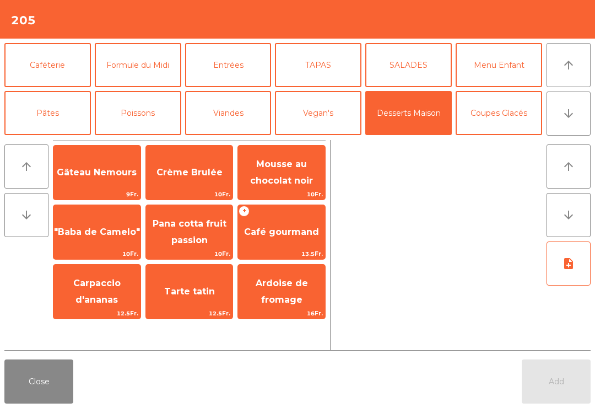
click at [286, 239] on span "Café gourmand" at bounding box center [281, 232] width 87 height 30
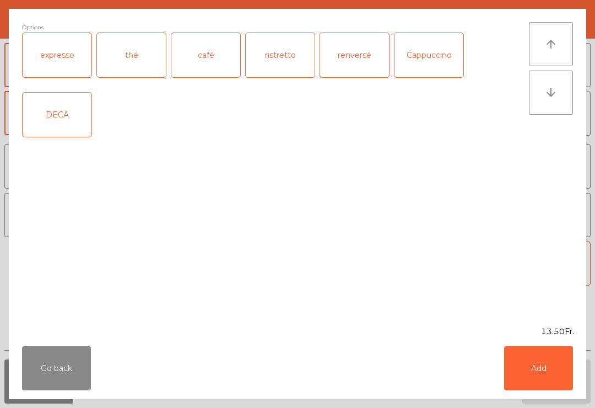
scroll to position [57, 0]
click at [76, 64] on div "expresso" at bounding box center [57, 55] width 69 height 44
click at [539, 375] on button "Add" at bounding box center [538, 368] width 69 height 44
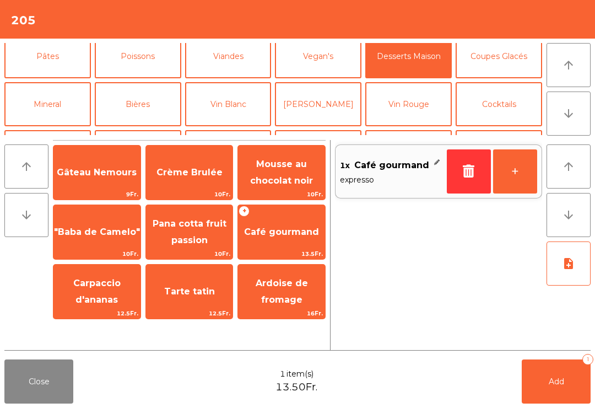
click at [200, 154] on div "Crème Brulée 10Fr." at bounding box center [189, 172] width 88 height 55
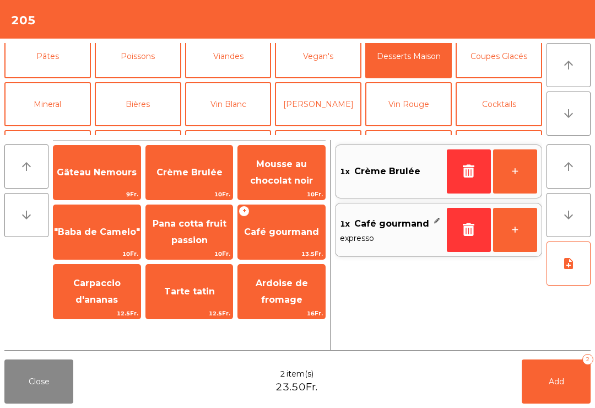
click at [558, 383] on span "Add" at bounding box center [556, 381] width 15 height 10
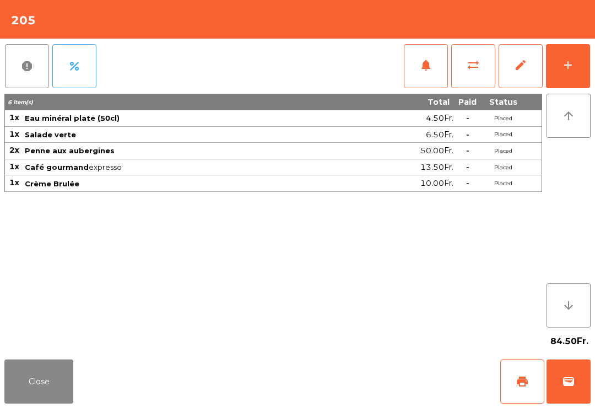
click at [47, 391] on button "Close" at bounding box center [38, 381] width 69 height 44
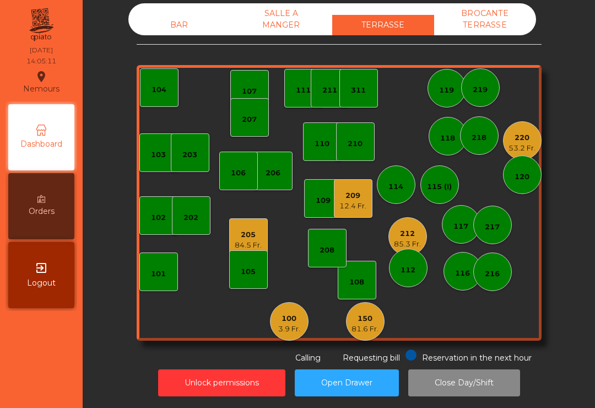
click at [294, 326] on div "3.9 Fr." at bounding box center [289, 328] width 22 height 11
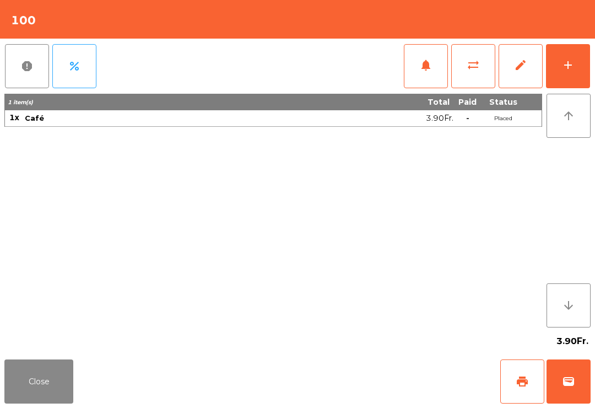
click at [529, 385] on button "print" at bounding box center [522, 381] width 44 height 44
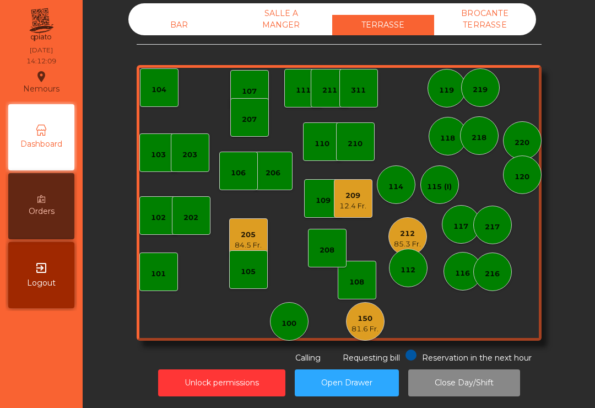
click at [403, 250] on div "112" at bounding box center [408, 267] width 39 height 39
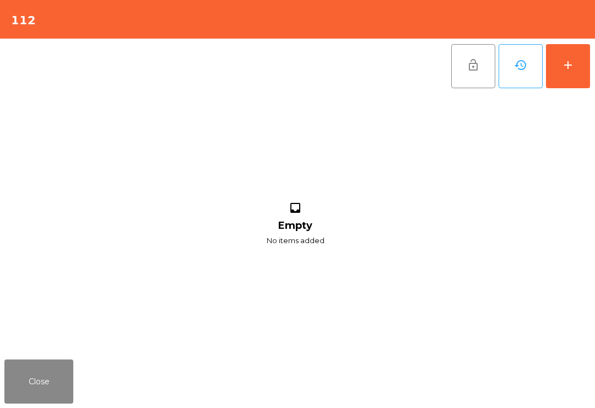
click at [28, 390] on button "Close" at bounding box center [38, 381] width 69 height 44
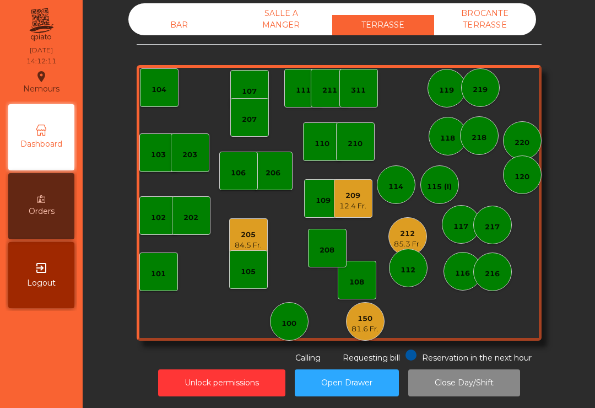
click at [419, 228] on div "212" at bounding box center [407, 233] width 27 height 11
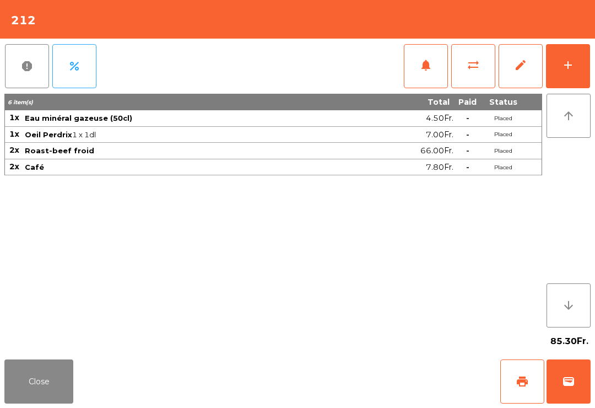
click at [464, 71] on button "sync_alt" at bounding box center [473, 66] width 44 height 44
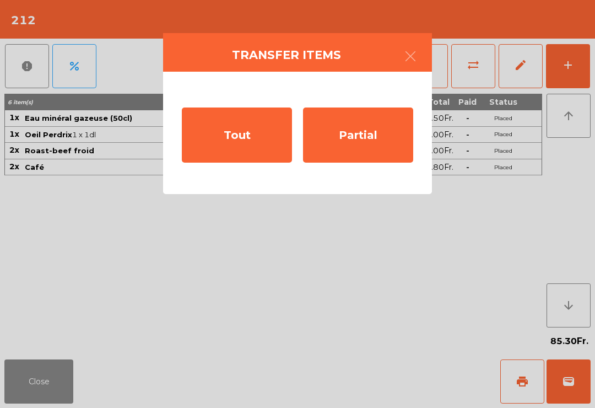
click at [248, 131] on div "Tout" at bounding box center [237, 134] width 110 height 55
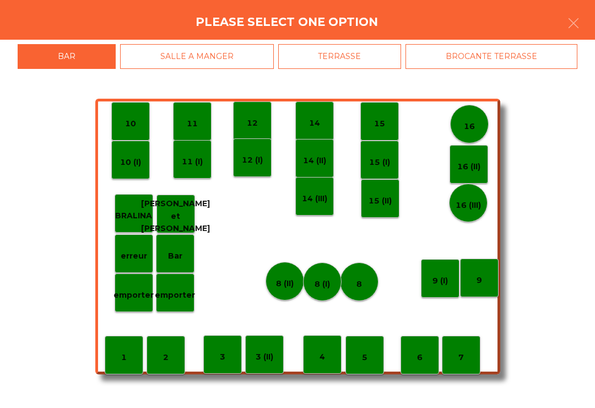
click at [519, 61] on div "BROCANTE TERRASSE" at bounding box center [492, 56] width 172 height 25
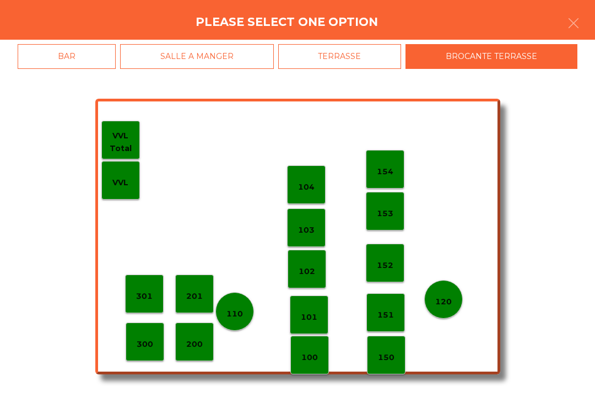
click at [394, 342] on div "150" at bounding box center [386, 355] width 39 height 39
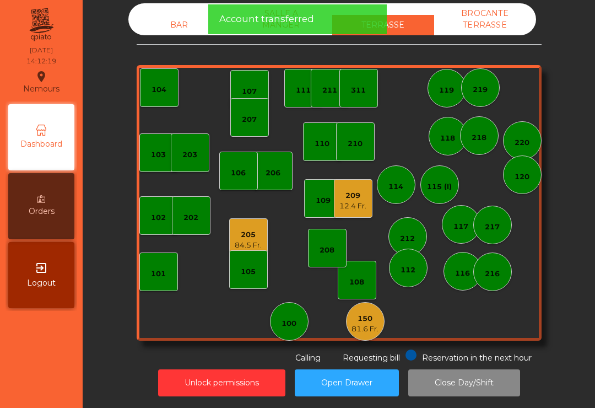
click at [373, 331] on div "81.6 Fr." at bounding box center [365, 328] width 27 height 11
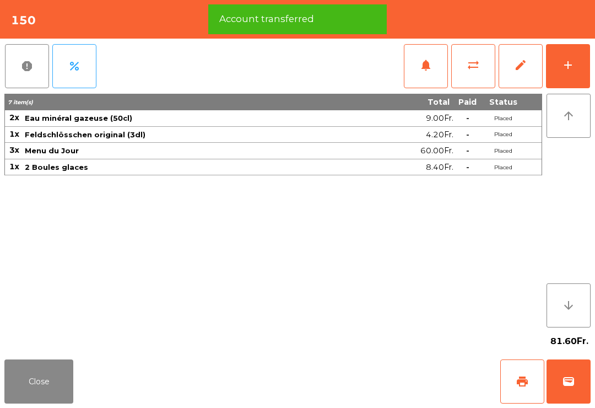
click at [569, 384] on span "wallet" at bounding box center [568, 381] width 13 height 13
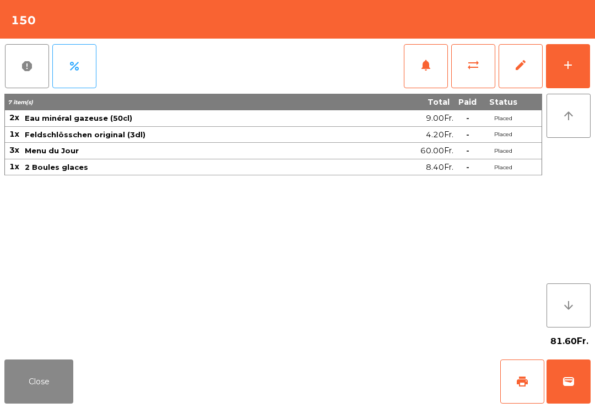
click at [389, 379] on div "Close print wallet" at bounding box center [297, 381] width 595 height 53
click at [383, 376] on div "Close print wallet" at bounding box center [297, 381] width 595 height 53
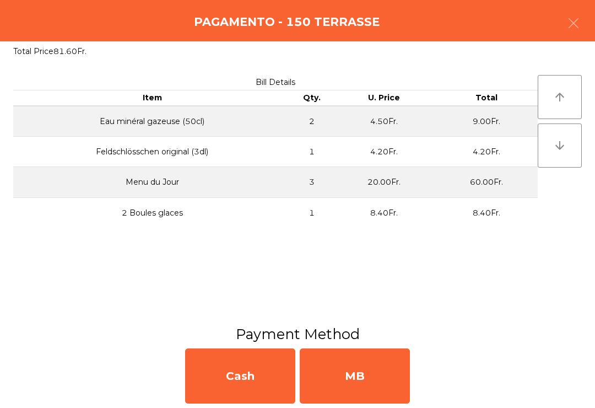
click at [385, 381] on div "MB" at bounding box center [355, 375] width 110 height 55
click at [379, 403] on div "No" at bounding box center [355, 375] width 110 height 55
click at [383, 397] on div "No" at bounding box center [355, 375] width 110 height 55
click at [384, 396] on div "No" at bounding box center [355, 375] width 110 height 55
click at [379, 390] on div "No" at bounding box center [355, 375] width 110 height 55
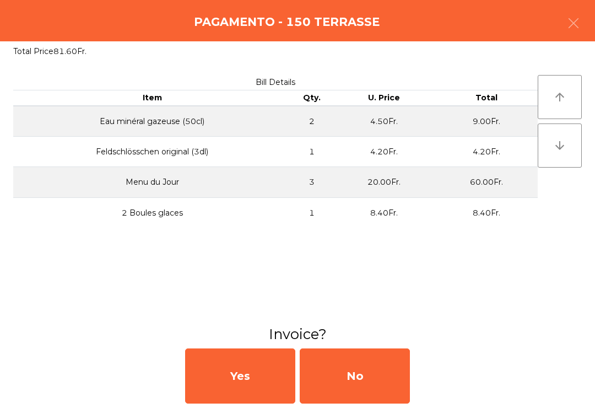
click at [374, 385] on div "No" at bounding box center [355, 375] width 110 height 55
click at [359, 385] on div "No" at bounding box center [355, 375] width 110 height 55
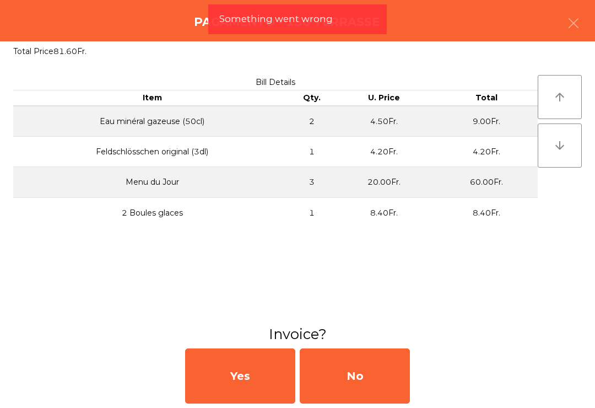
click at [354, 389] on div "No" at bounding box center [355, 375] width 110 height 55
click at [341, 393] on button "Open Drawer" at bounding box center [347, 382] width 104 height 27
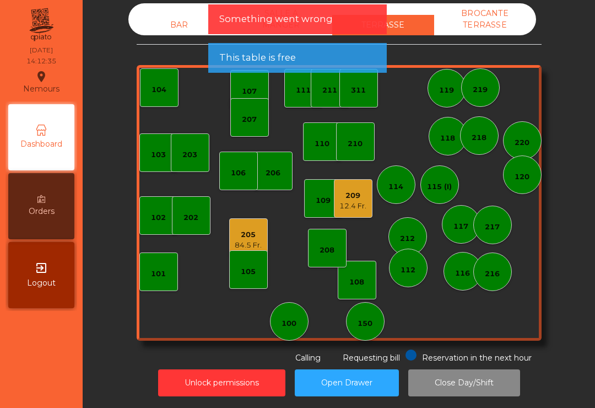
click at [502, 21] on div "BROCANTE TERRASSE" at bounding box center [485, 19] width 102 height 32
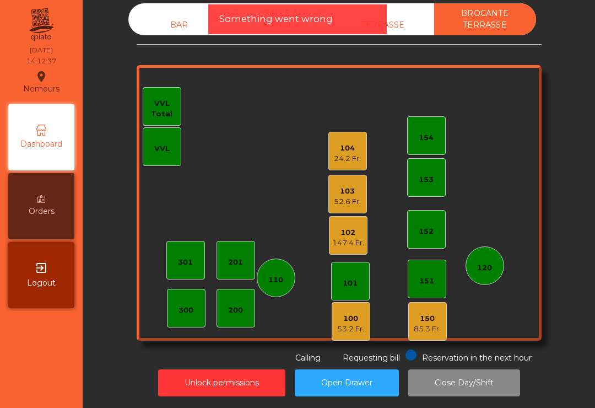
click at [168, 31] on div "BAR" at bounding box center [179, 25] width 102 height 20
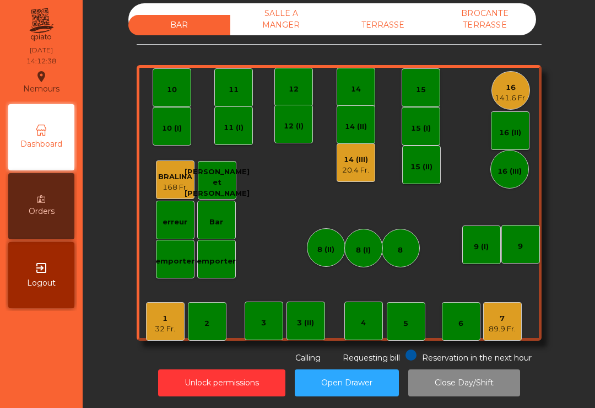
click at [348, 167] on div "20.4 Fr." at bounding box center [355, 170] width 27 height 11
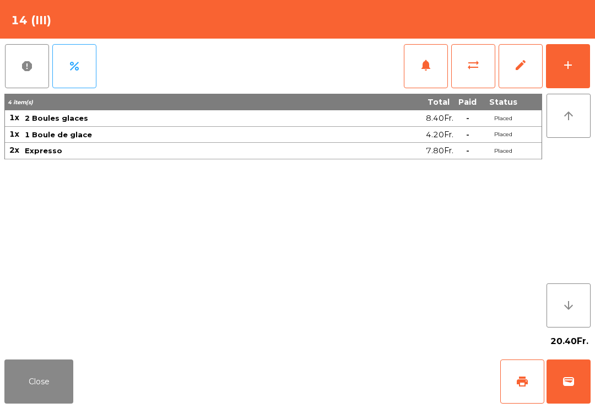
click at [577, 387] on button "wallet" at bounding box center [569, 381] width 44 height 44
click at [357, 398] on div "Close print wallet" at bounding box center [297, 381] width 595 height 53
click at [365, 396] on div "Close print wallet" at bounding box center [297, 381] width 595 height 53
click at [354, 403] on div "Close print wallet" at bounding box center [297, 381] width 595 height 53
click at [359, 402] on div "Close print wallet" at bounding box center [297, 381] width 595 height 53
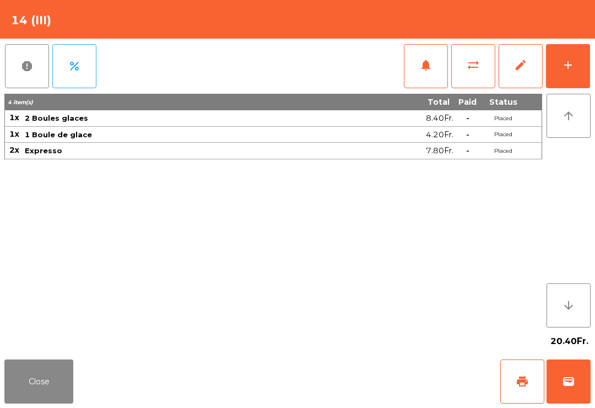
click at [360, 398] on div "Close print wallet" at bounding box center [297, 381] width 595 height 53
click at [364, 389] on div "Close print wallet" at bounding box center [297, 381] width 595 height 53
click at [370, 396] on div "Close print wallet" at bounding box center [297, 381] width 595 height 53
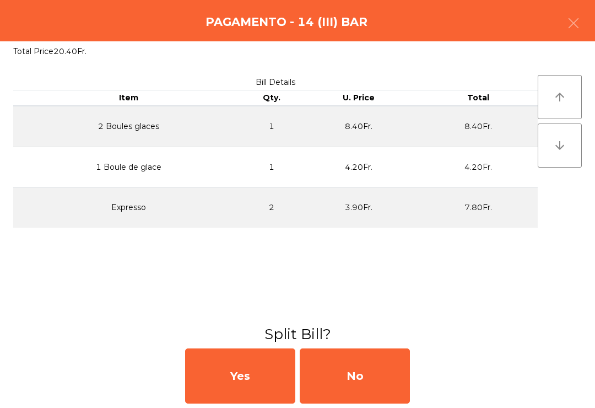
click at [347, 382] on div "No" at bounding box center [355, 375] width 110 height 55
click at [375, 388] on div "MB" at bounding box center [355, 375] width 110 height 55
click at [377, 389] on div "No" at bounding box center [355, 375] width 110 height 55
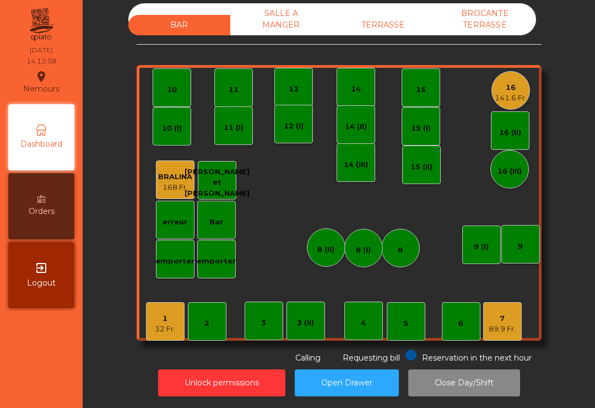
click at [392, 28] on div "TERRASSE" at bounding box center [383, 25] width 102 height 20
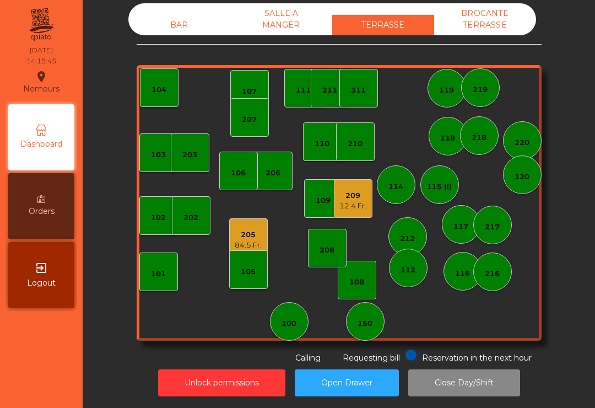
click at [364, 187] on div "209 12.4 Fr." at bounding box center [352, 199] width 27 height 26
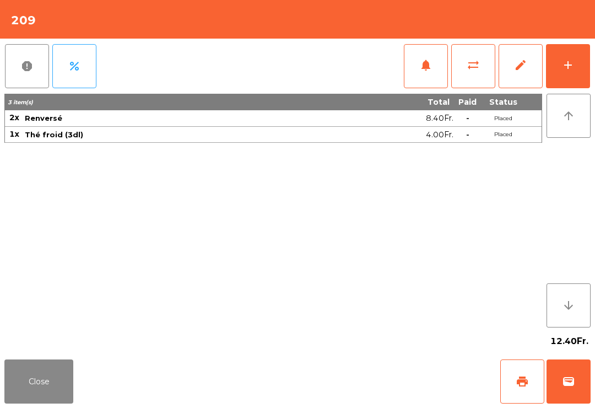
click at [507, 386] on button "print" at bounding box center [522, 381] width 44 height 44
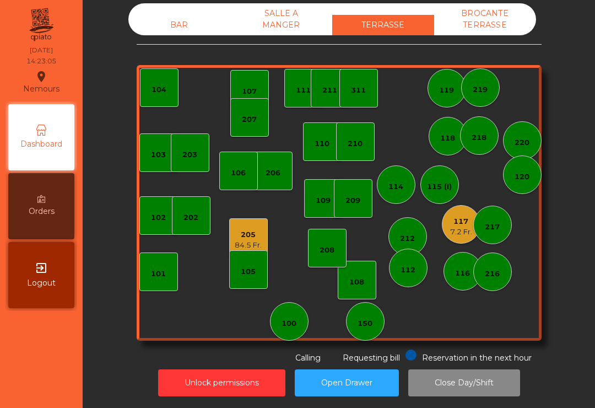
click at [181, 34] on div "BAR" at bounding box center [179, 25] width 102 height 20
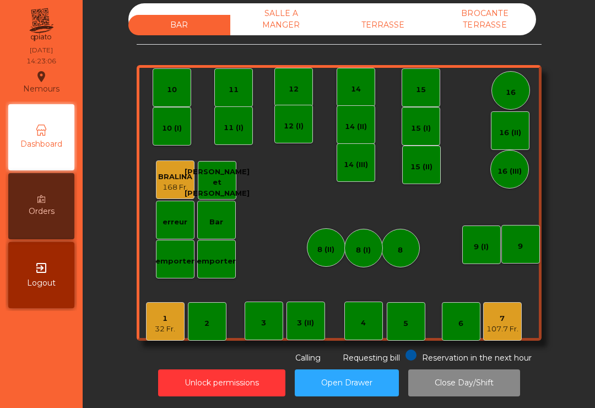
click at [509, 340] on div "7 107.7 Fr." at bounding box center [502, 321] width 39 height 39
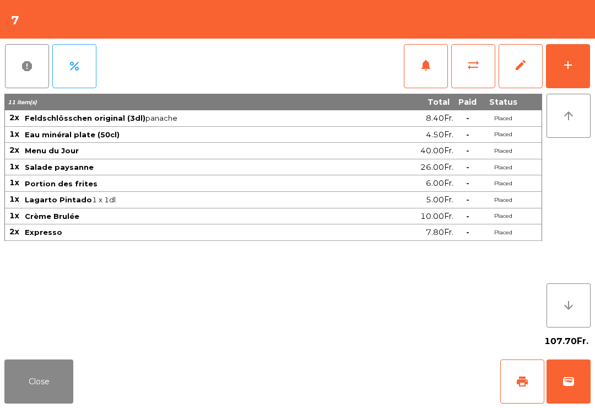
click at [563, 73] on button "add" at bounding box center [568, 66] width 44 height 44
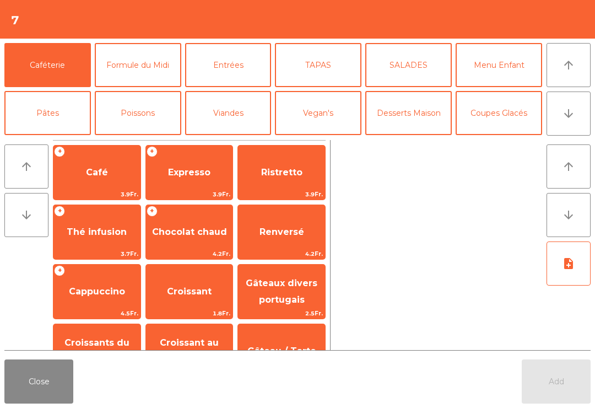
click at [559, 80] on button "arrow_upward" at bounding box center [569, 65] width 44 height 44
click at [522, 120] on button "Coupes Glacés" at bounding box center [499, 113] width 87 height 44
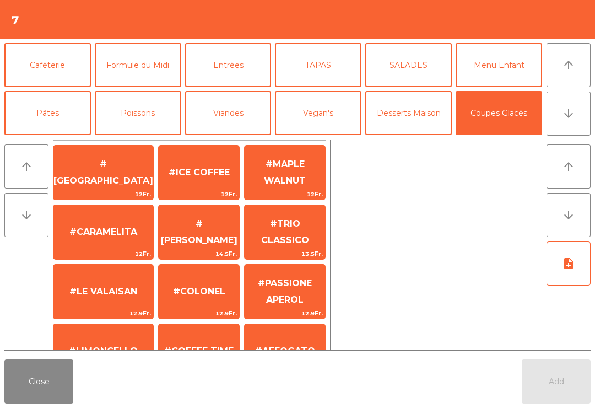
click at [413, 121] on button "Desserts Maison" at bounding box center [408, 113] width 87 height 44
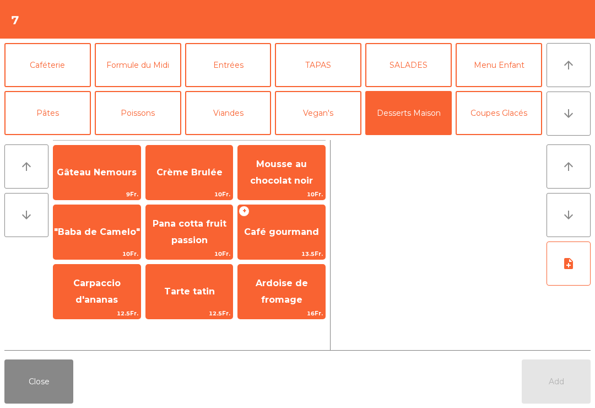
click at [196, 189] on span "10Fr." at bounding box center [189, 194] width 87 height 10
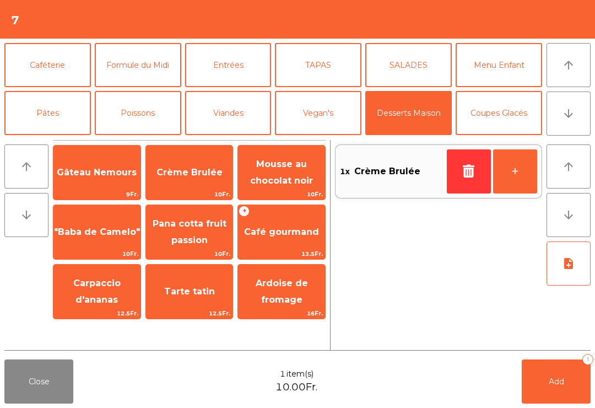
click at [587, 373] on button "Add 1" at bounding box center [556, 381] width 69 height 44
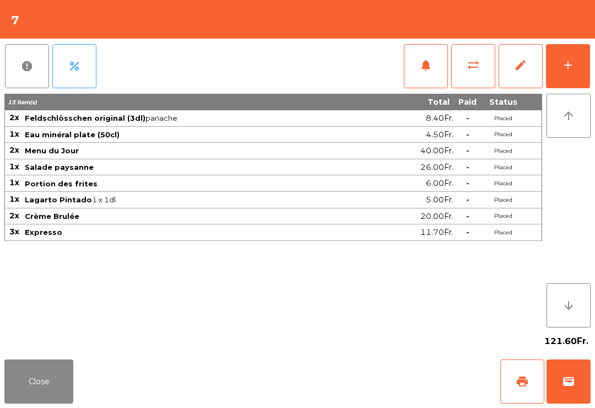
click at [57, 398] on button "Close" at bounding box center [38, 381] width 69 height 44
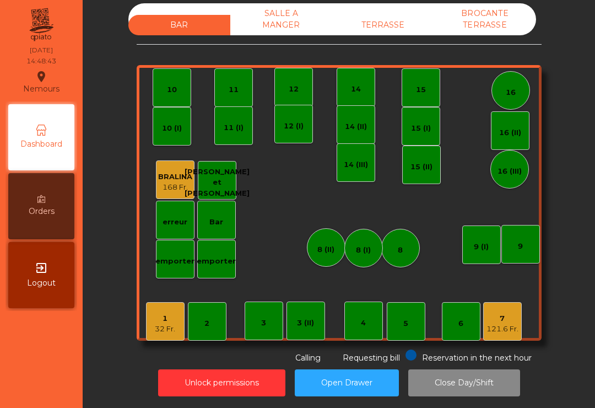
click at [392, 28] on div "TERRASSE" at bounding box center [383, 25] width 102 height 20
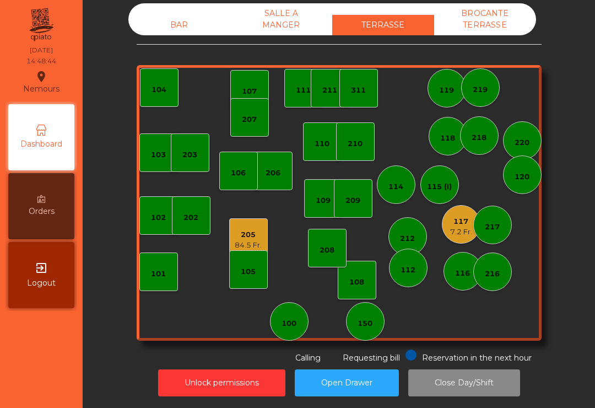
click at [251, 236] on div "205" at bounding box center [248, 234] width 27 height 11
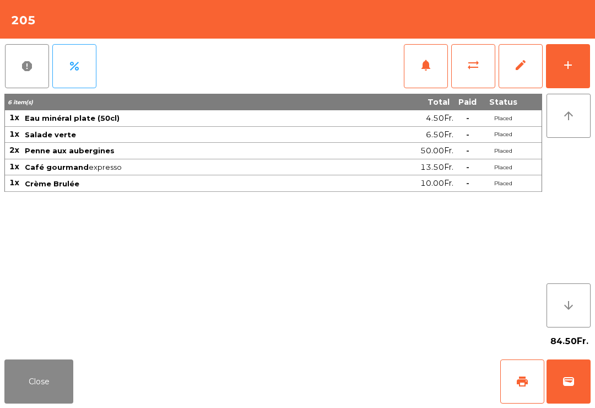
click at [586, 70] on button "add" at bounding box center [568, 66] width 44 height 44
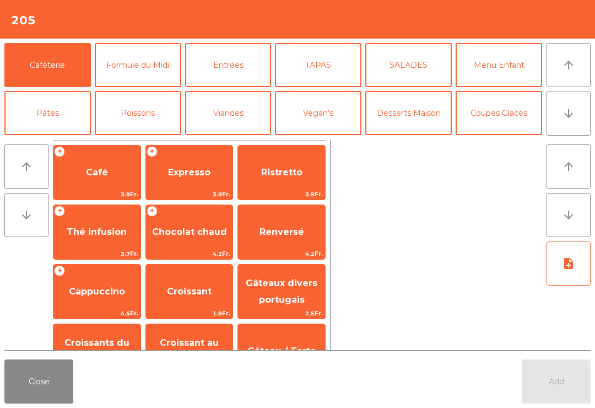
click at [557, 68] on button "arrow_upward" at bounding box center [569, 65] width 44 height 44
click at [190, 171] on span "Expresso" at bounding box center [189, 172] width 42 height 10
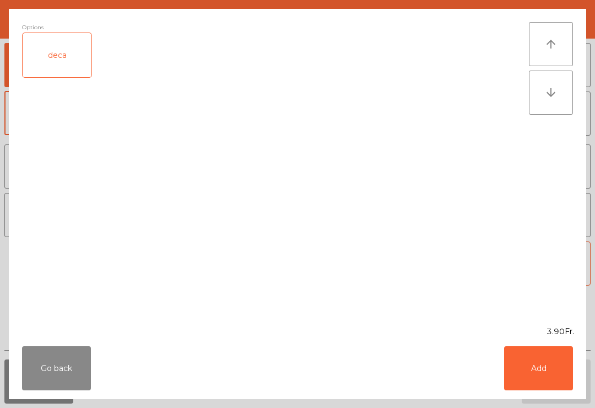
click at [533, 384] on button "Add" at bounding box center [538, 368] width 69 height 44
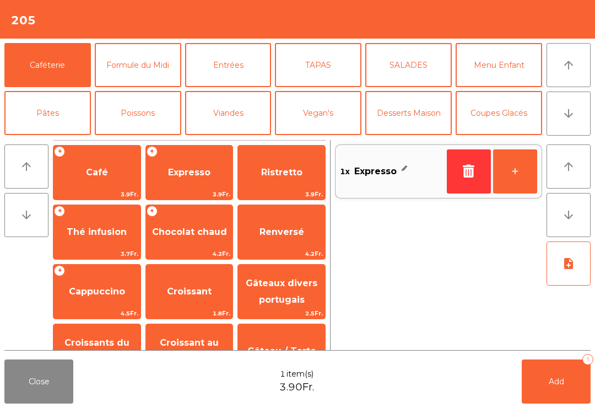
click at [523, 182] on button "+" at bounding box center [515, 171] width 44 height 44
click at [567, 388] on button "Add 2" at bounding box center [556, 381] width 69 height 44
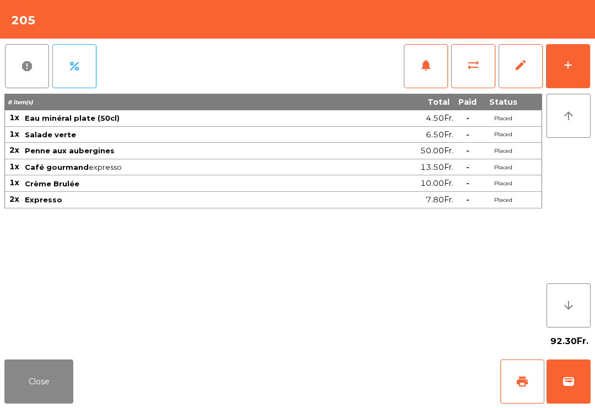
click at [66, 387] on button "Close" at bounding box center [38, 381] width 69 height 44
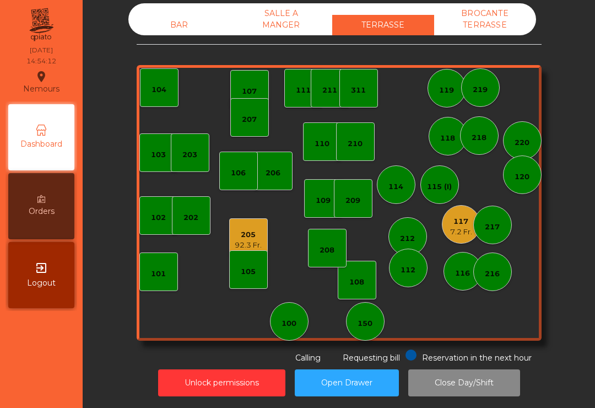
click at [469, 228] on div "7.2 Fr." at bounding box center [461, 231] width 22 height 11
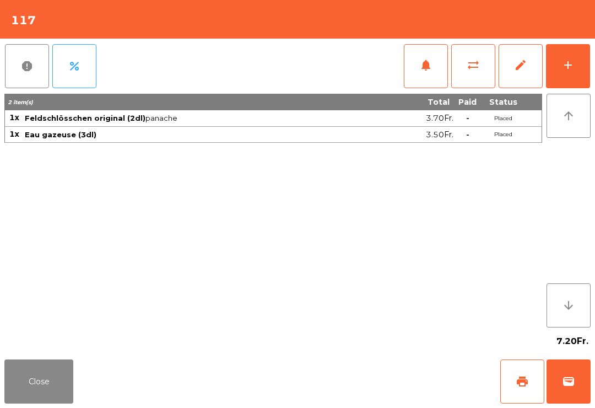
click at [566, 397] on button "wallet" at bounding box center [569, 381] width 44 height 44
click at [372, 371] on div "Close print wallet" at bounding box center [297, 381] width 595 height 53
click at [370, 379] on div "Close print wallet" at bounding box center [297, 381] width 595 height 53
click at [366, 382] on div "Close print wallet" at bounding box center [297, 381] width 595 height 53
click at [371, 392] on div "Close print wallet" at bounding box center [297, 381] width 595 height 53
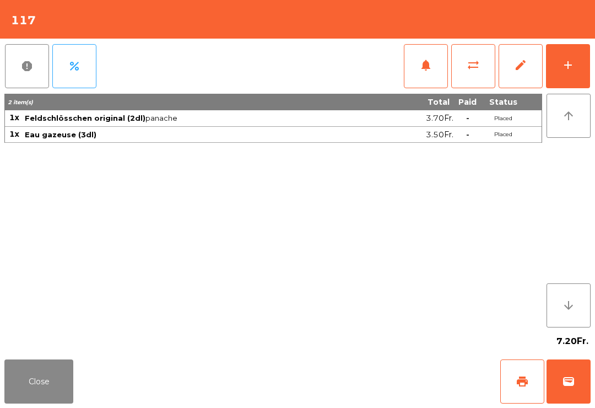
click at [383, 388] on div "Close print wallet" at bounding box center [297, 381] width 595 height 53
click at [392, 386] on div "Close print wallet" at bounding box center [297, 381] width 595 height 53
click at [384, 386] on div "Close print wallet" at bounding box center [297, 381] width 595 height 53
click at [385, 383] on div "Close print wallet" at bounding box center [297, 381] width 595 height 53
click at [390, 380] on div "Close print wallet" at bounding box center [297, 381] width 595 height 53
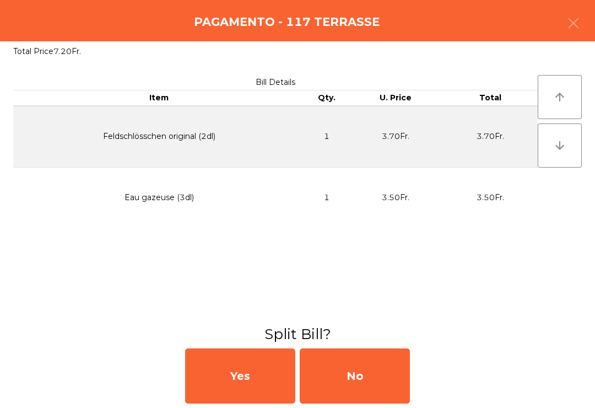
click at [378, 380] on div "No" at bounding box center [355, 375] width 110 height 55
click at [376, 380] on div "MB" at bounding box center [355, 375] width 110 height 55
click at [377, 380] on div "No" at bounding box center [355, 375] width 110 height 55
click at [386, 376] on div "No" at bounding box center [355, 375] width 110 height 55
click at [362, 397] on div "No" at bounding box center [355, 375] width 110 height 55
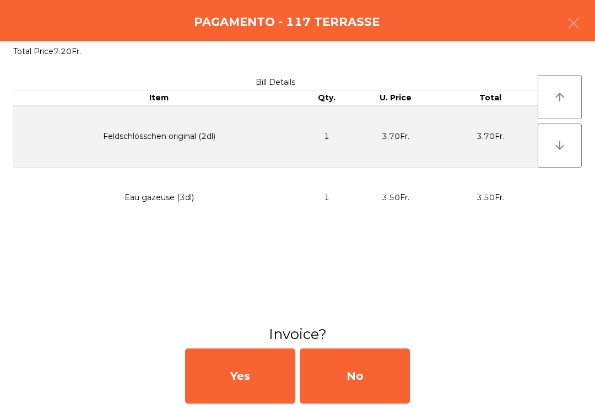
click at [383, 383] on div "No" at bounding box center [355, 375] width 110 height 55
click at [352, 374] on div "No" at bounding box center [355, 375] width 110 height 55
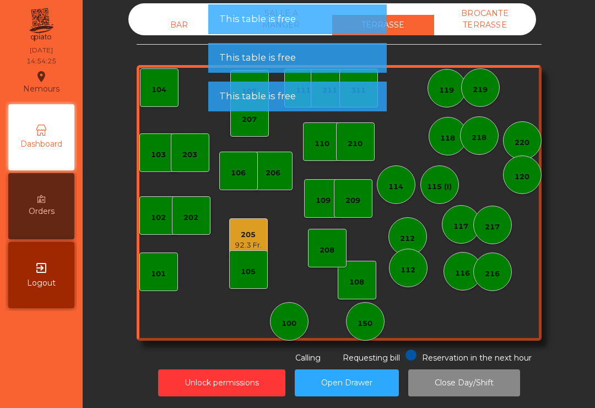
click at [460, 276] on div "116" at bounding box center [462, 273] width 15 height 11
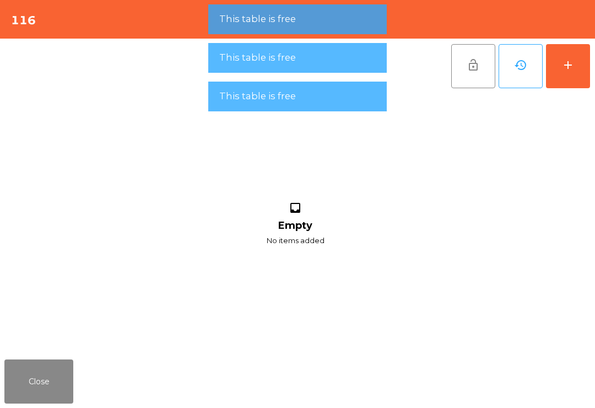
click at [574, 73] on button "add" at bounding box center [568, 66] width 44 height 44
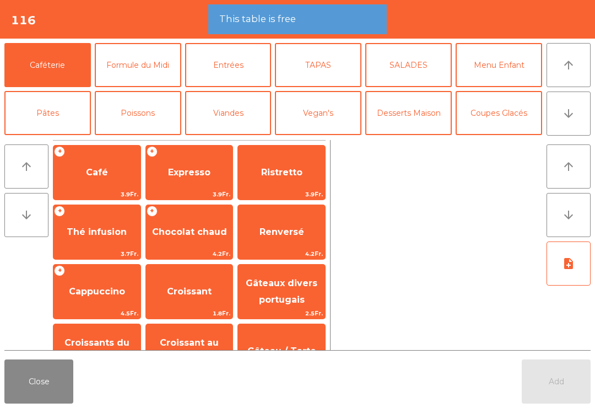
click at [92, 167] on span "Café" at bounding box center [97, 172] width 22 height 10
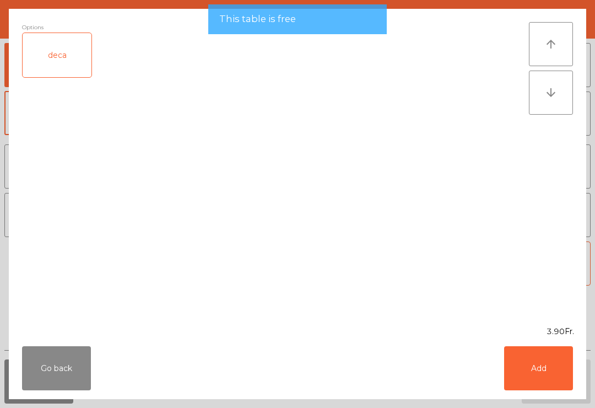
click at [533, 358] on button "Add" at bounding box center [538, 368] width 69 height 44
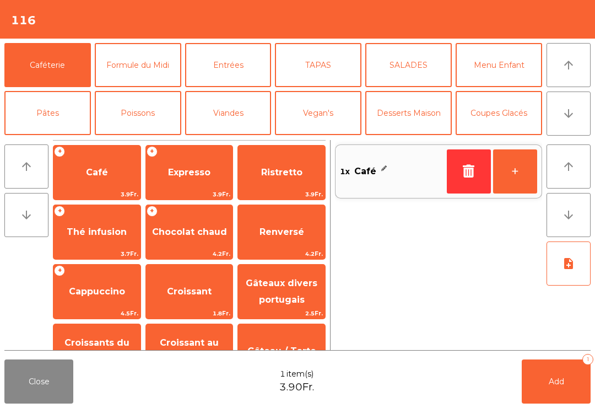
click at [65, 139] on button "Mineral" at bounding box center [47, 161] width 87 height 44
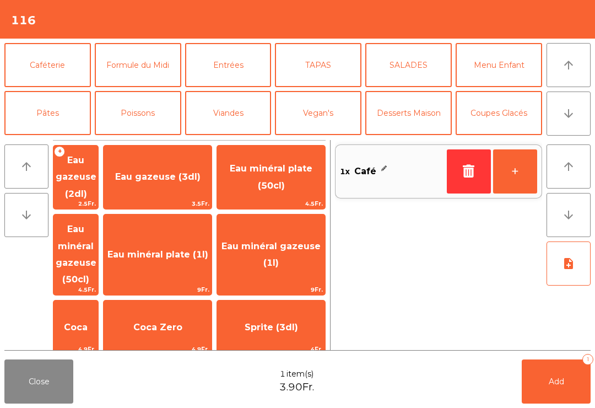
click at [184, 376] on span "Thé froid (3dl)" at bounding box center [158, 391] width 108 height 30
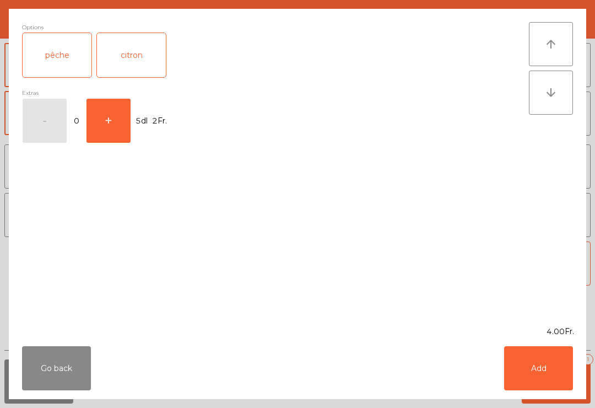
click at [548, 375] on button "Add" at bounding box center [538, 368] width 69 height 44
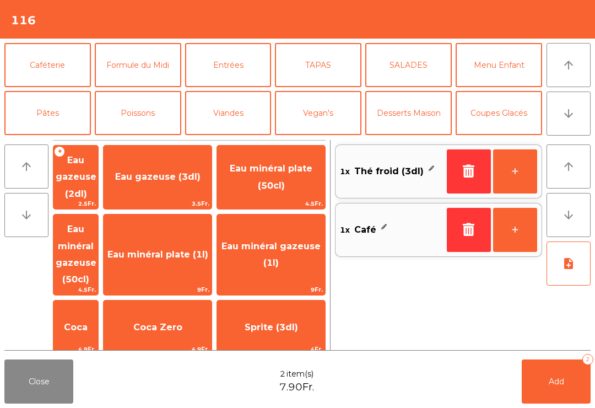
click at [565, 383] on button "Add 2" at bounding box center [556, 381] width 69 height 44
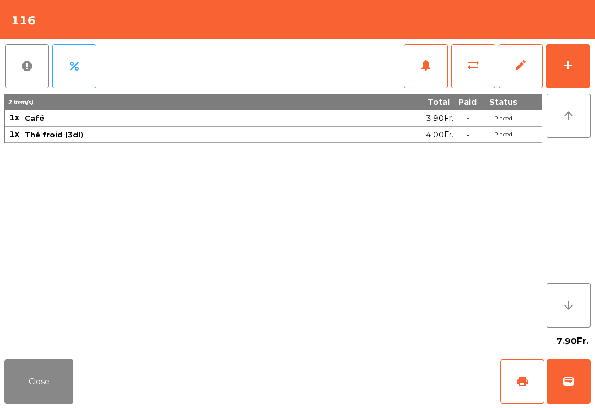
click at [17, 396] on button "Close" at bounding box center [38, 381] width 69 height 44
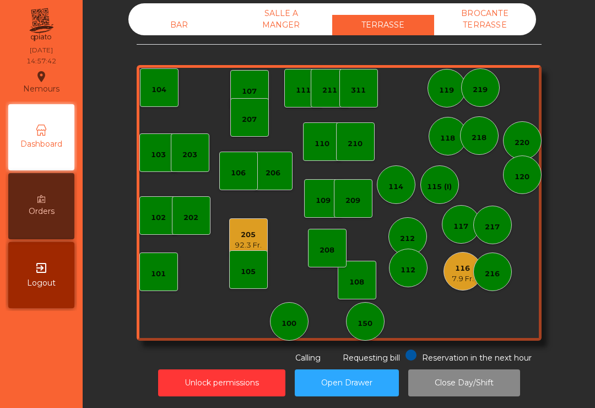
click at [236, 225] on div "205 92.3 Fr." at bounding box center [248, 238] width 27 height 26
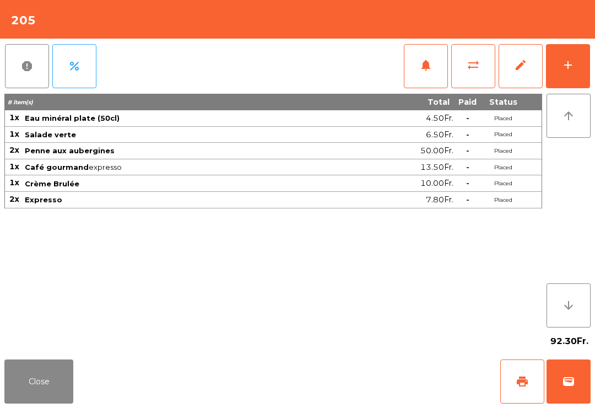
click at [516, 374] on button "print" at bounding box center [522, 381] width 44 height 44
click at [38, 364] on button "Close" at bounding box center [38, 381] width 69 height 44
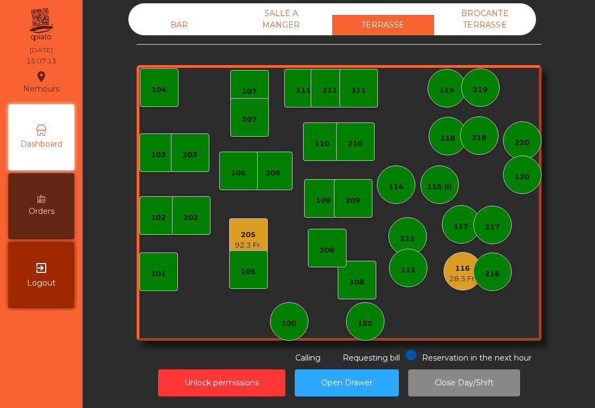
click at [370, 96] on div "311" at bounding box center [358, 88] width 39 height 39
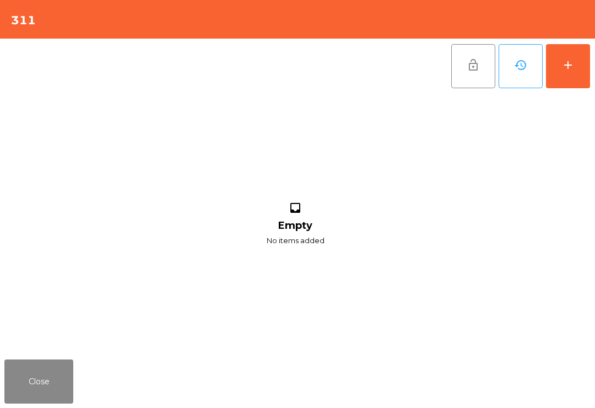
click at [569, 85] on button "add" at bounding box center [568, 66] width 44 height 44
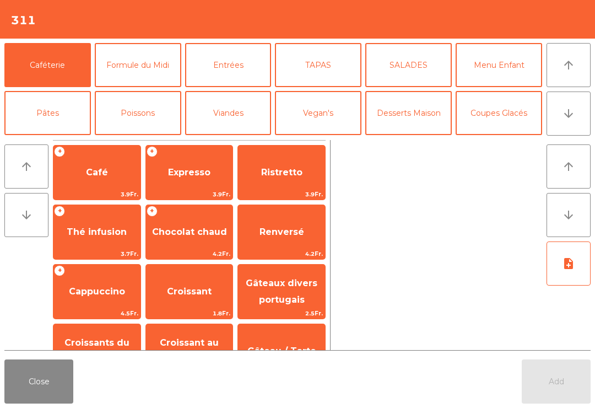
click at [569, 104] on button "arrow_downward" at bounding box center [569, 113] width 44 height 44
click at [156, 139] on button "Bières" at bounding box center [138, 161] width 87 height 44
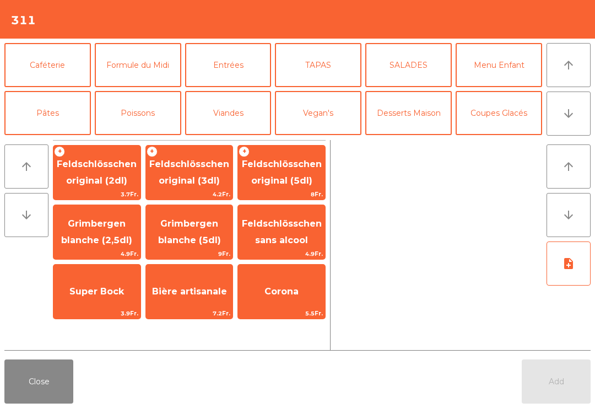
click at [214, 171] on span "Feldschlösschen original (3dl)" at bounding box center [189, 172] width 87 height 47
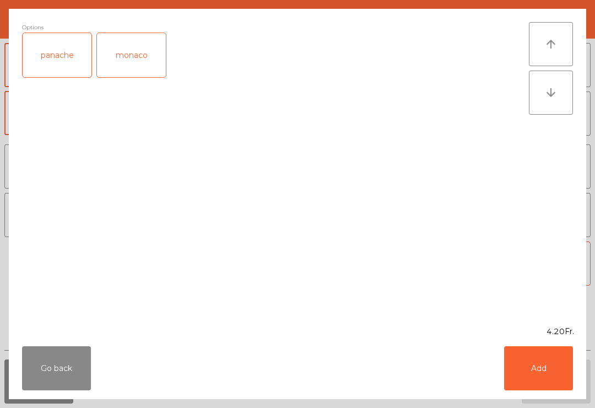
click at [571, 372] on button "Add" at bounding box center [538, 368] width 69 height 44
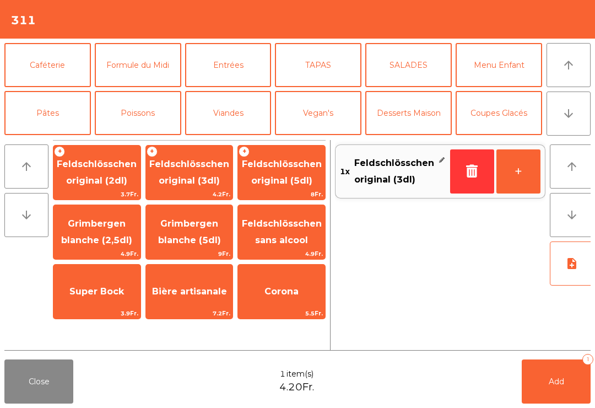
click at [520, 175] on button "+" at bounding box center [518, 171] width 44 height 44
click at [573, 370] on button "Add 2" at bounding box center [556, 381] width 69 height 44
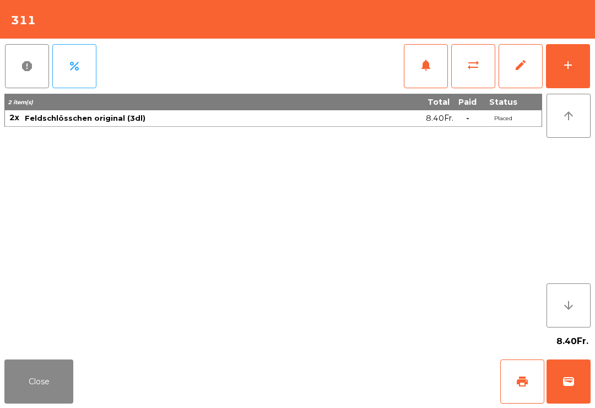
click at [53, 403] on button "Close" at bounding box center [38, 381] width 69 height 44
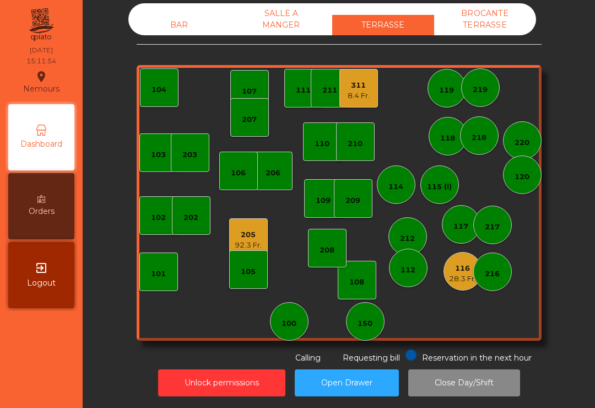
click at [231, 246] on div "205 92.3 Fr." at bounding box center [248, 237] width 39 height 39
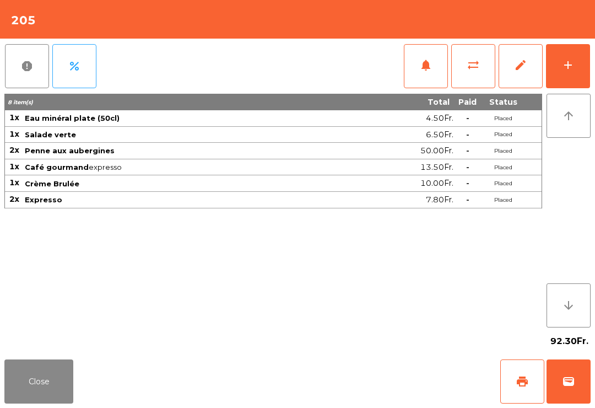
click at [570, 399] on button "wallet" at bounding box center [569, 381] width 44 height 44
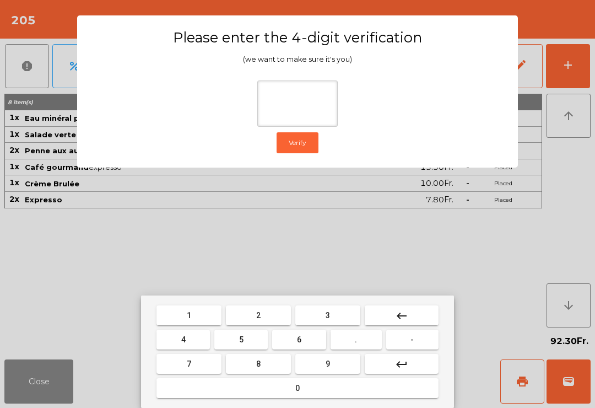
type input "*"
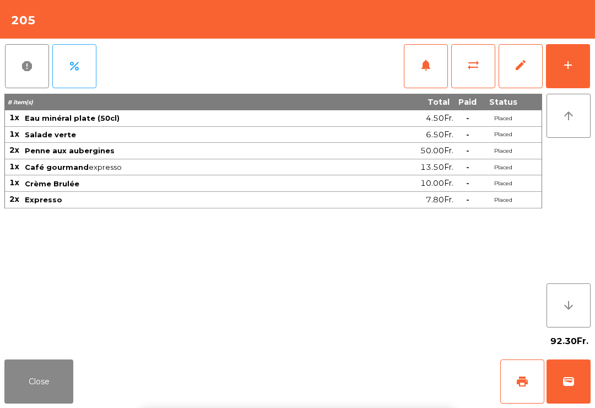
click at [353, 355] on div "Close print wallet" at bounding box center [297, 381] width 595 height 53
click at [356, 374] on div "Close print wallet" at bounding box center [297, 381] width 595 height 53
click at [367, 380] on div "Close print wallet" at bounding box center [297, 381] width 595 height 53
click at [372, 390] on div "Close print wallet" at bounding box center [297, 381] width 595 height 53
click at [352, 403] on div "Close print wallet" at bounding box center [297, 381] width 595 height 53
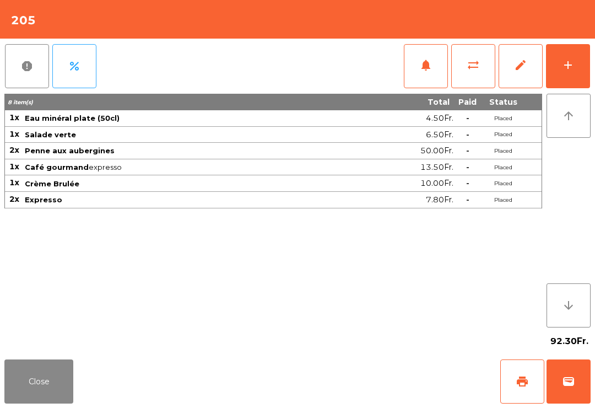
click at [367, 404] on div "Close print wallet" at bounding box center [297, 381] width 595 height 53
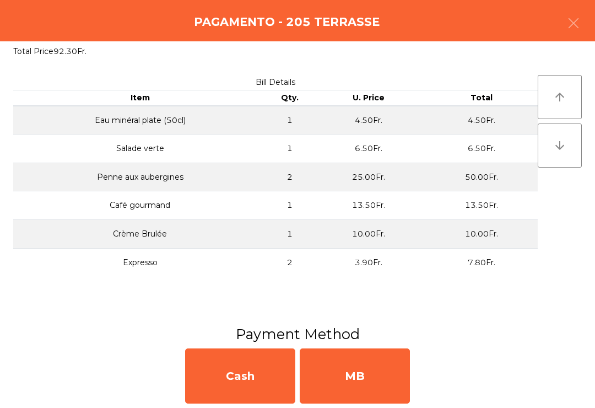
click at [361, 383] on div "MB" at bounding box center [355, 375] width 110 height 55
click at [371, 383] on div "No" at bounding box center [355, 375] width 110 height 55
click at [376, 366] on div "No" at bounding box center [355, 375] width 110 height 55
click at [373, 370] on div "No" at bounding box center [355, 375] width 110 height 55
click at [376, 371] on div "No" at bounding box center [355, 375] width 110 height 55
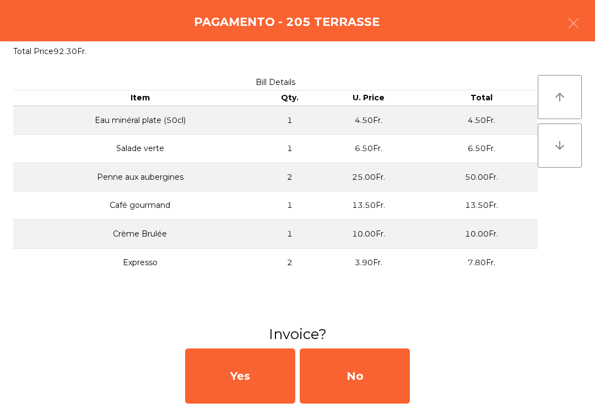
click at [386, 373] on div "No" at bounding box center [355, 375] width 110 height 55
